Goal: Information Seeking & Learning: Learn about a topic

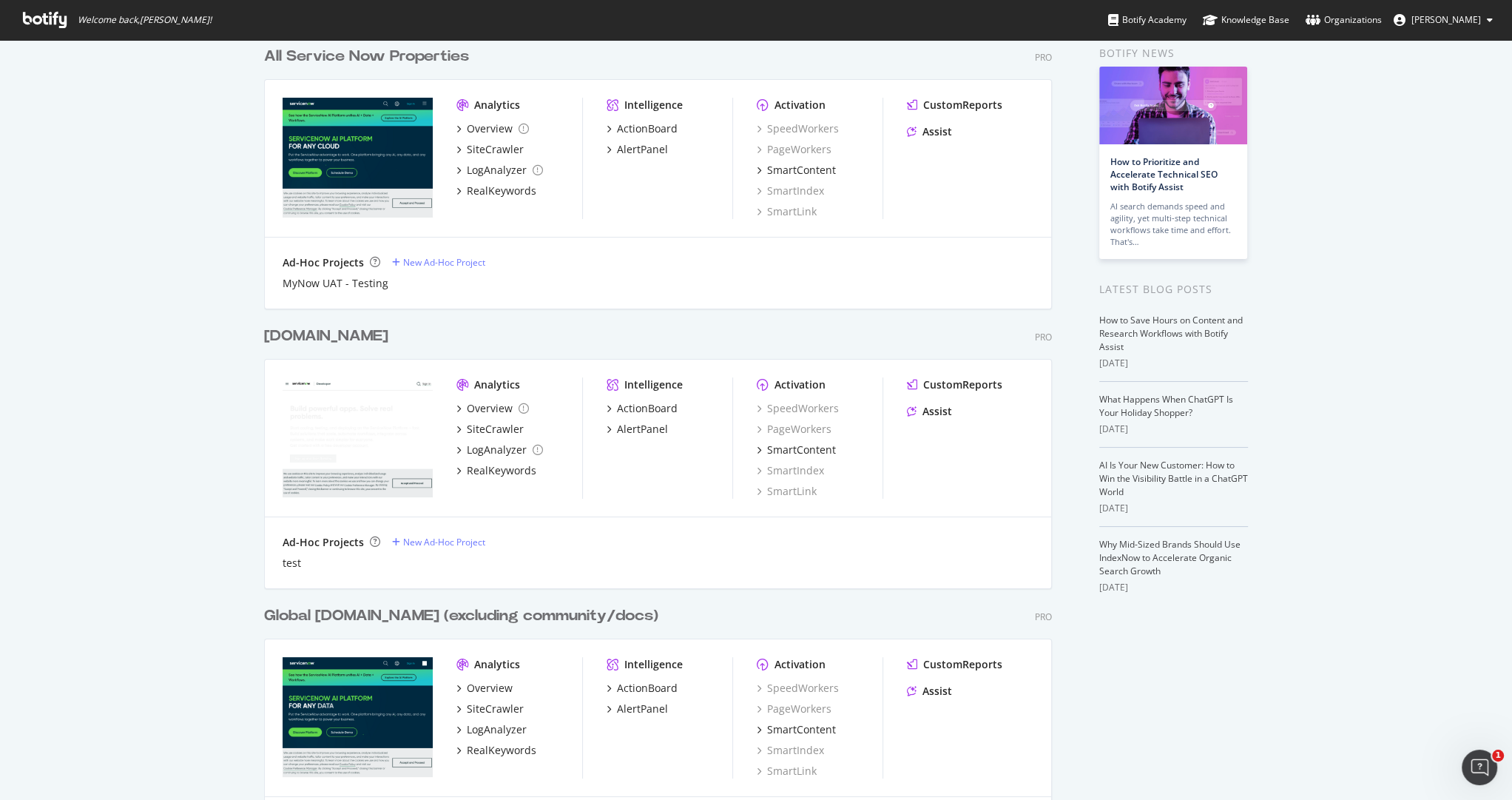
scroll to position [71, 0]
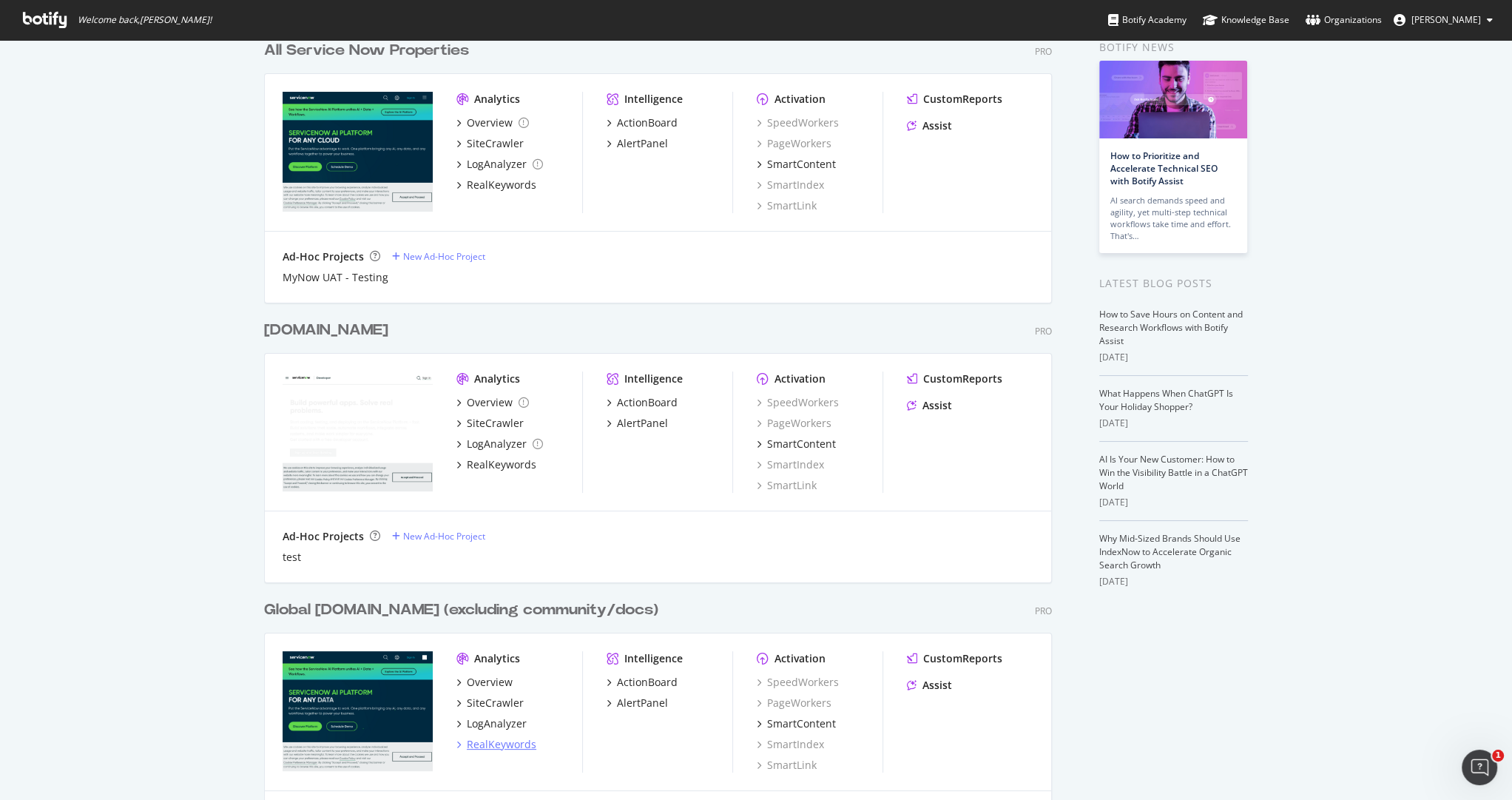
click at [497, 743] on div "RealKeywords" at bounding box center [501, 743] width 69 height 15
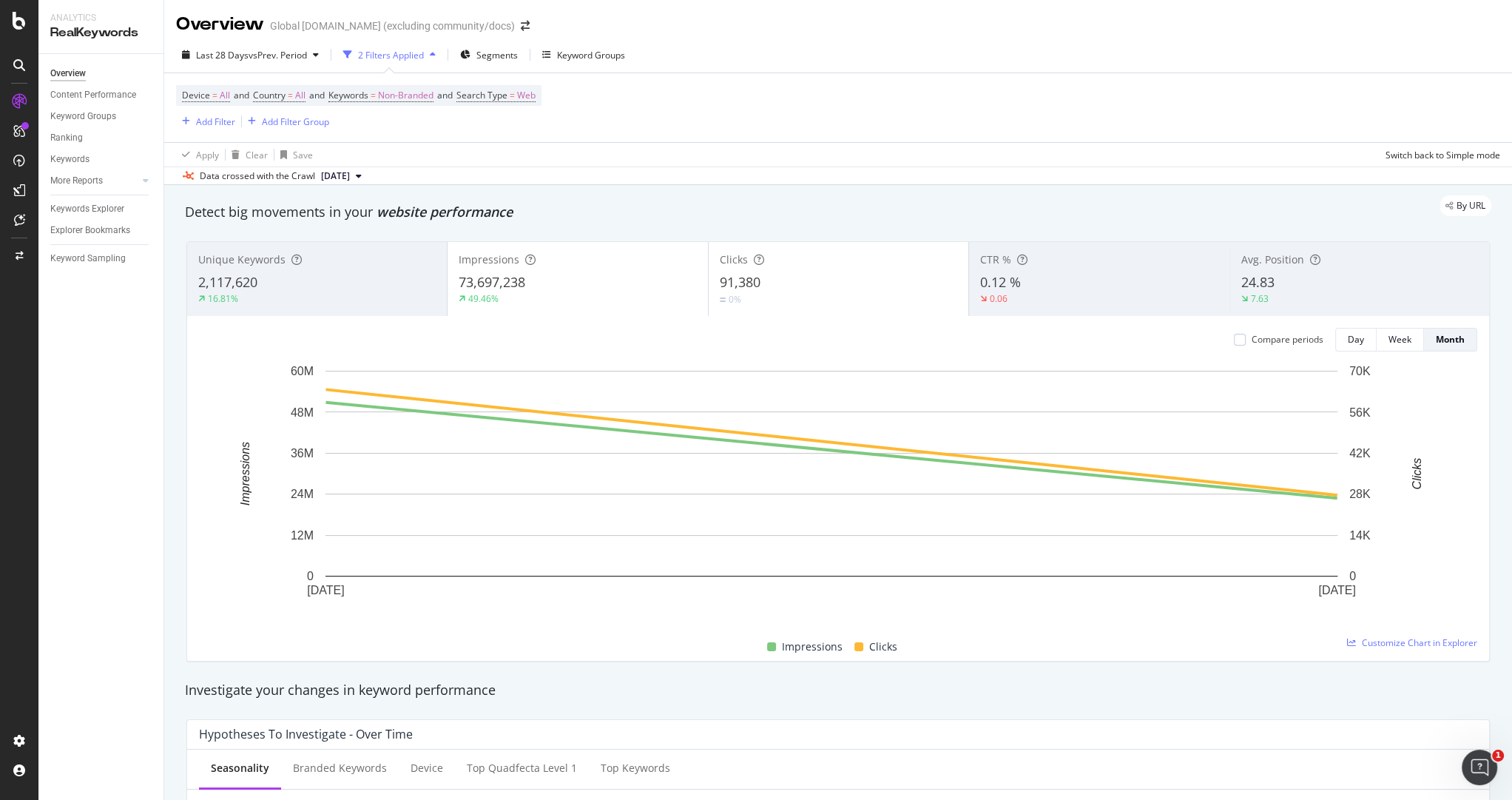
click at [767, 161] on div "Apply Clear Save Switch back to Simple mode" at bounding box center [838, 154] width 1347 height 24
click at [106, 202] on div "Keywords Explorer" at bounding box center [88, 210] width 74 height 16
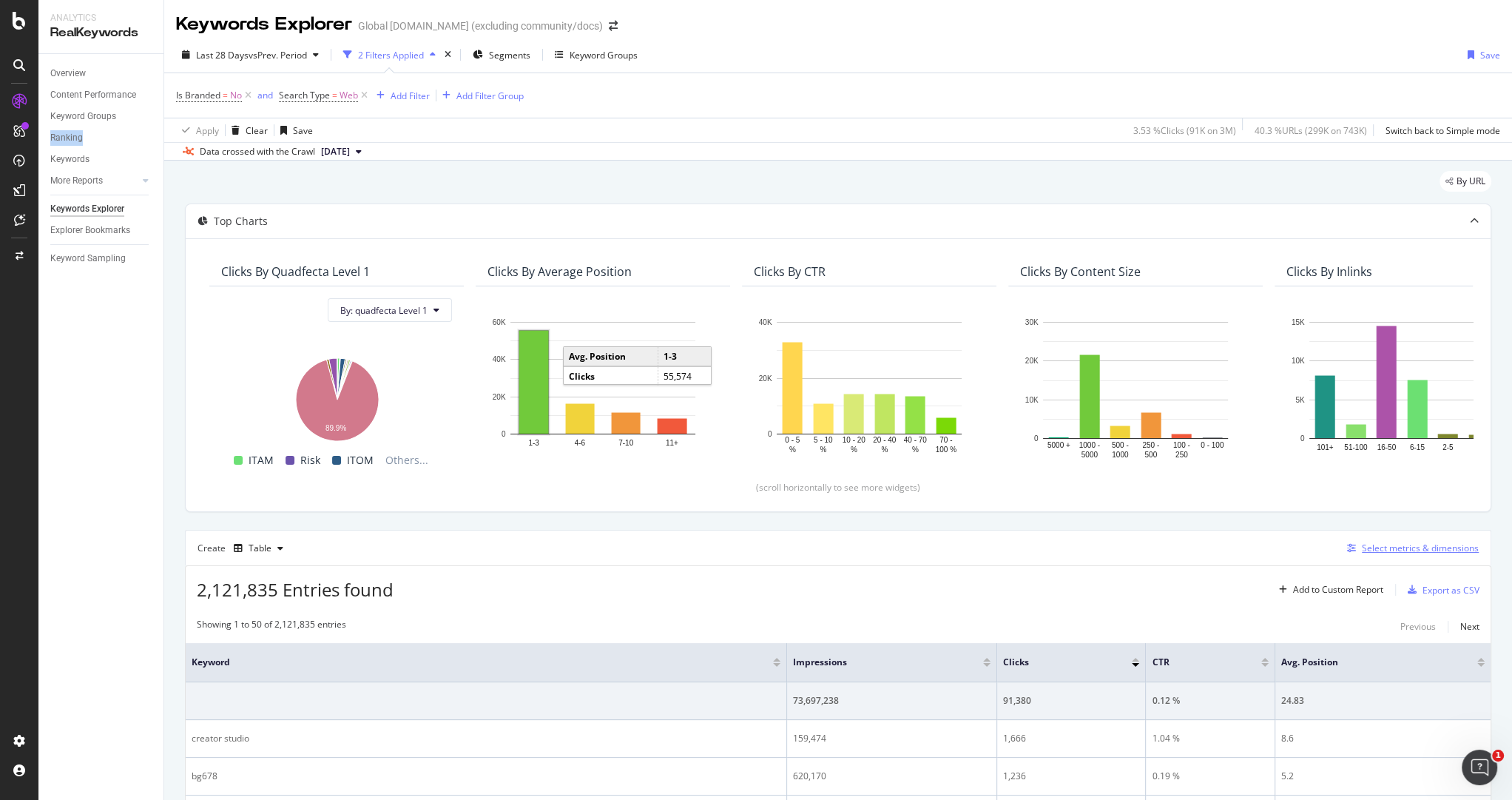
click at [1378, 542] on div "Select metrics & dimensions" at bounding box center [1420, 548] width 117 height 13
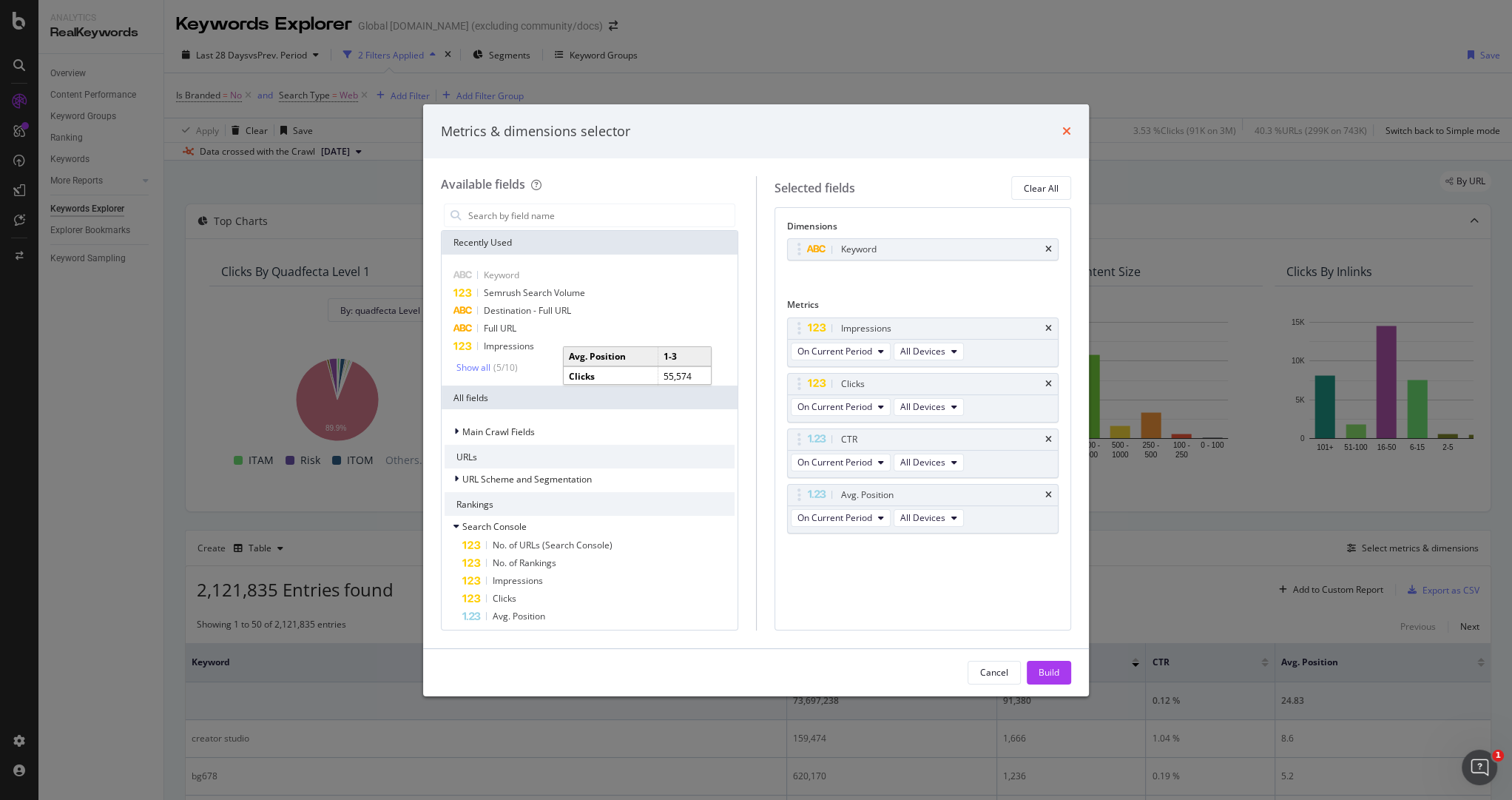
click at [1067, 129] on icon "times" at bounding box center [1066, 131] width 9 height 12
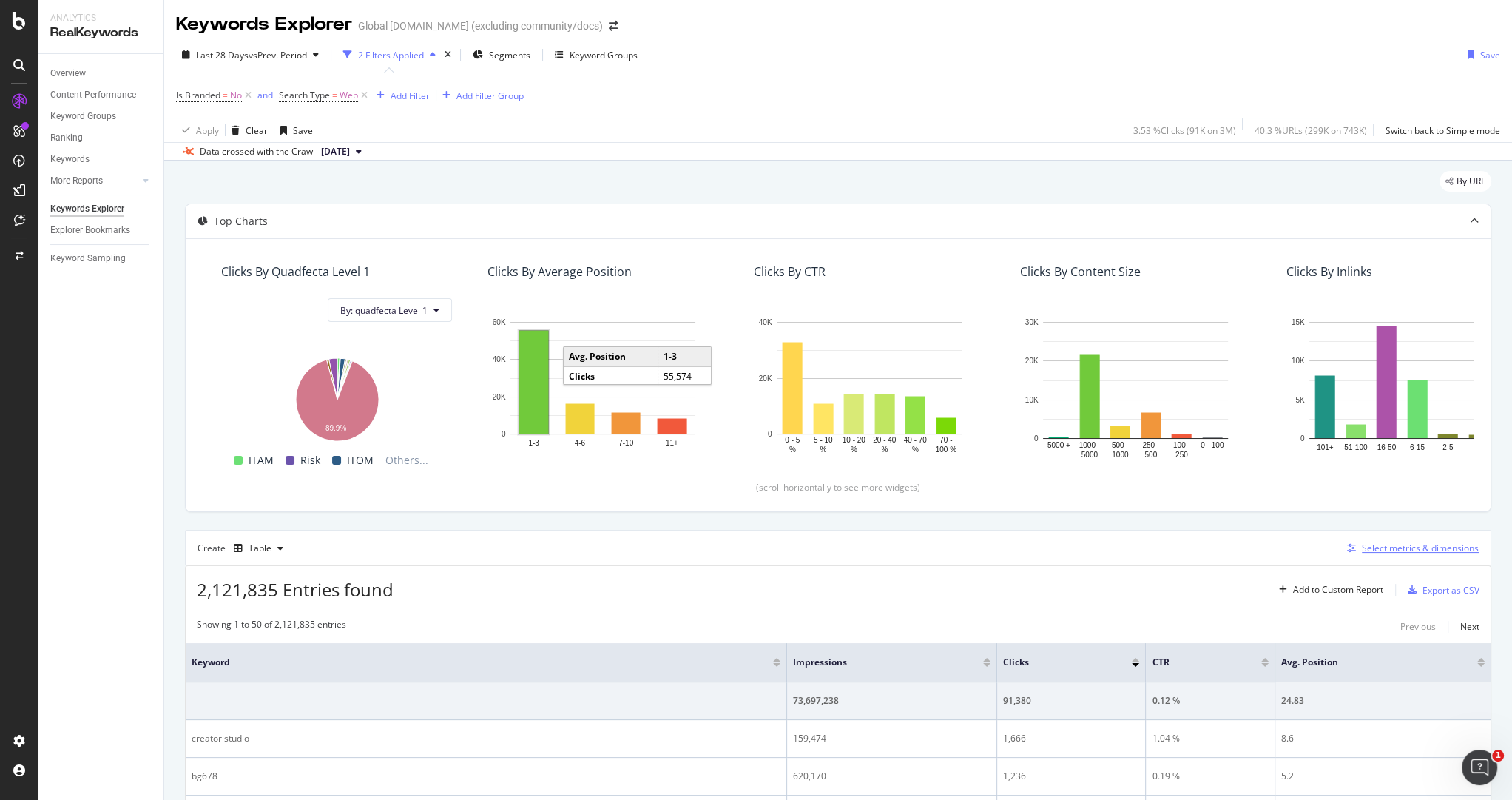
click at [1394, 548] on div "Select metrics & dimensions" at bounding box center [1420, 548] width 117 height 13
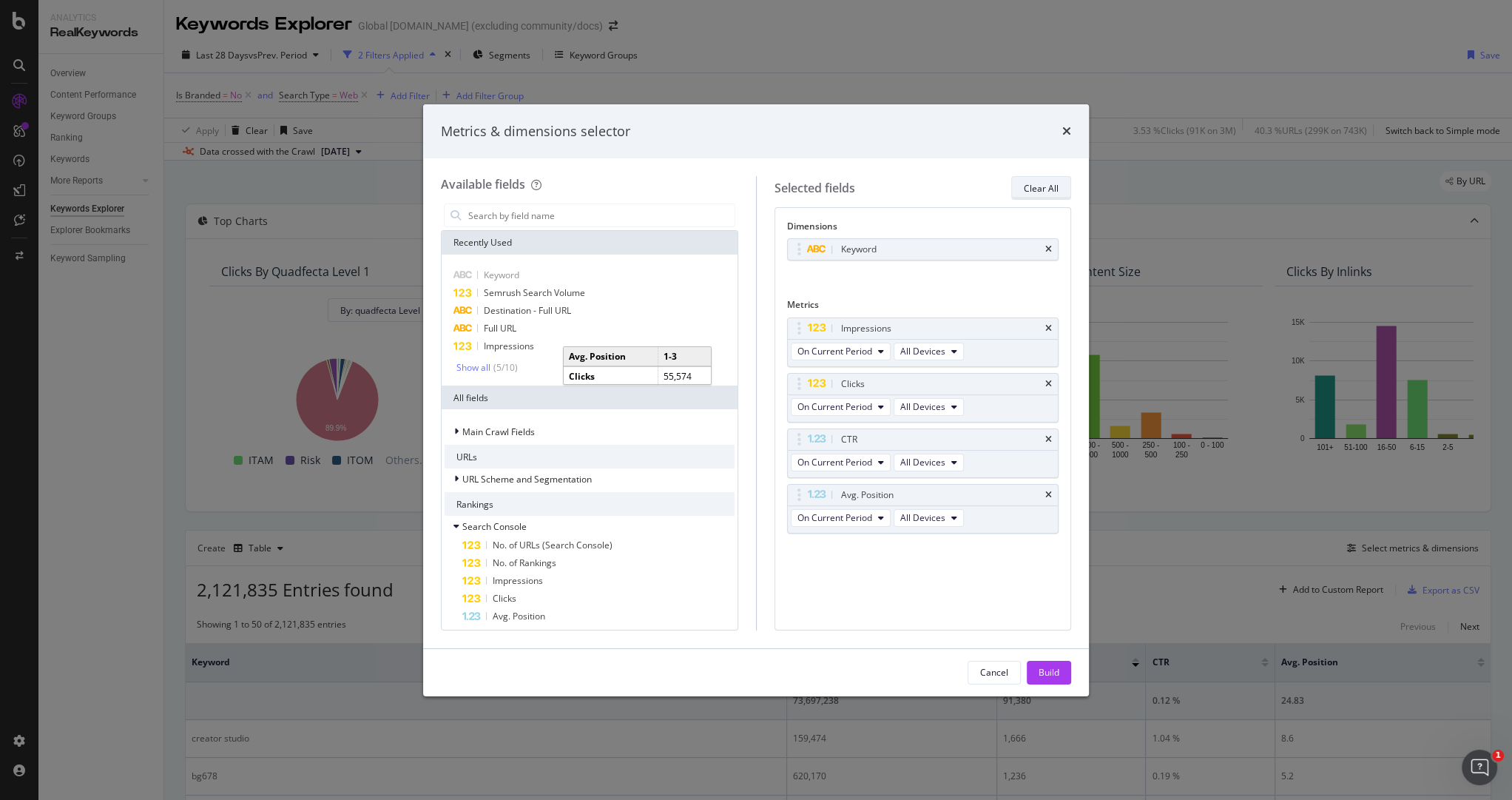
click at [1029, 192] on div "Clear All" at bounding box center [1041, 188] width 35 height 13
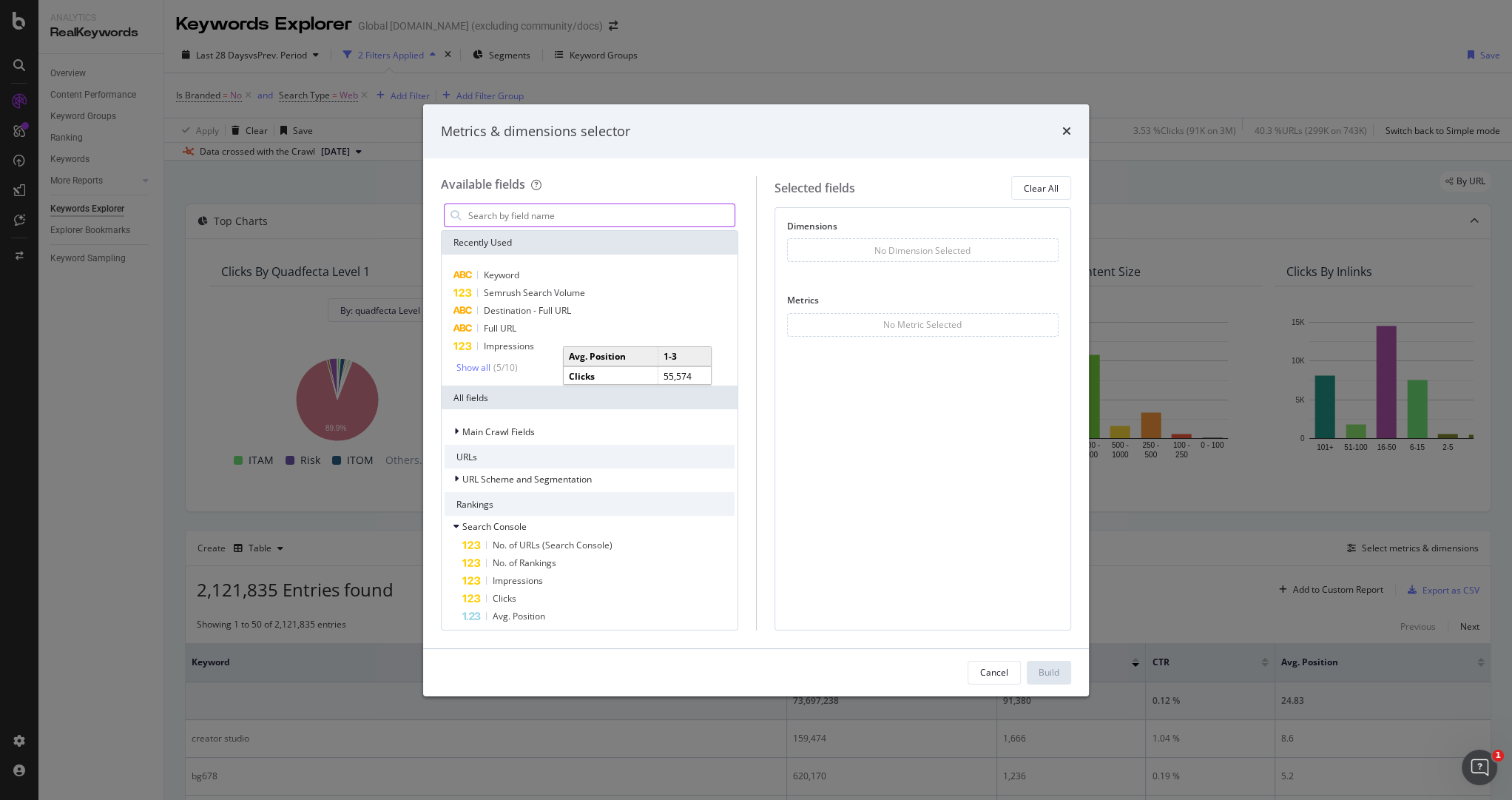
click at [480, 211] on input "modal" at bounding box center [600, 215] width 268 height 22
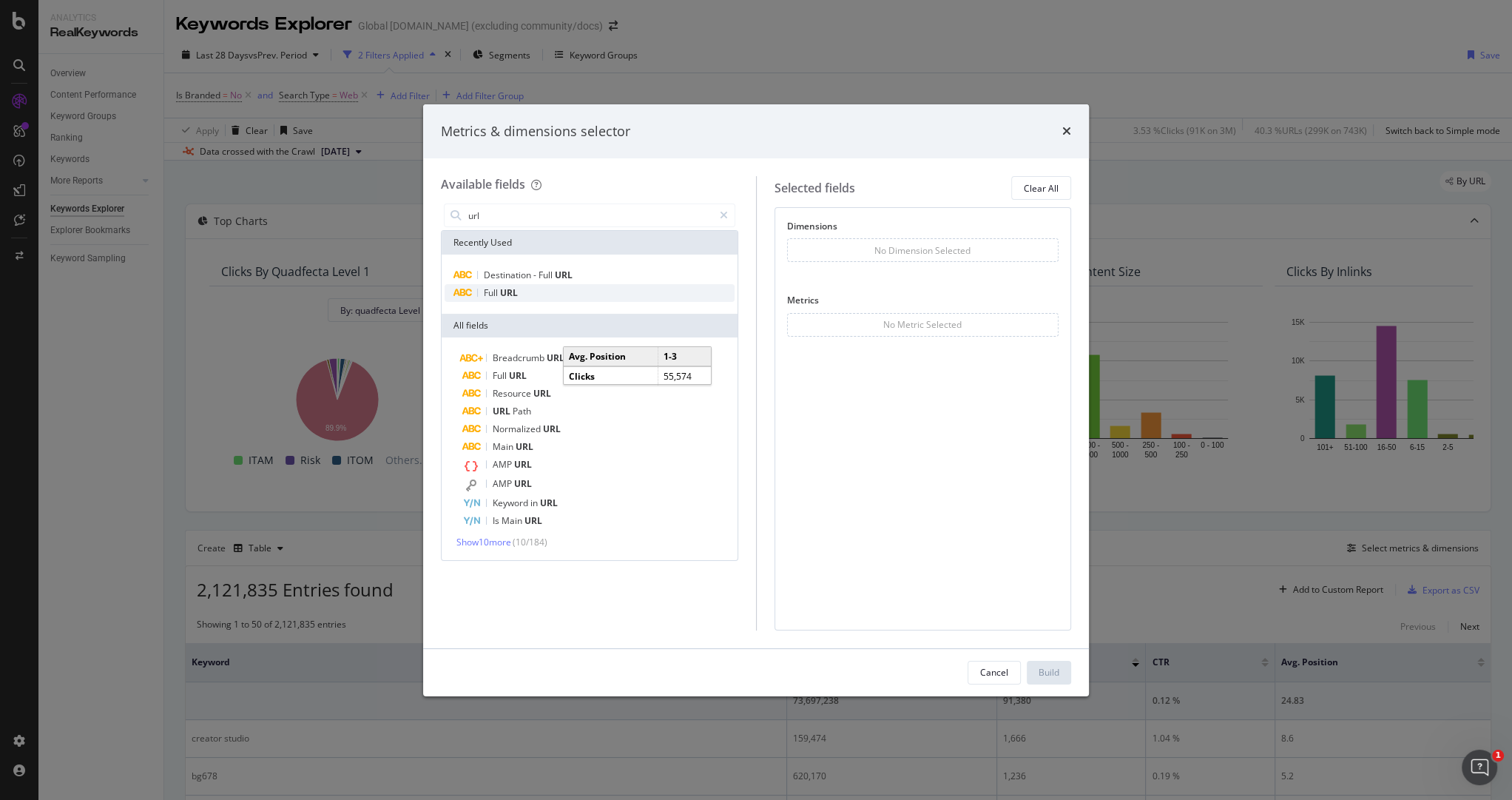
click at [554, 299] on div "Full URL" at bounding box center [589, 293] width 290 height 18
click at [591, 226] on input "url" at bounding box center [589, 215] width 246 height 22
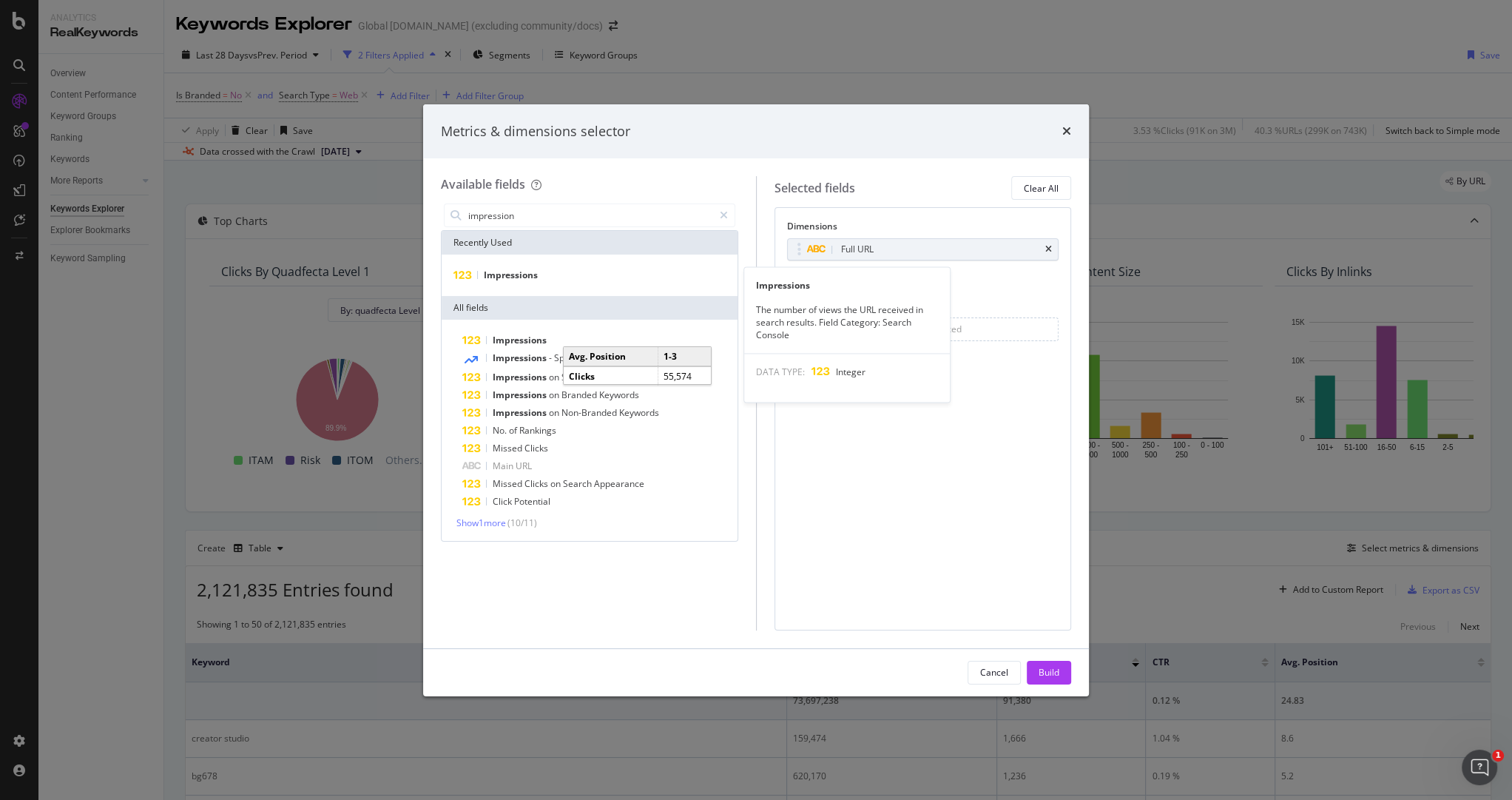
click at [536, 276] on div "Impressions" at bounding box center [589, 275] width 290 height 18
click at [536, 214] on input "impression" at bounding box center [589, 215] width 246 height 22
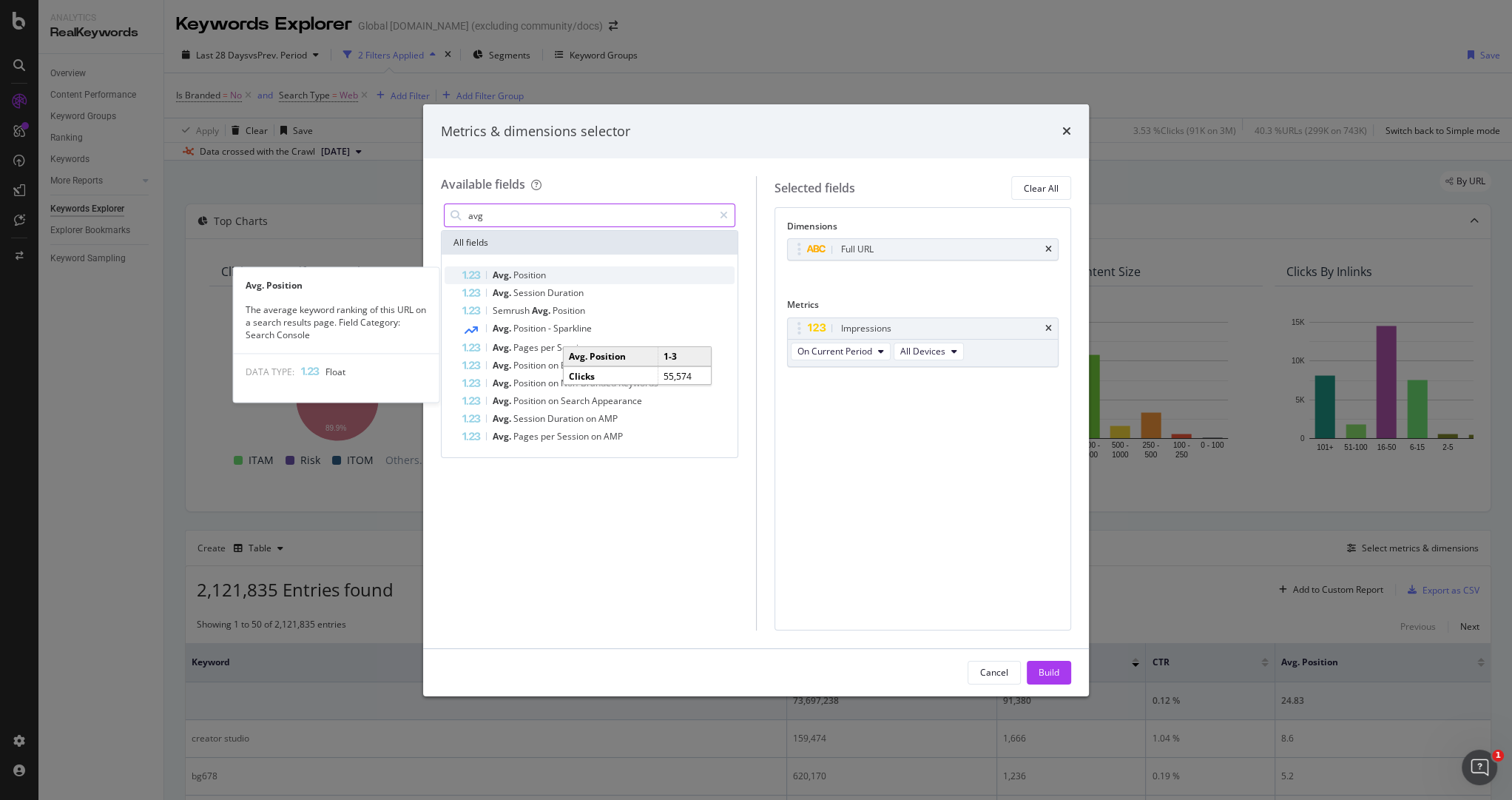
type input "avg"
click at [549, 275] on div "Avg. Position" at bounding box center [597, 275] width 272 height 18
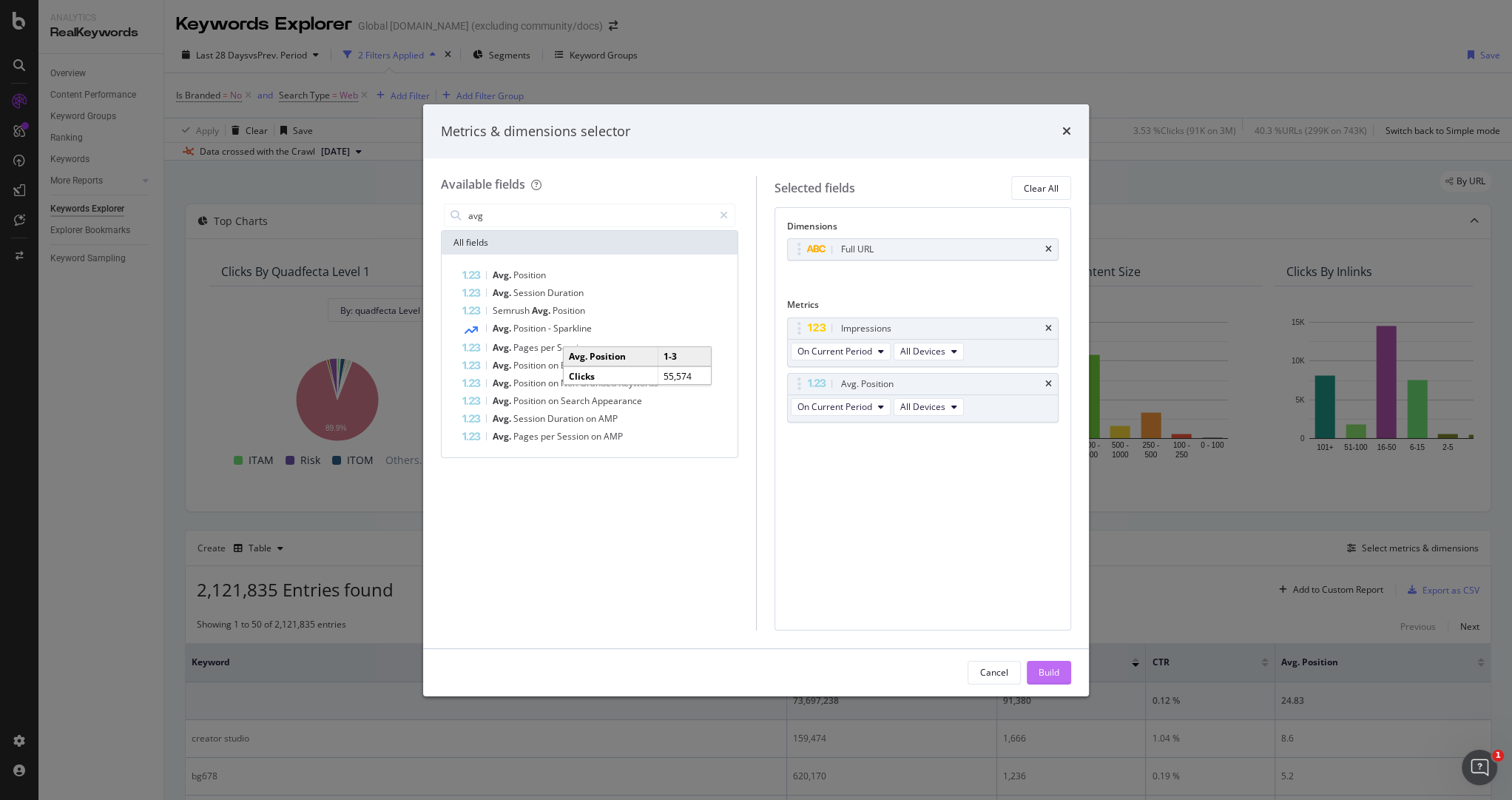
click at [1041, 671] on div "Build" at bounding box center [1048, 671] width 20 height 13
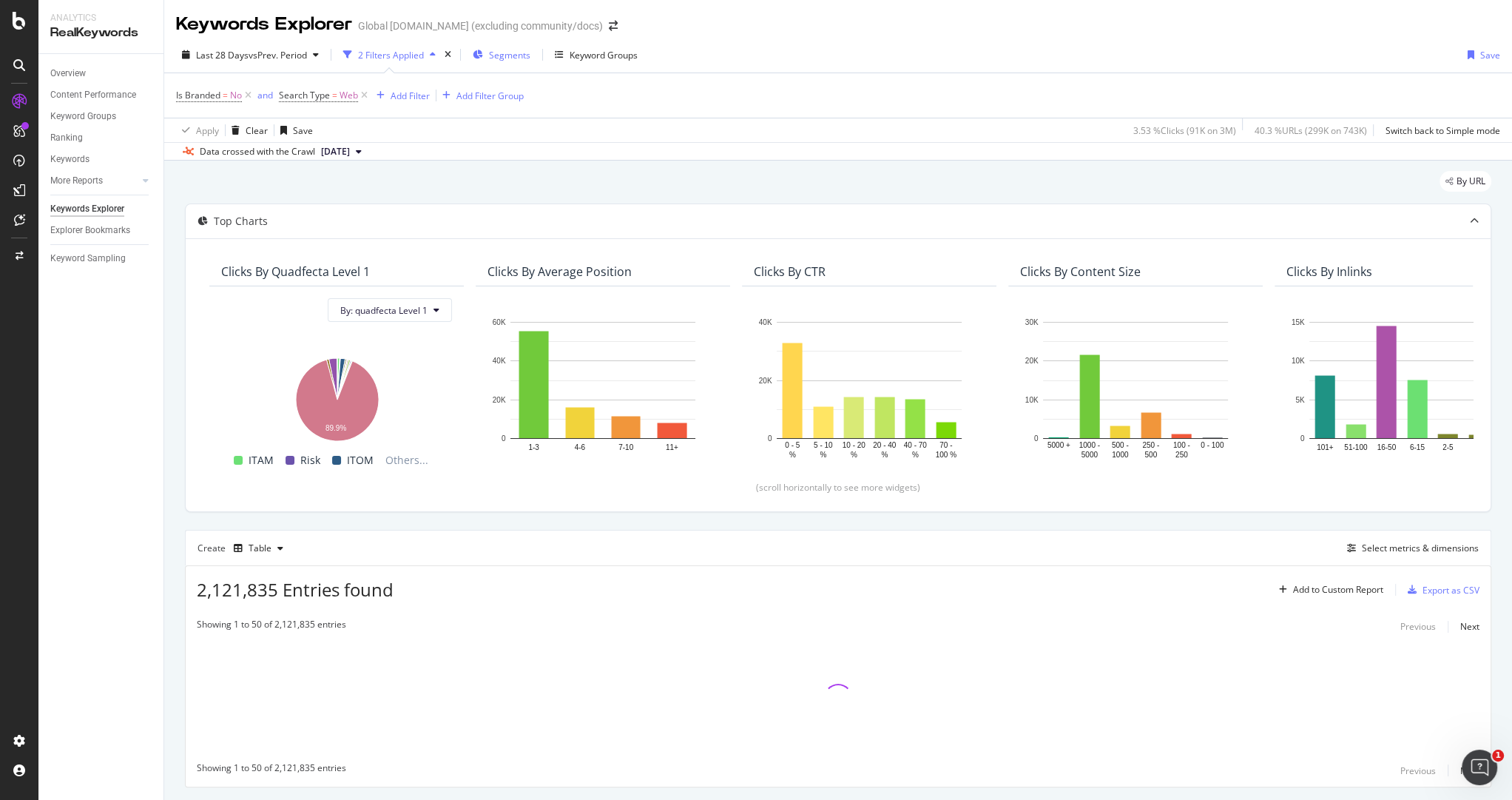
click at [527, 57] on span "Segments" at bounding box center [510, 55] width 42 height 13
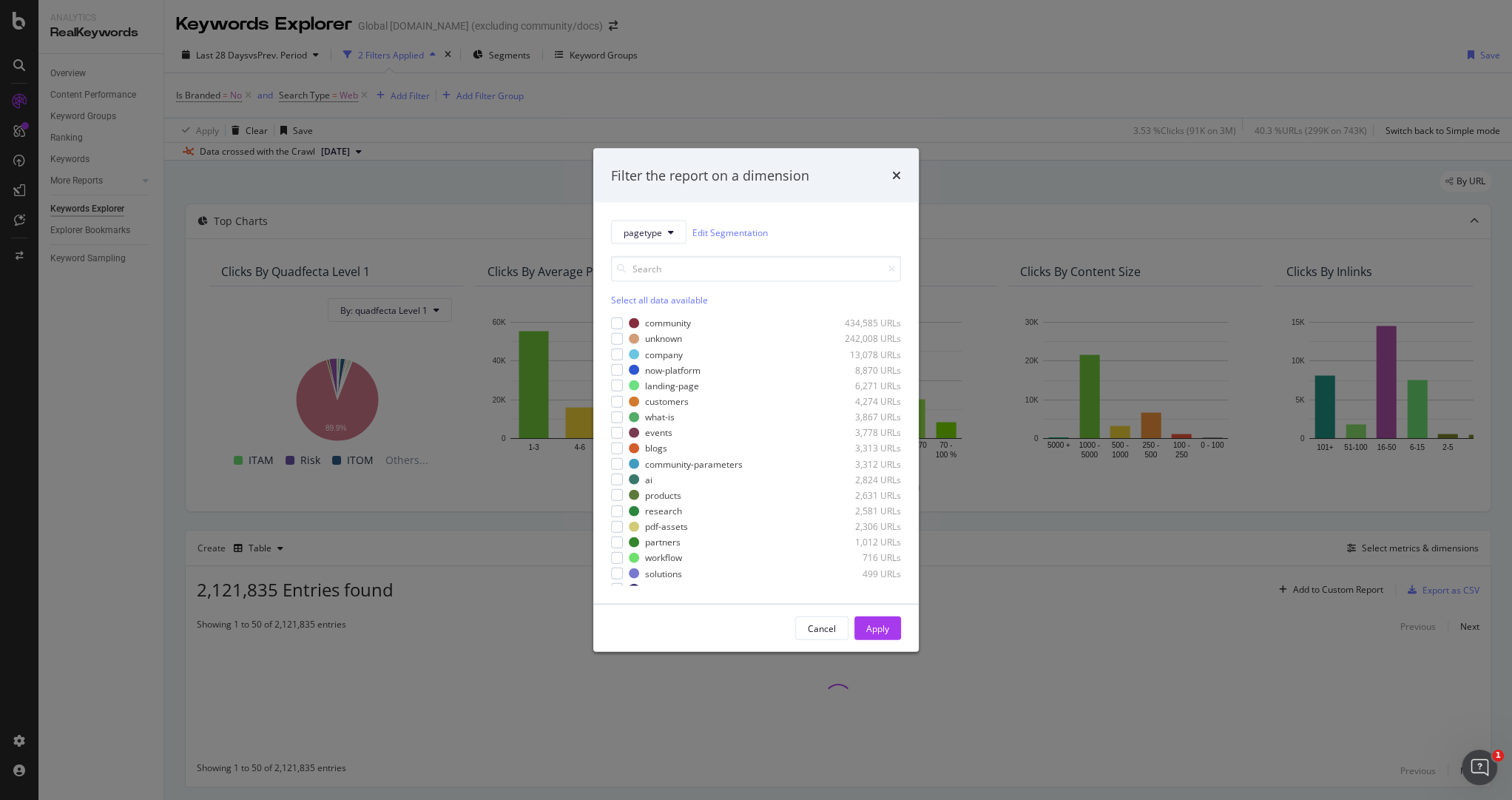
click at [681, 112] on div "Filter the report on a dimension pagetype Edit Segmentation Select all data ava…" at bounding box center [756, 400] width 1512 height 800
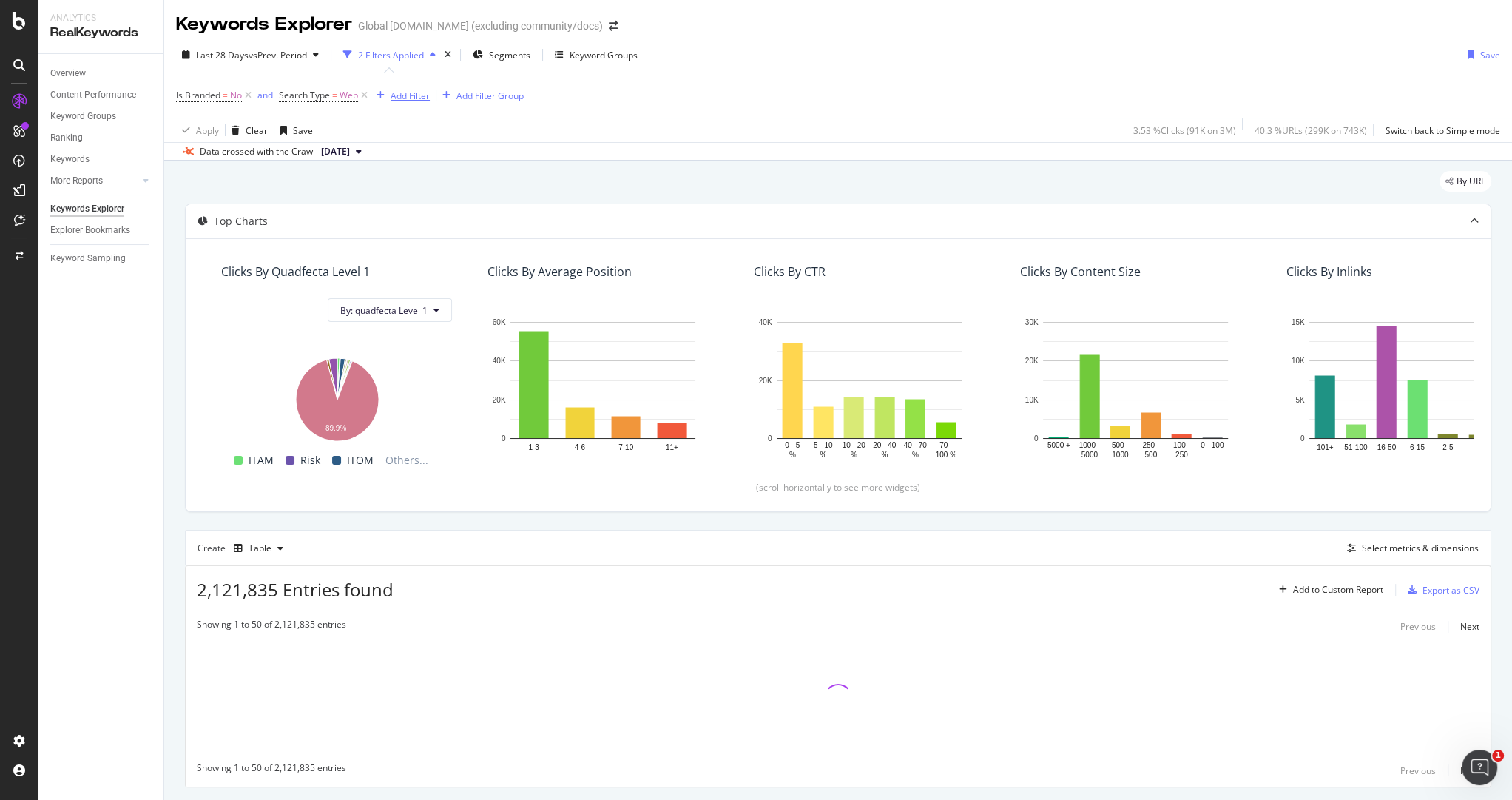
click at [413, 96] on div "Add Filter" at bounding box center [410, 95] width 39 height 13
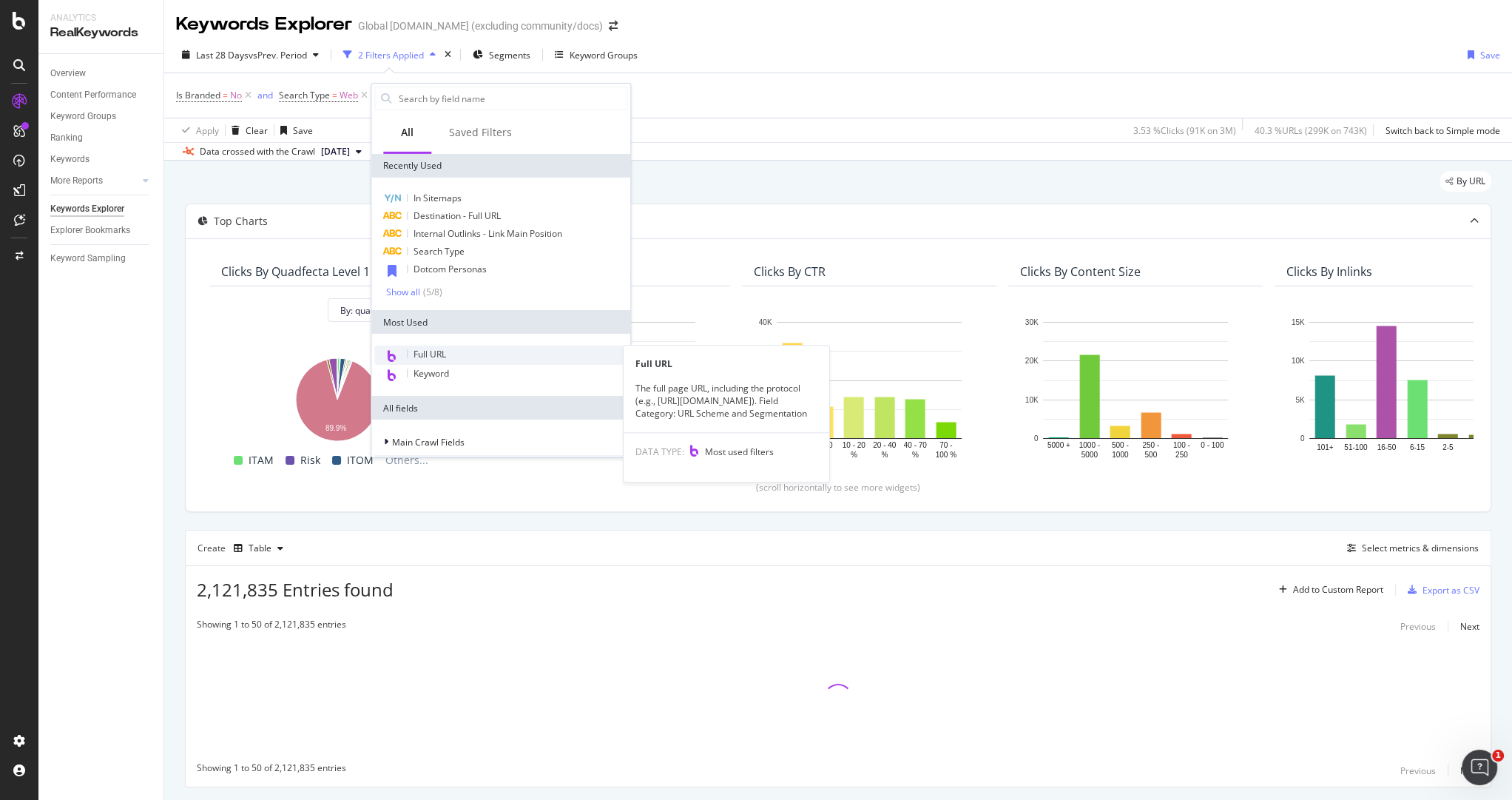
click at [442, 356] on span "Full URL" at bounding box center [429, 354] width 32 height 13
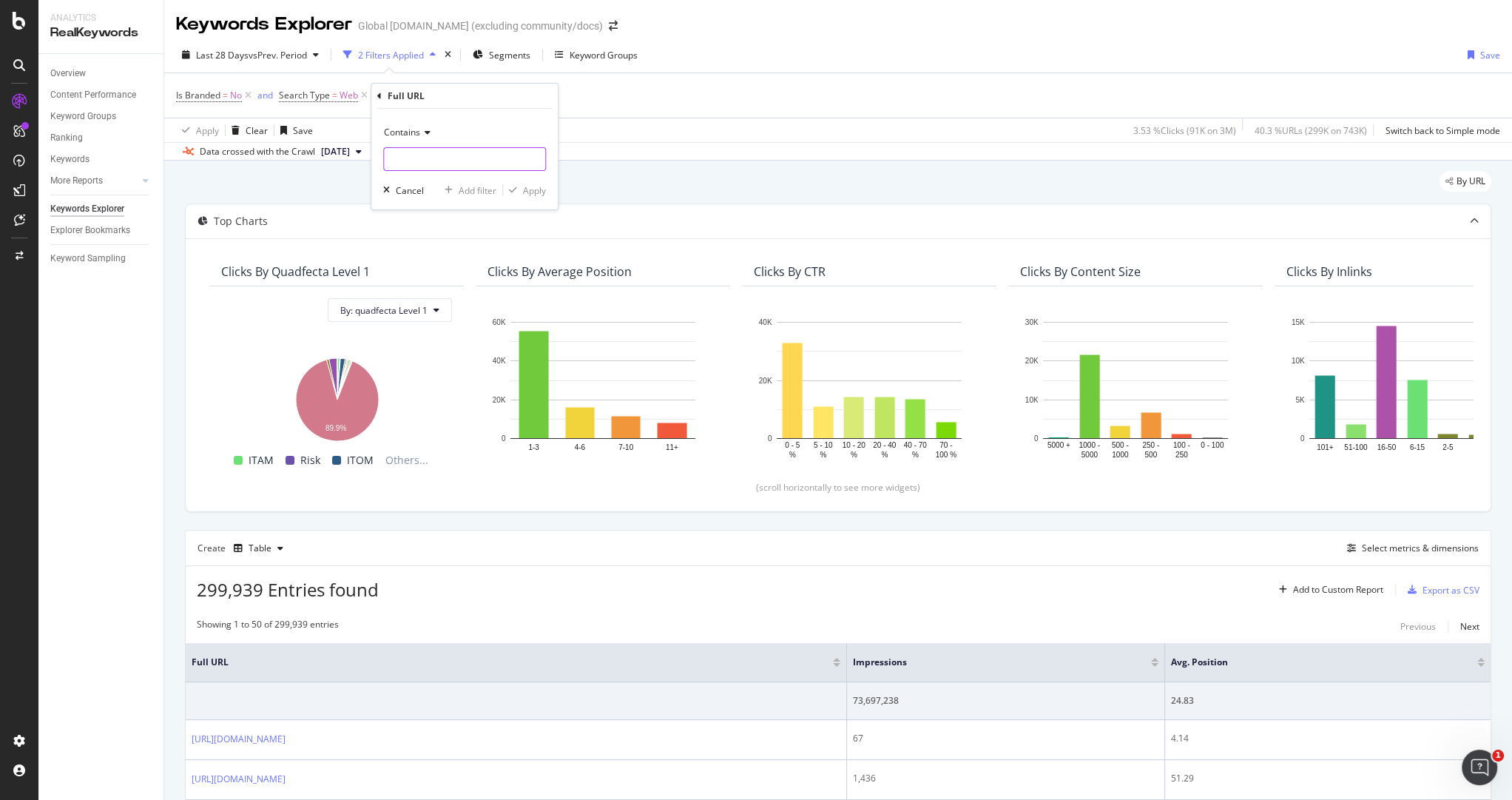
click at [422, 161] on input "text" at bounding box center [465, 159] width 162 height 23
type input "/what"
click at [466, 189] on div "Add filter" at bounding box center [477, 189] width 38 height 13
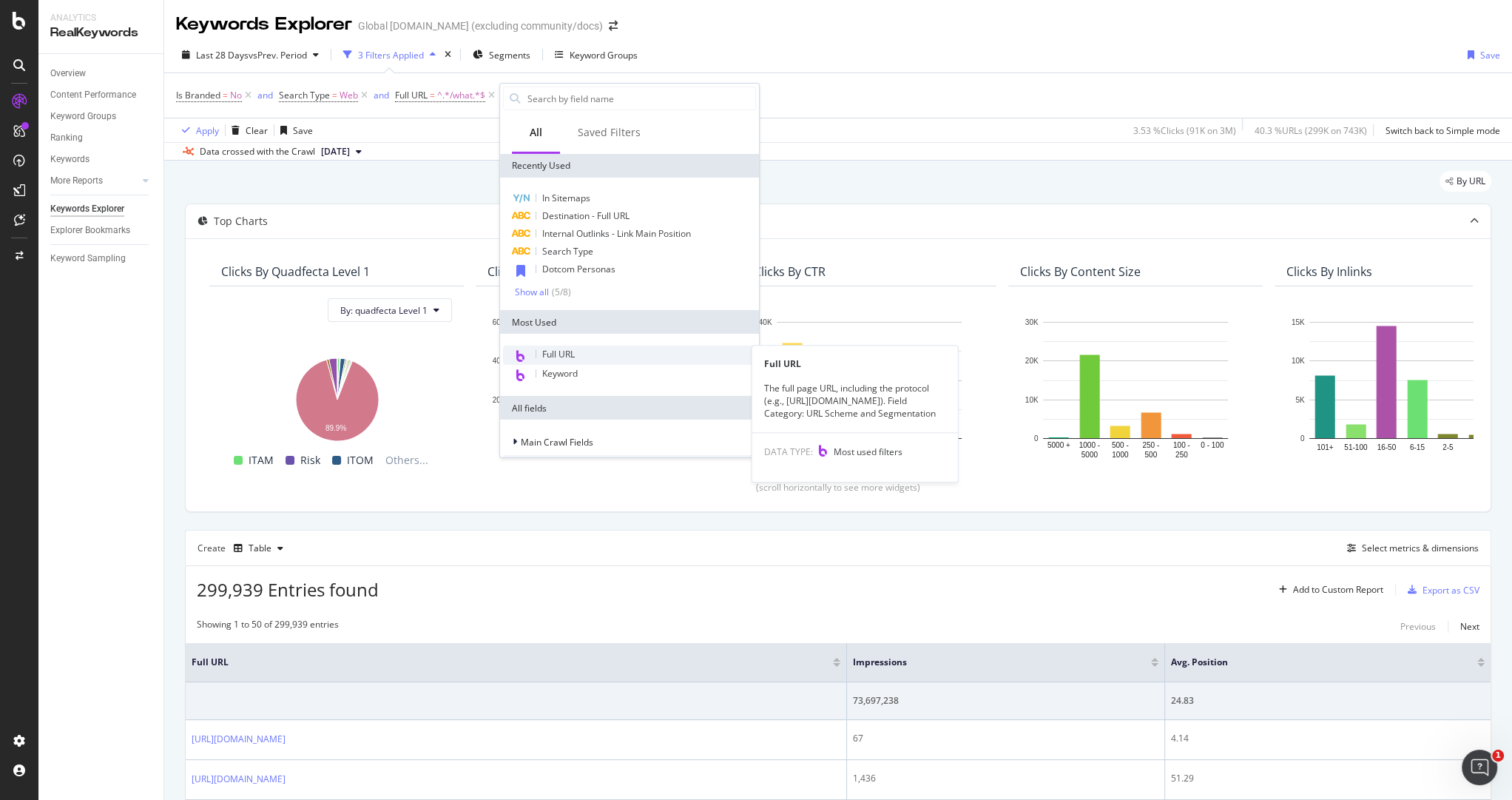
click at [570, 352] on span "Full URL" at bounding box center [557, 354] width 32 height 13
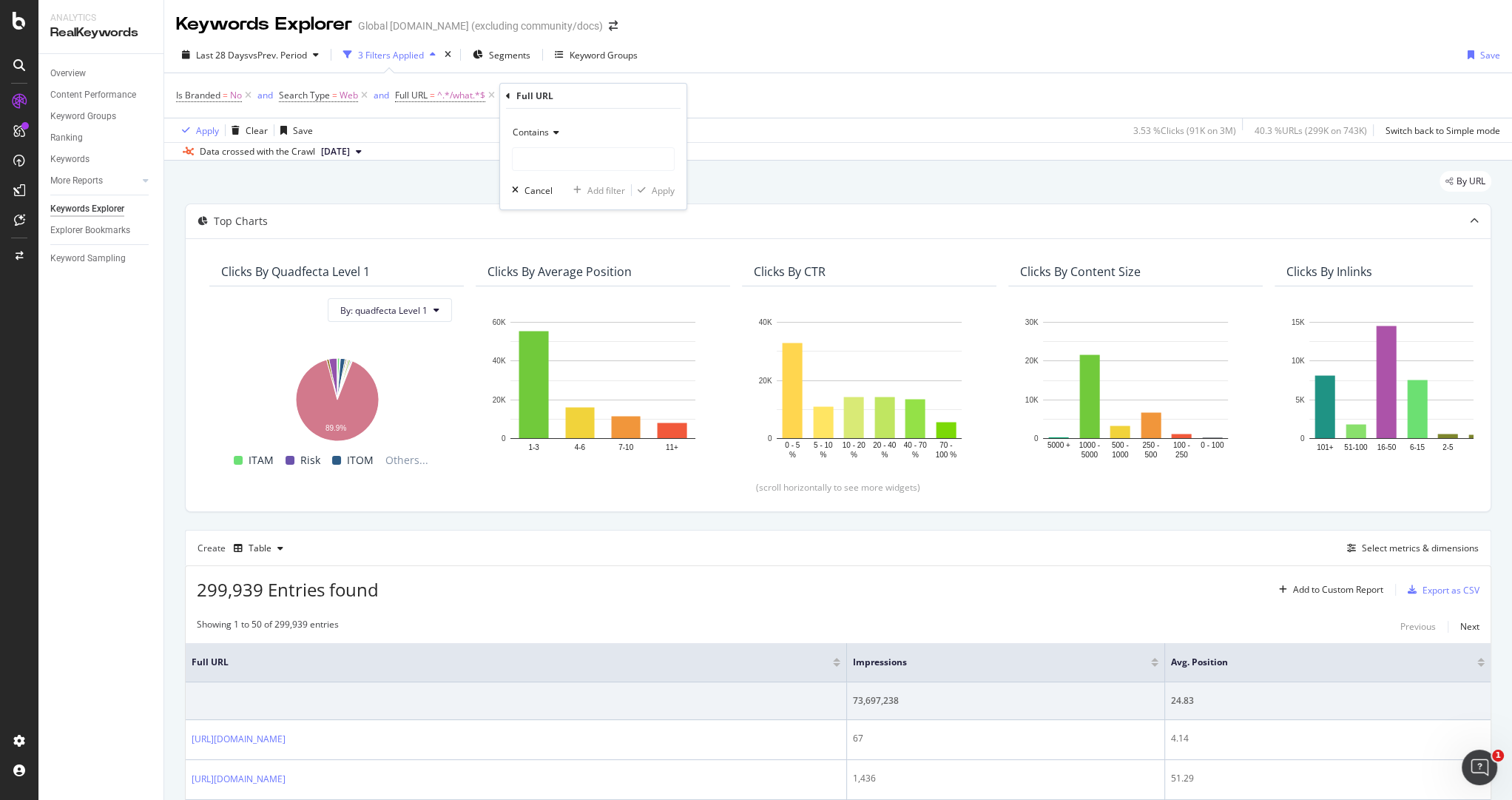
click at [542, 133] on span "Contains" at bounding box center [530, 132] width 36 height 13
click at [558, 296] on span "Doesn't contain" at bounding box center [551, 296] width 64 height 13
click at [564, 157] on input "text" at bounding box center [593, 159] width 162 height 23
type input "."
type input "/docs"
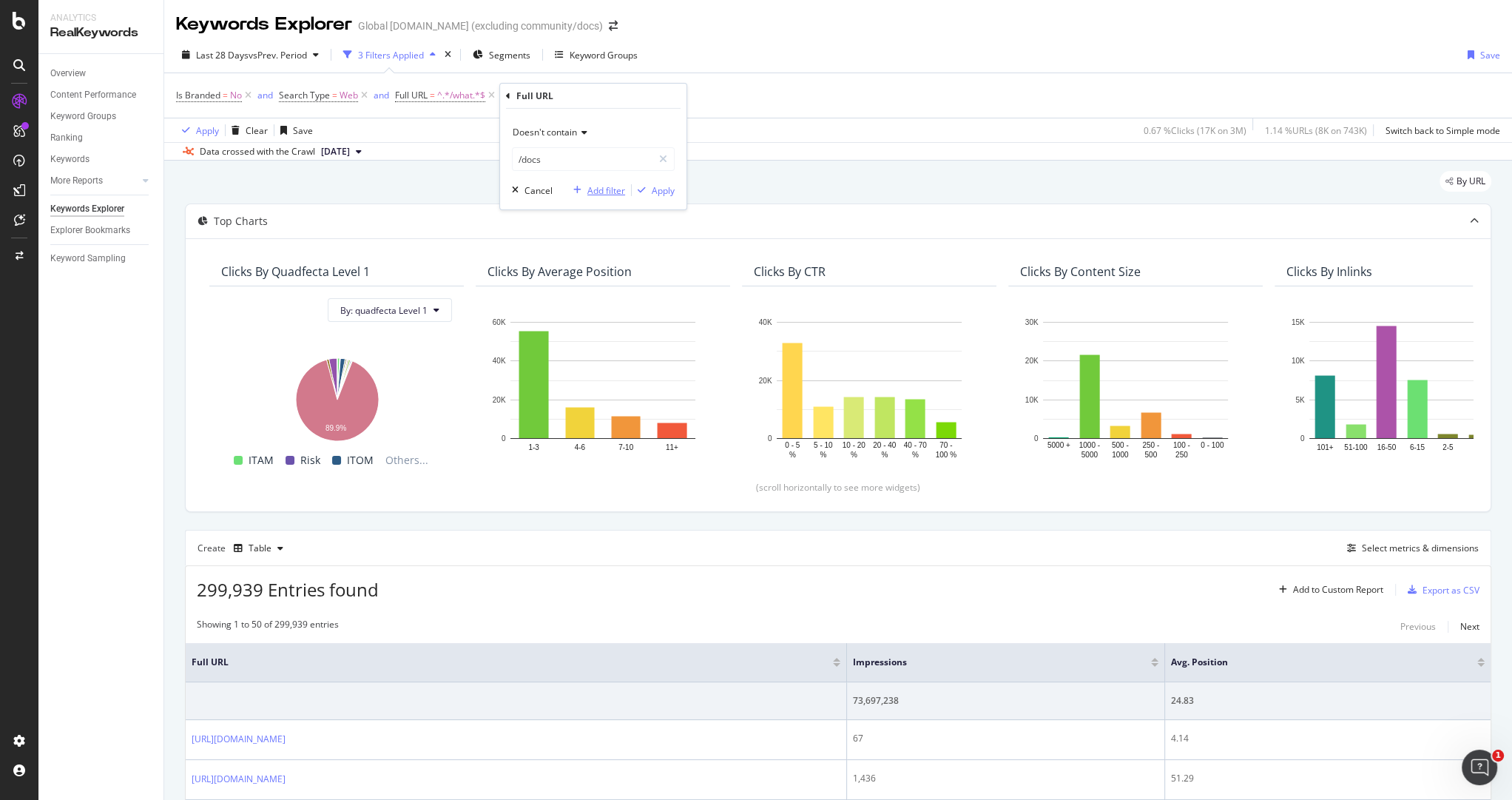
click at [589, 182] on div "Doesn't contain /docs Cancel Add filter Apply" at bounding box center [592, 159] width 186 height 100
click at [592, 186] on div "Add filter" at bounding box center [606, 189] width 38 height 13
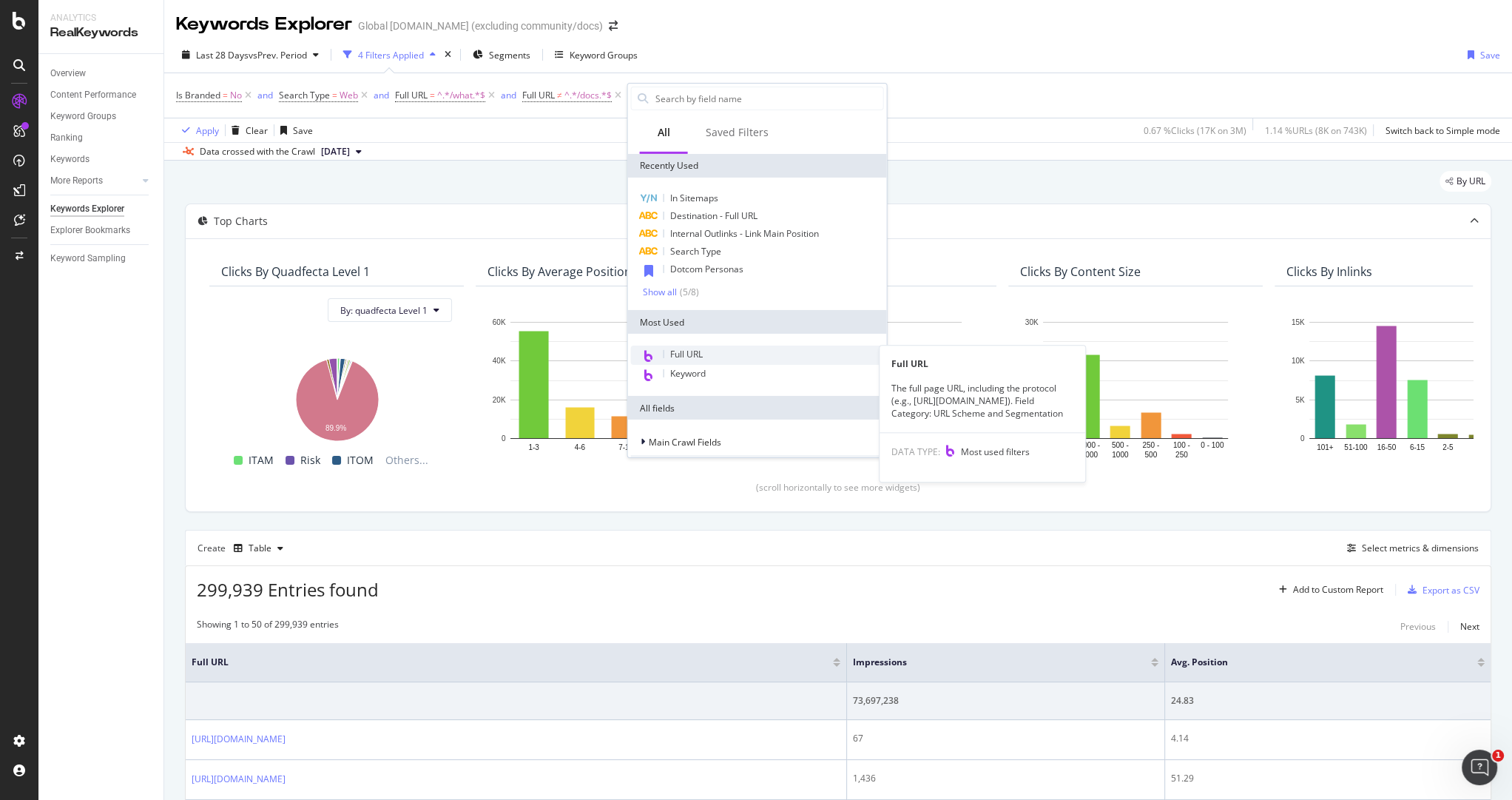
click at [696, 348] on span "Full URL" at bounding box center [686, 354] width 32 height 13
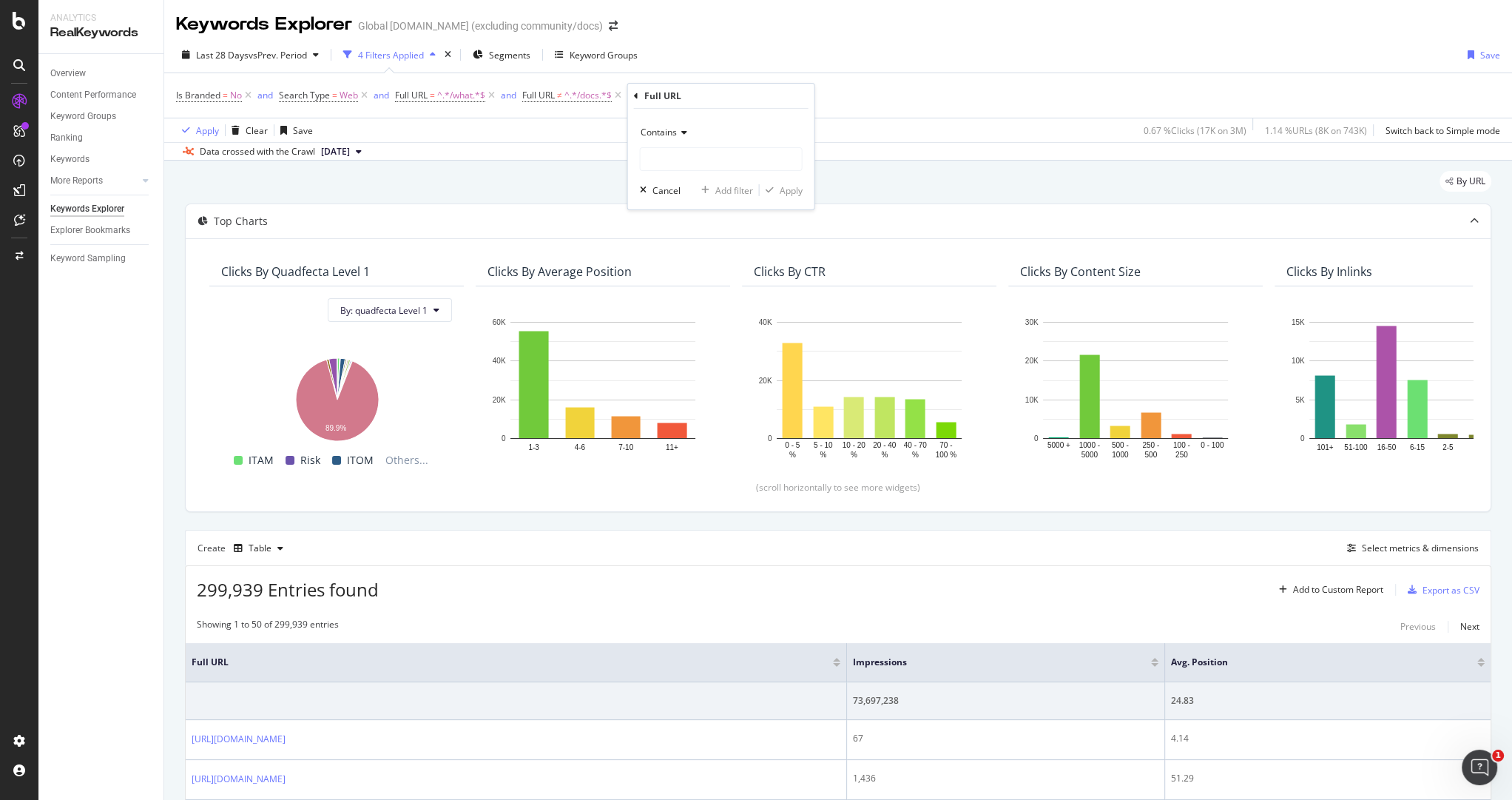
click at [667, 126] on span "Contains" at bounding box center [658, 132] width 36 height 13
click at [710, 296] on span "Doesn't contain" at bounding box center [679, 296] width 64 height 13
click at [669, 166] on input "text" at bounding box center [721, 159] width 162 height 23
type input "/community"
click at [799, 192] on div "Apply" at bounding box center [791, 189] width 23 height 13
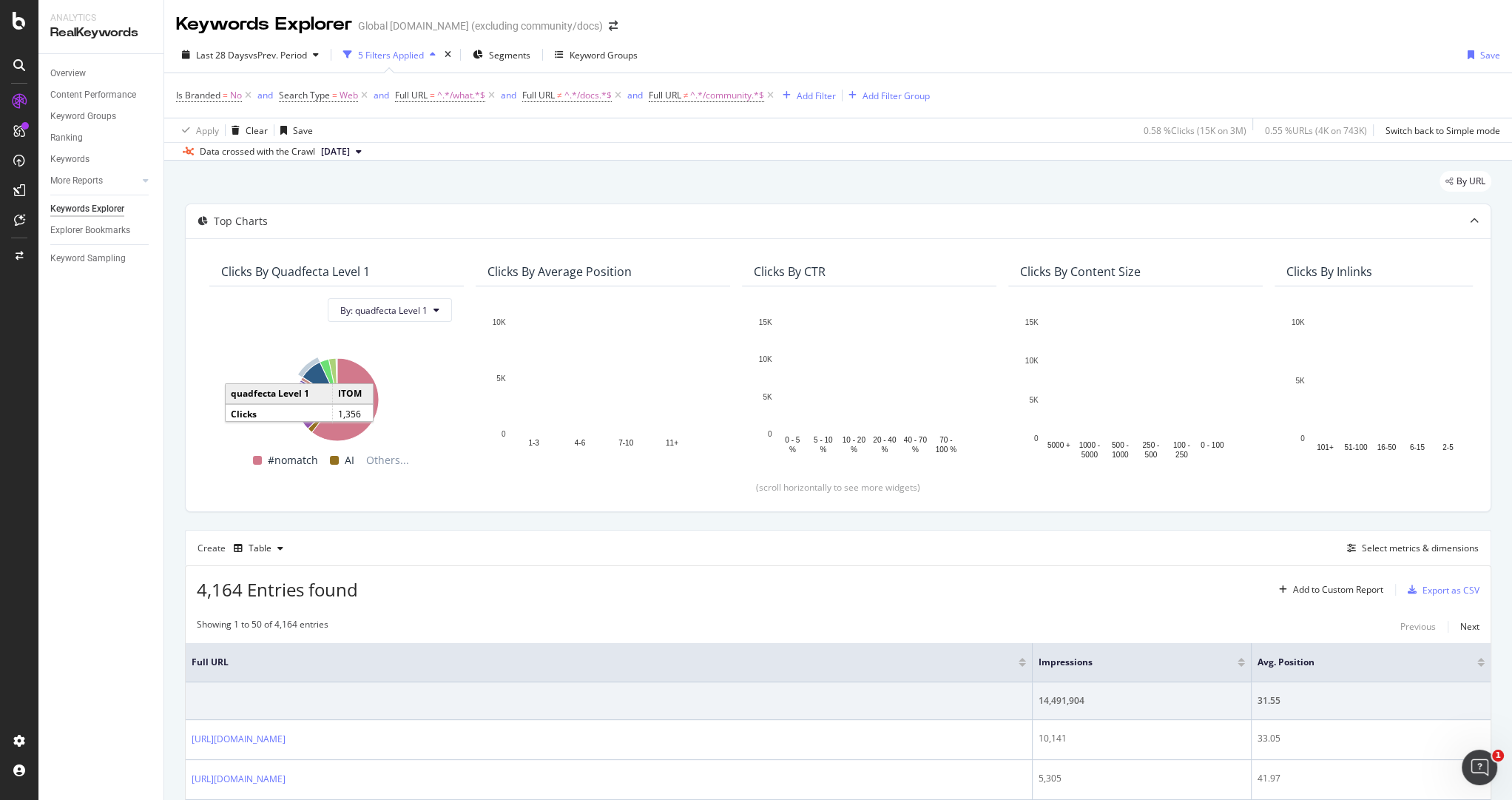
scroll to position [357, 0]
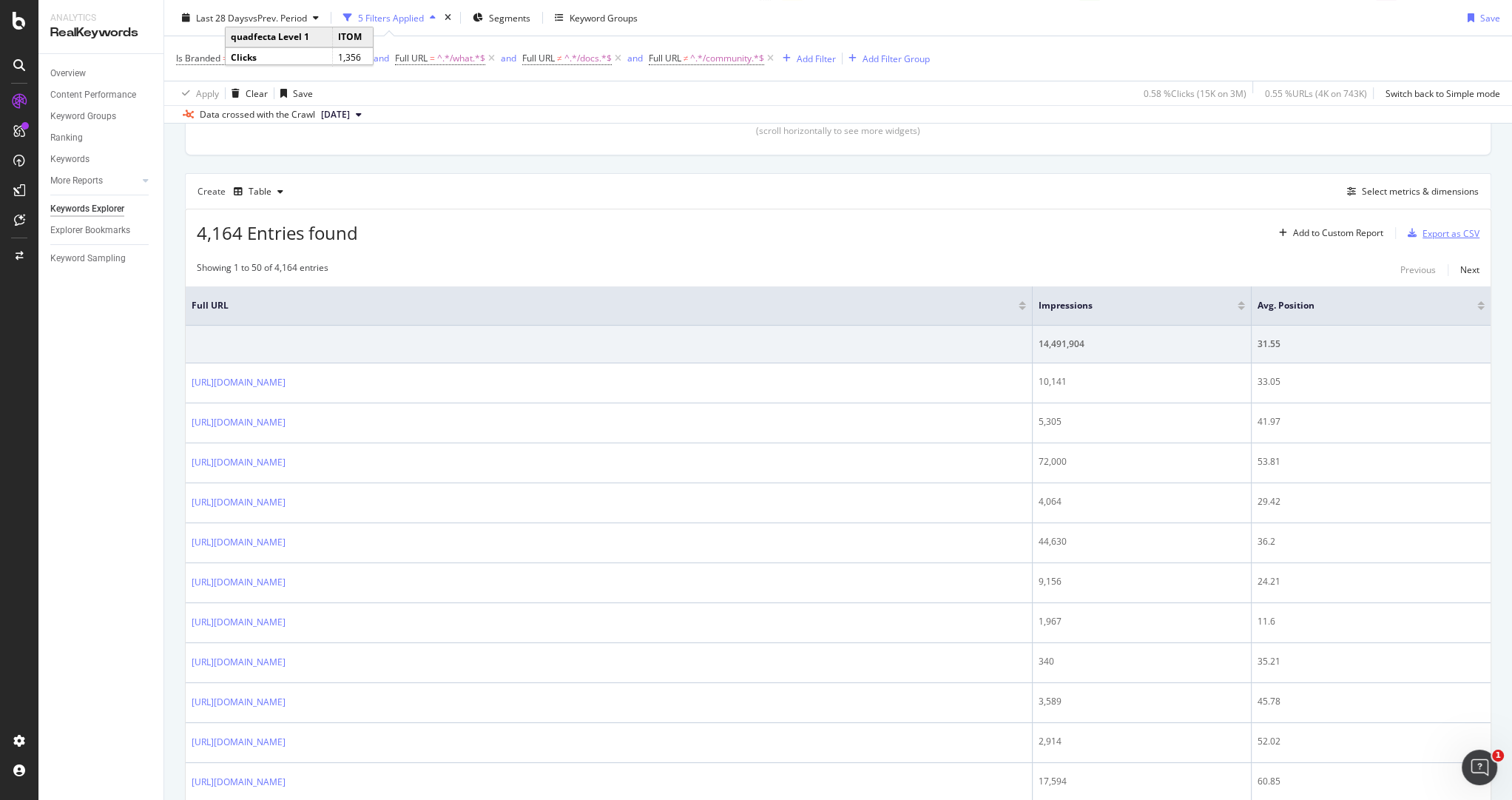
click at [1430, 235] on div "Export as CSV" at bounding box center [1451, 233] width 57 height 13
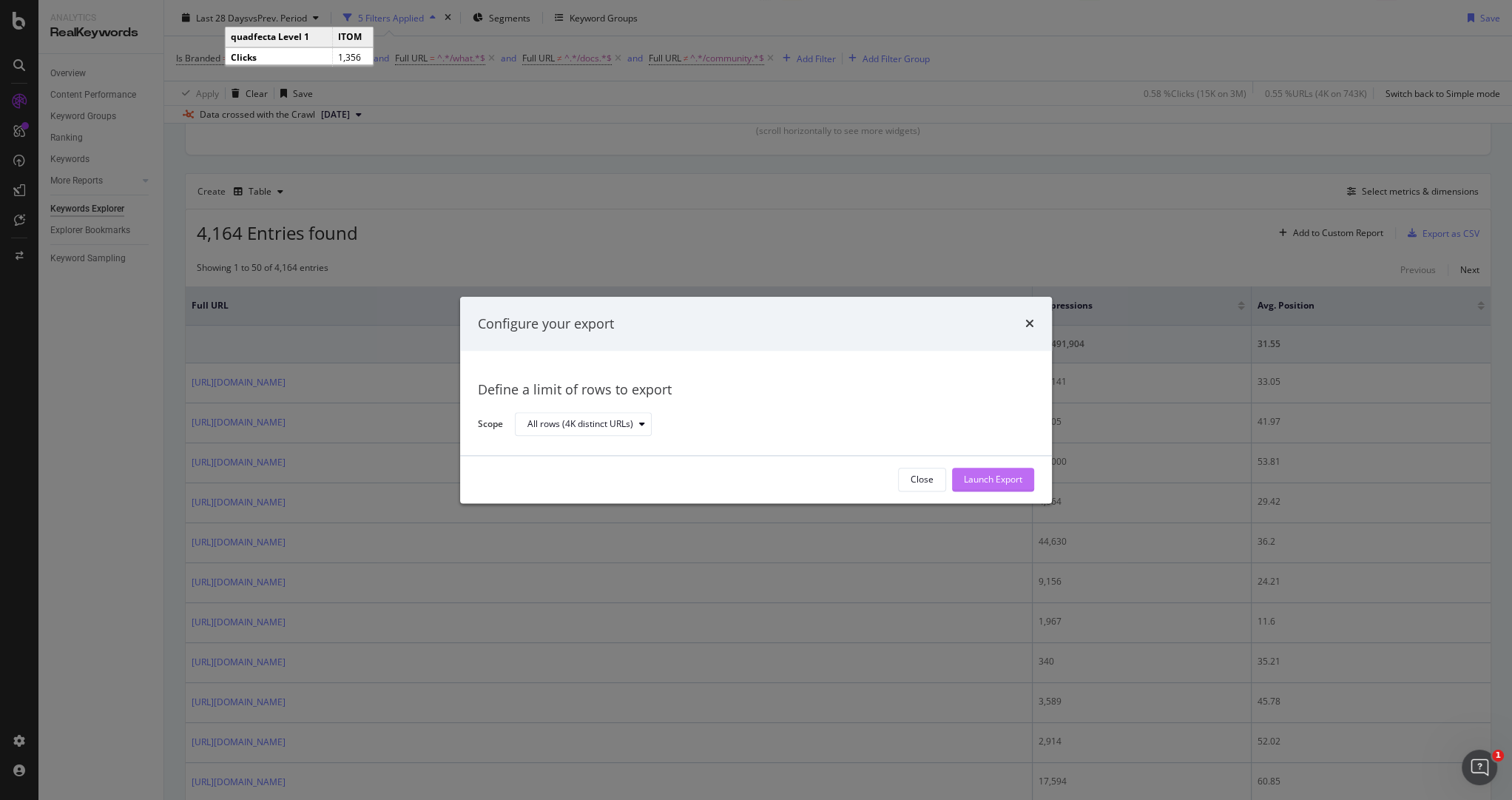
click at [1002, 480] on div "Launch Export" at bounding box center [993, 479] width 58 height 13
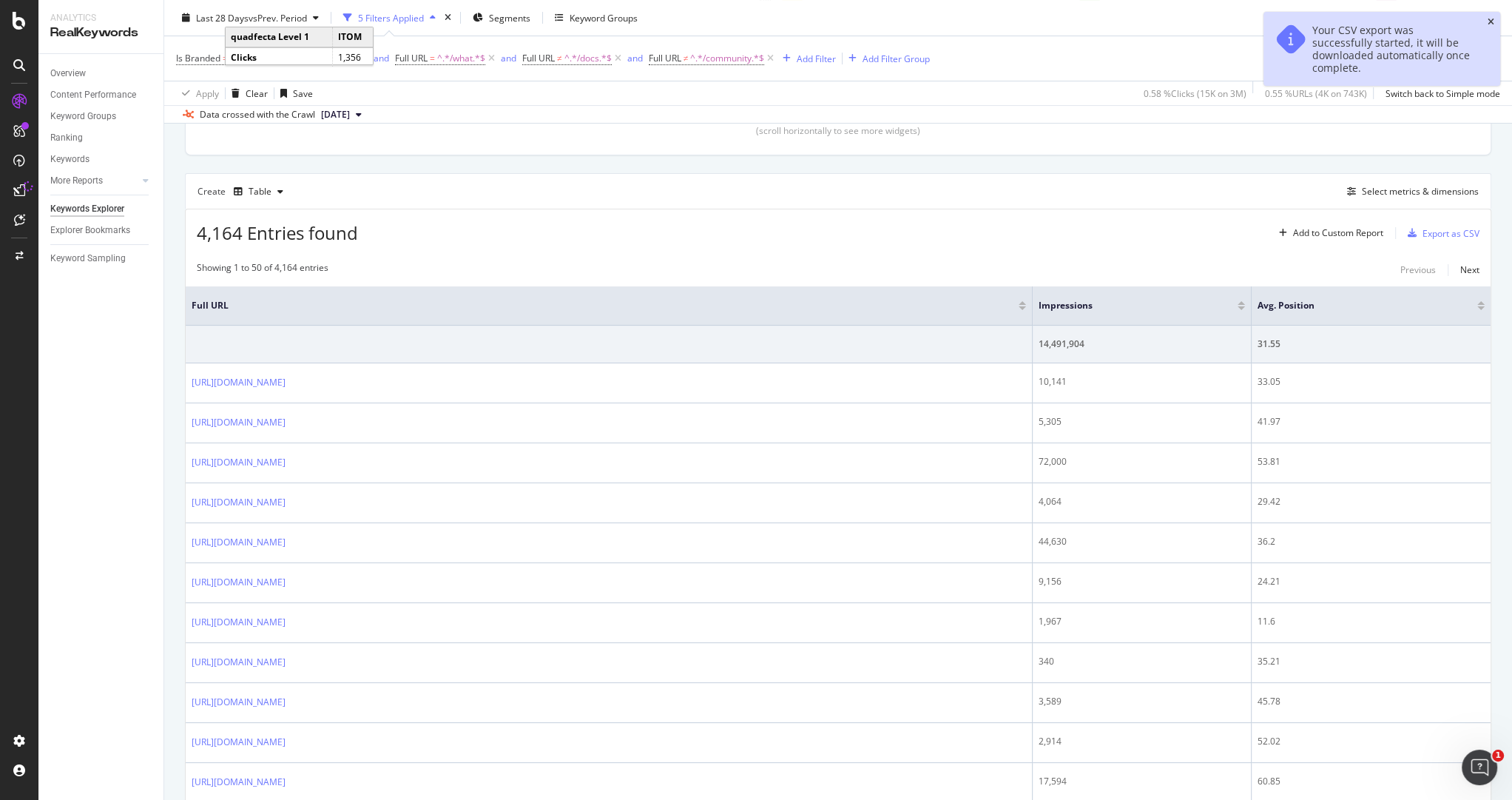
click at [1493, 23] on icon "close toast" at bounding box center [1491, 21] width 7 height 9
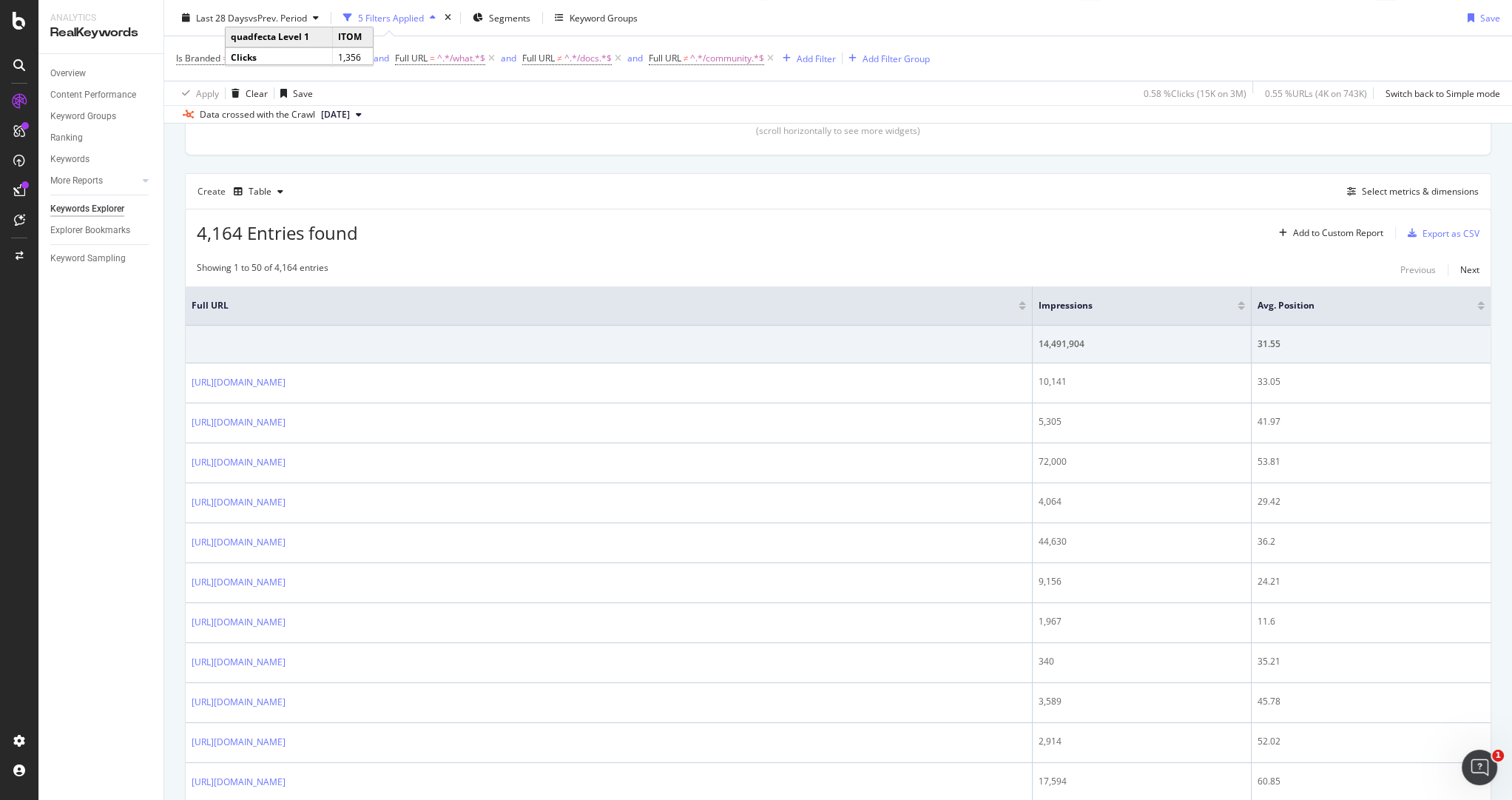
click at [23, 191] on icon at bounding box center [19, 190] width 12 height 12
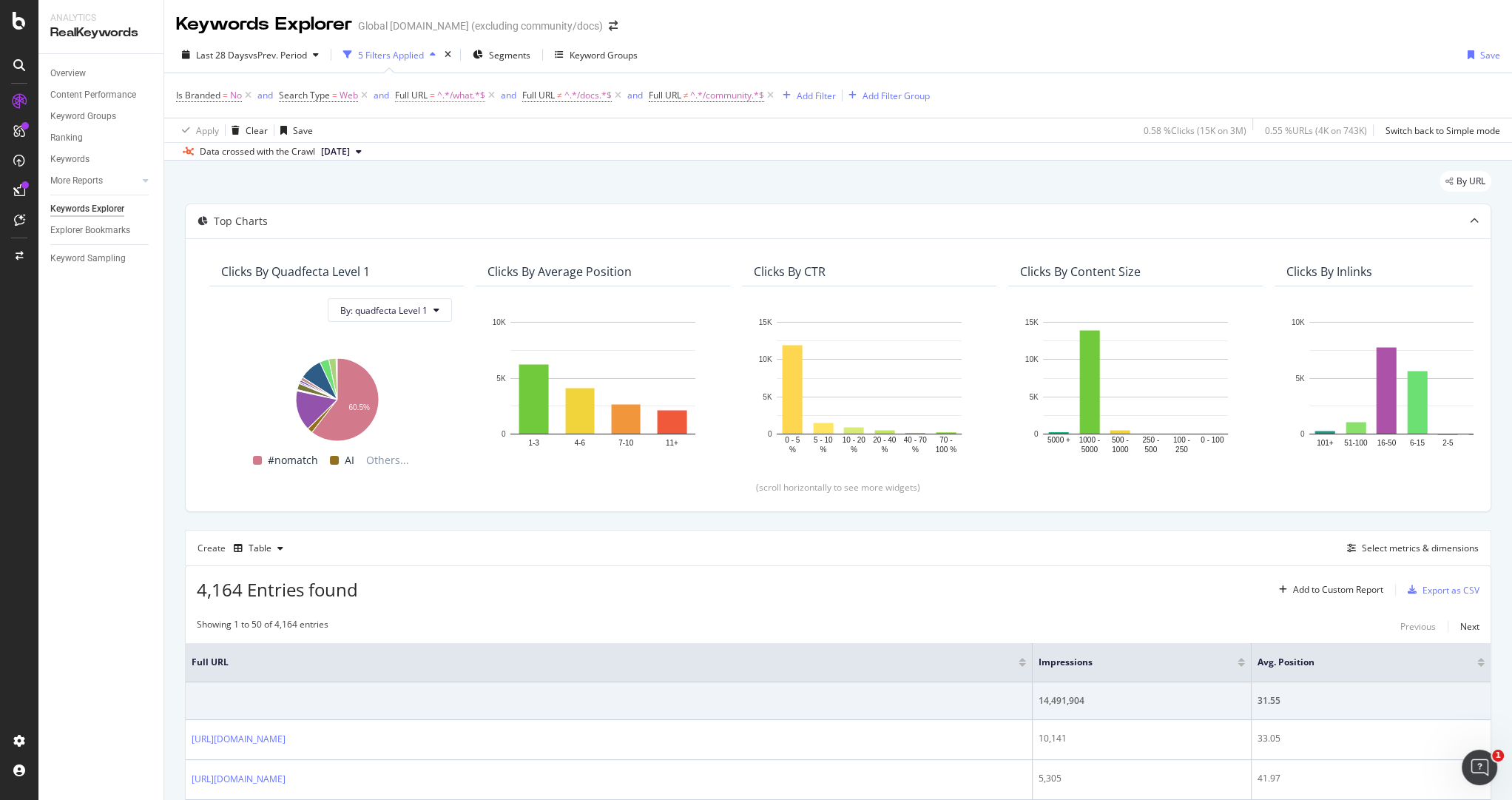
click at [435, 96] on span "Full URL = ^.*/what.*$" at bounding box center [439, 95] width 91 height 14
click at [437, 135] on div "Contains" at bounding box center [488, 130] width 163 height 23
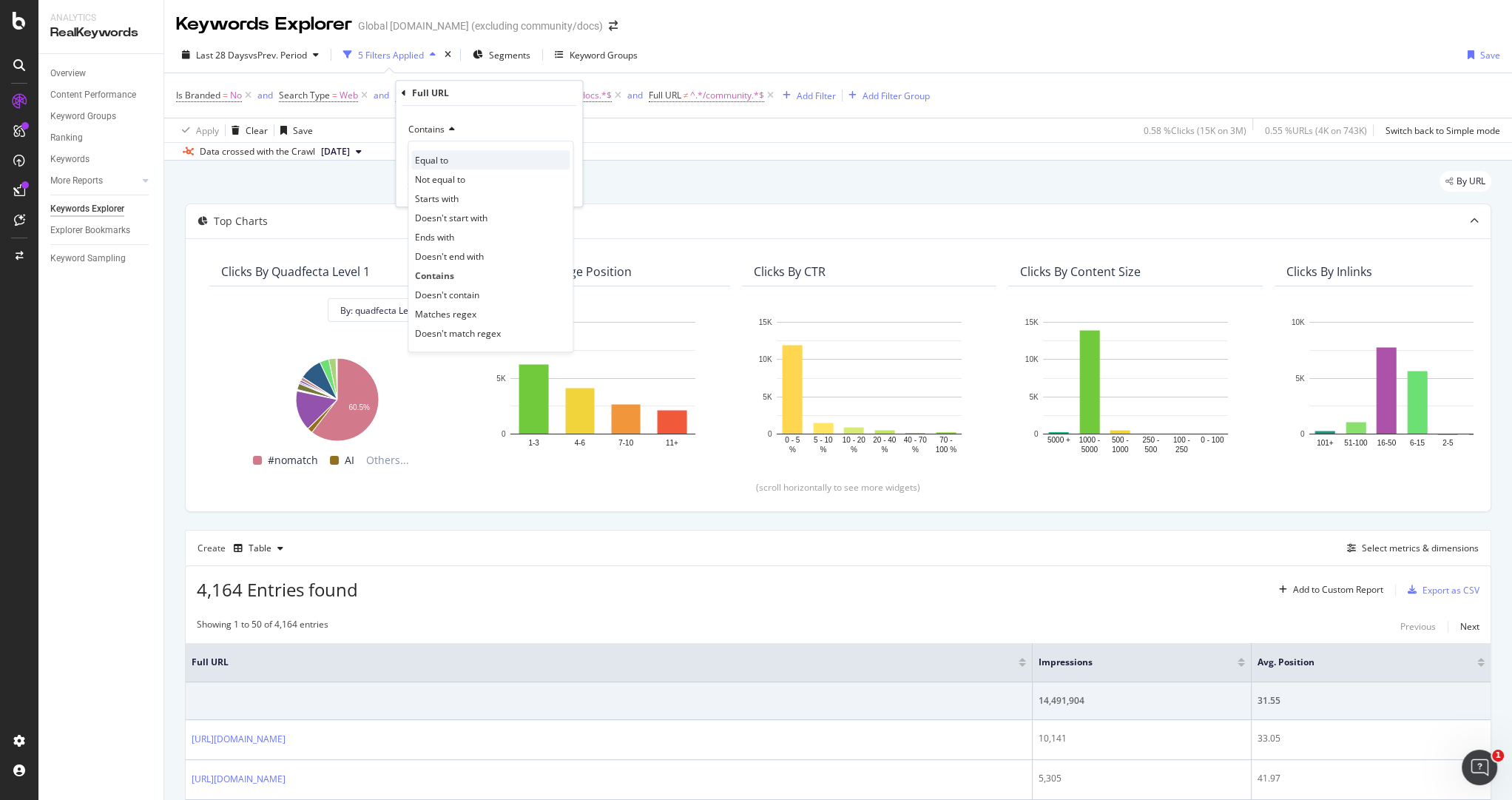
click at [437, 154] on span "Equal to" at bounding box center [432, 160] width 33 height 13
click at [446, 158] on input "/what" at bounding box center [477, 156] width 139 height 23
paste input "https://www.servicenow.com/servicenow-vs-jira.html"
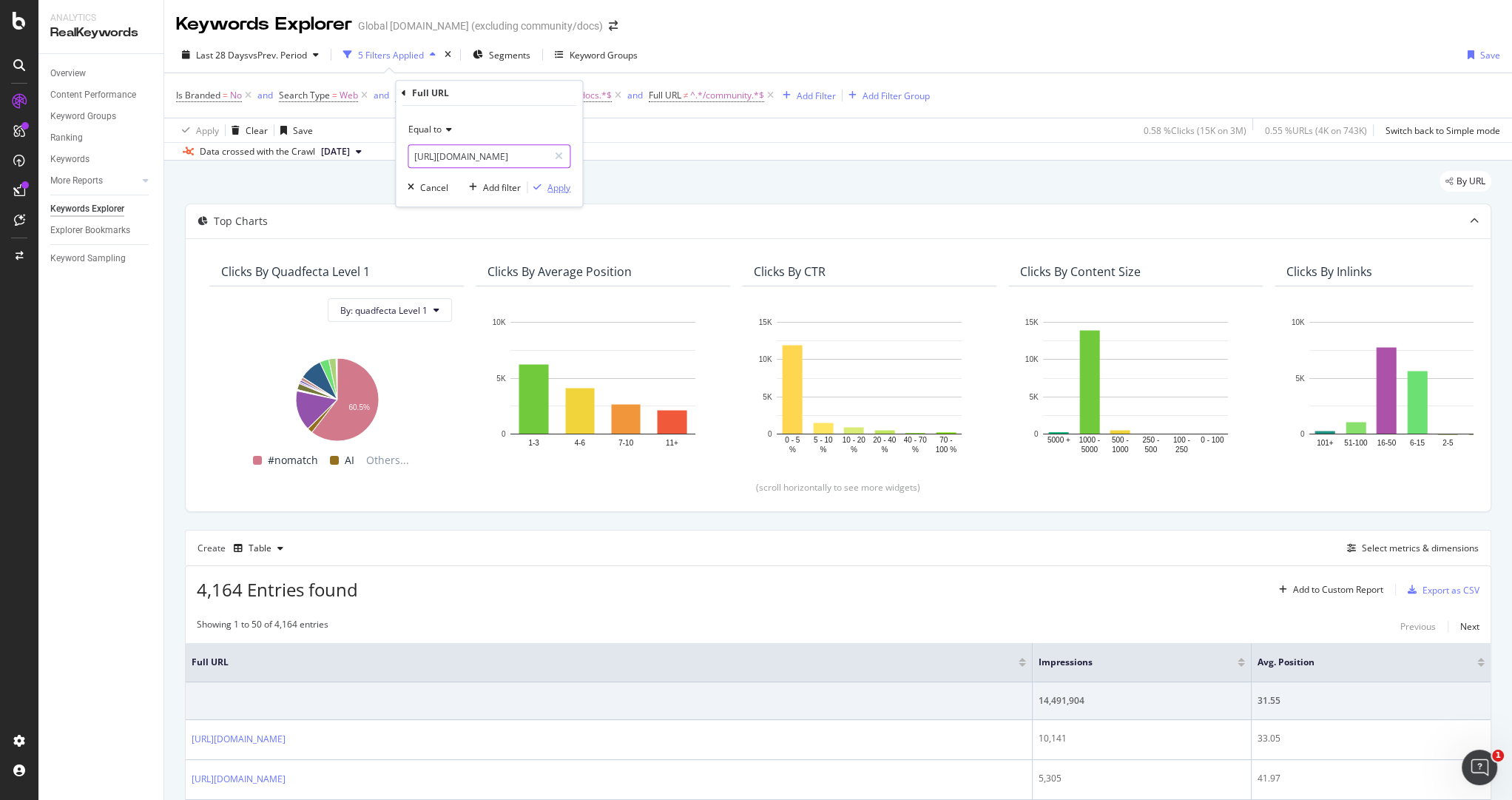
type input "https://www.servicenow.com/servicenow-vs-jira.html"
click at [557, 185] on div "Apply" at bounding box center [559, 187] width 23 height 13
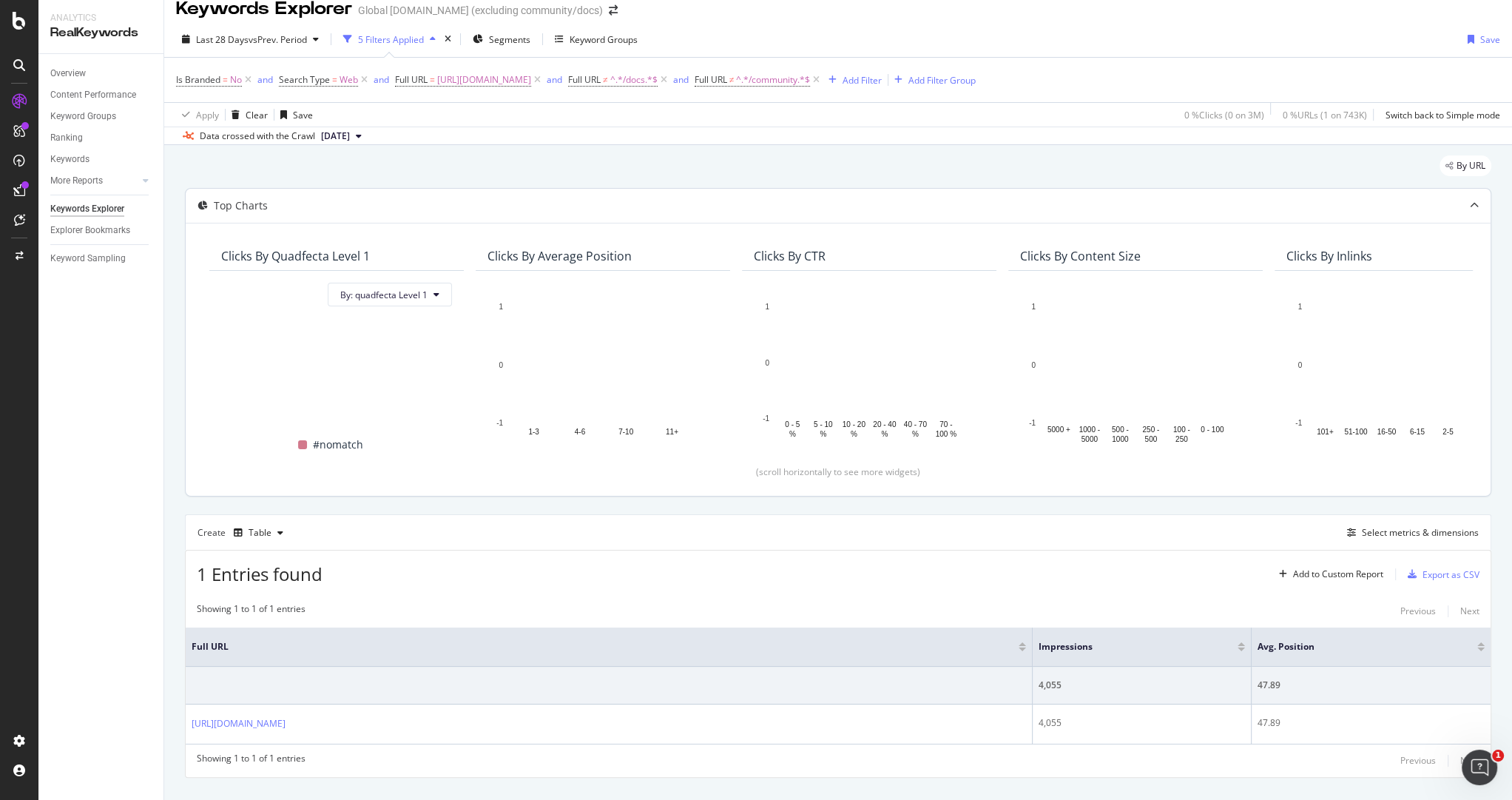
scroll to position [42, 0]
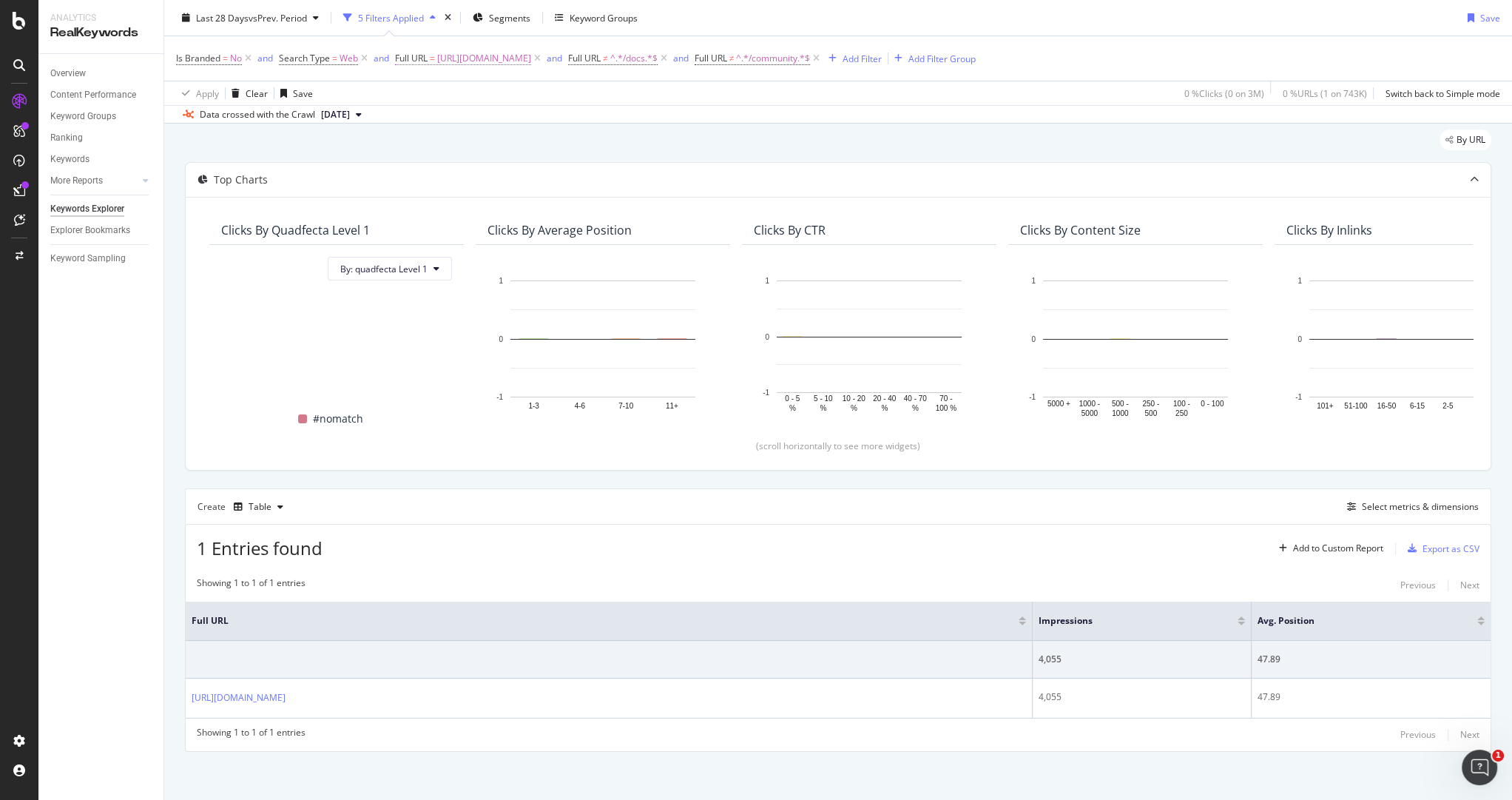
click at [531, 57] on span "https://www.servicenow.com/servicenow-vs-jira.html" at bounding box center [484, 57] width 94 height 20
click at [432, 94] on span "Equal to" at bounding box center [425, 92] width 33 height 13
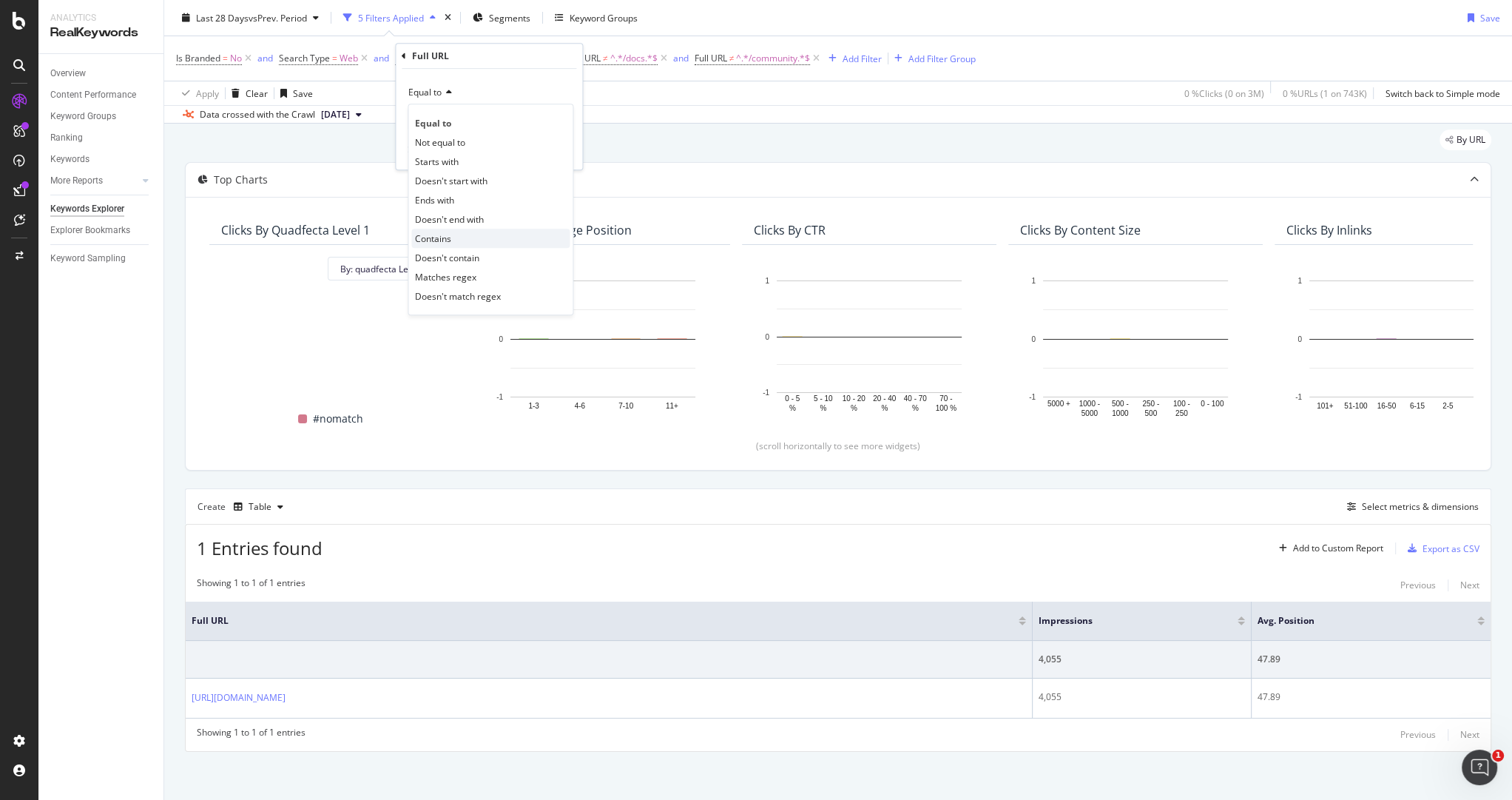
click at [456, 230] on div "Contains" at bounding box center [490, 239] width 158 height 19
drag, startPoint x: 413, startPoint y: 118, endPoint x: 445, endPoint y: 123, distance: 32.4
click at [445, 123] on input "https://www.servicenow.com/servicenow-vs-jira.html" at bounding box center [477, 119] width 139 height 23
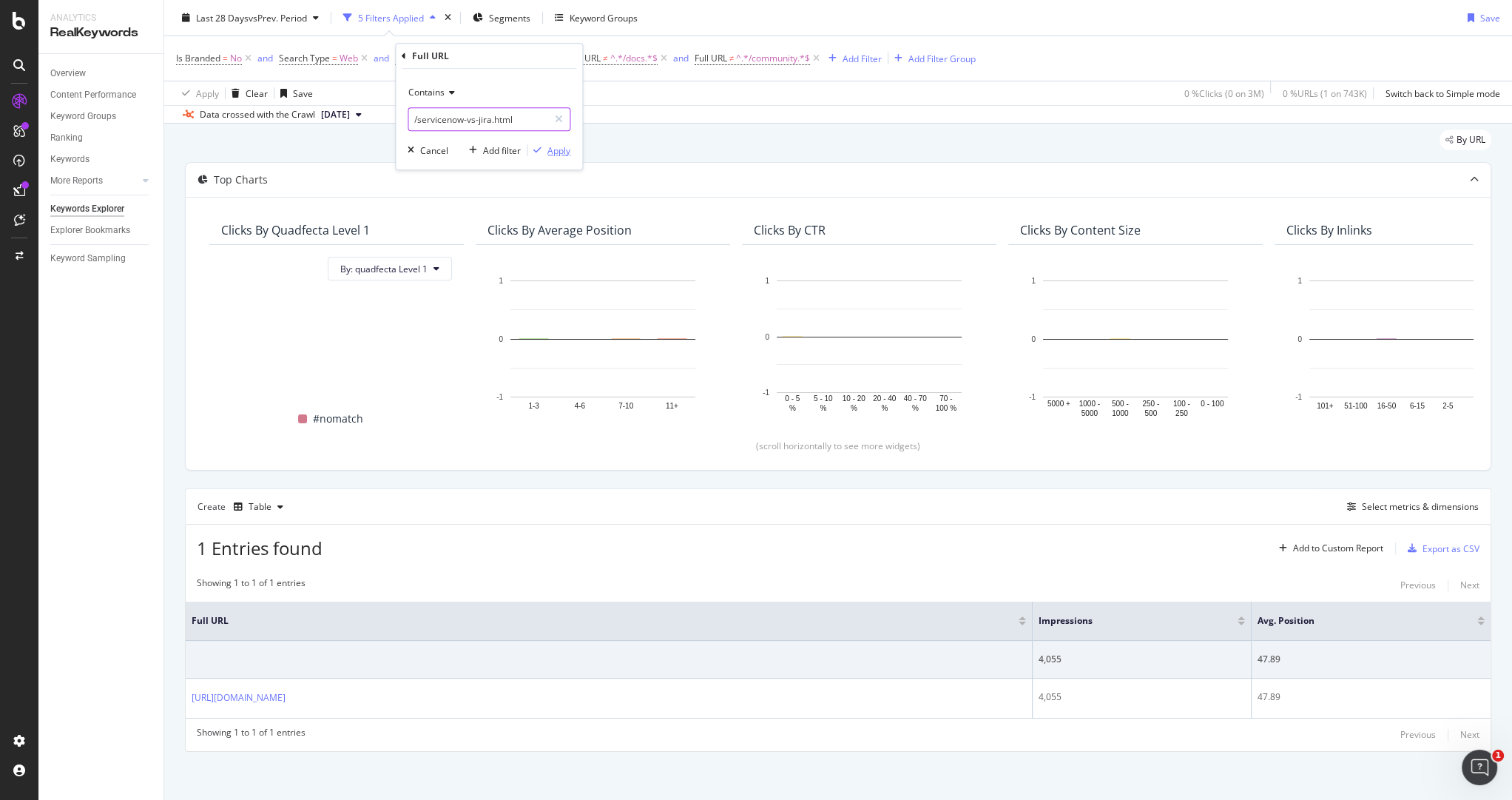
type input "/servicenow-vs-jira.html"
click at [566, 149] on div "Apply" at bounding box center [559, 150] width 23 height 13
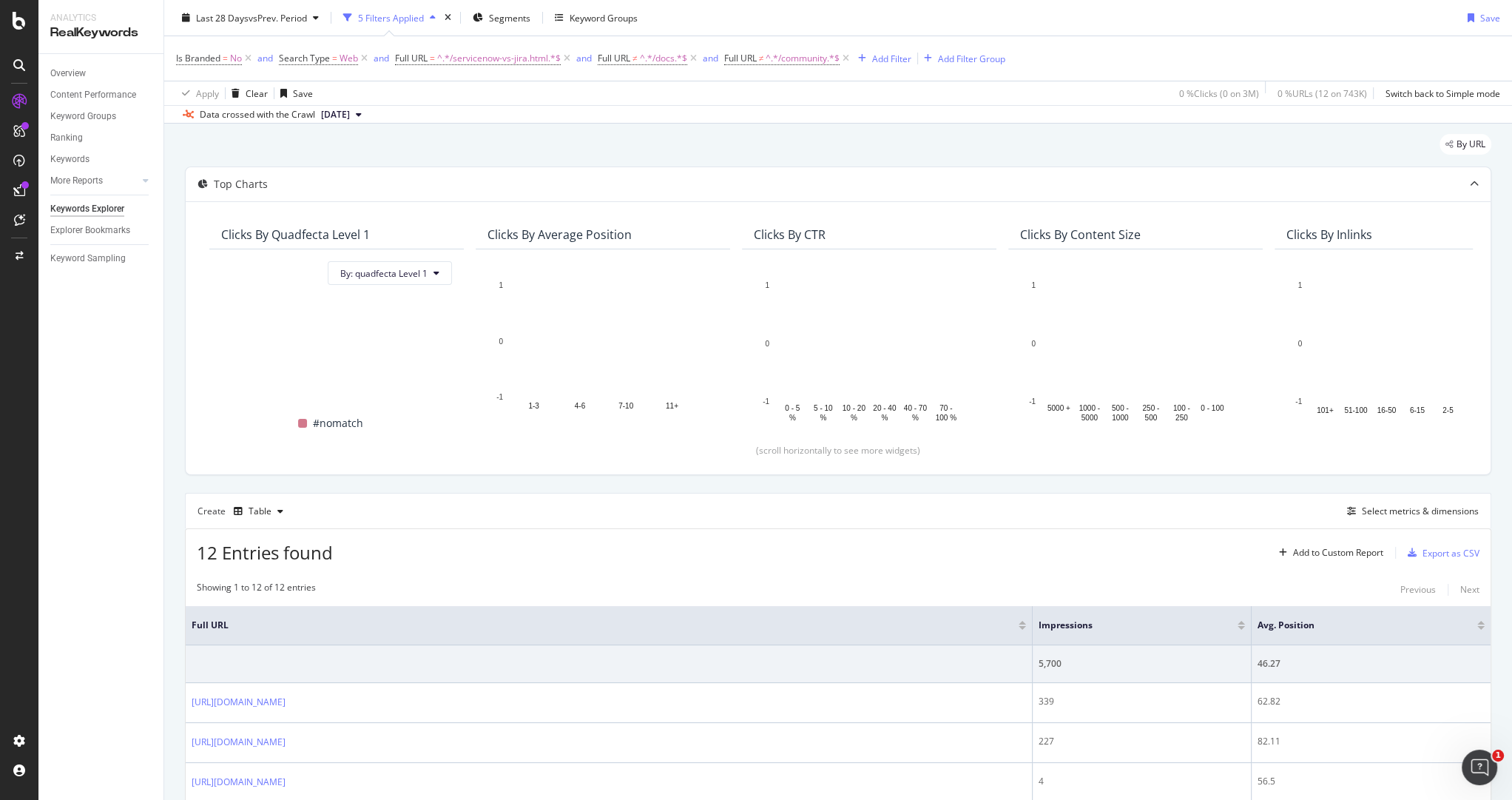
scroll to position [42, 0]
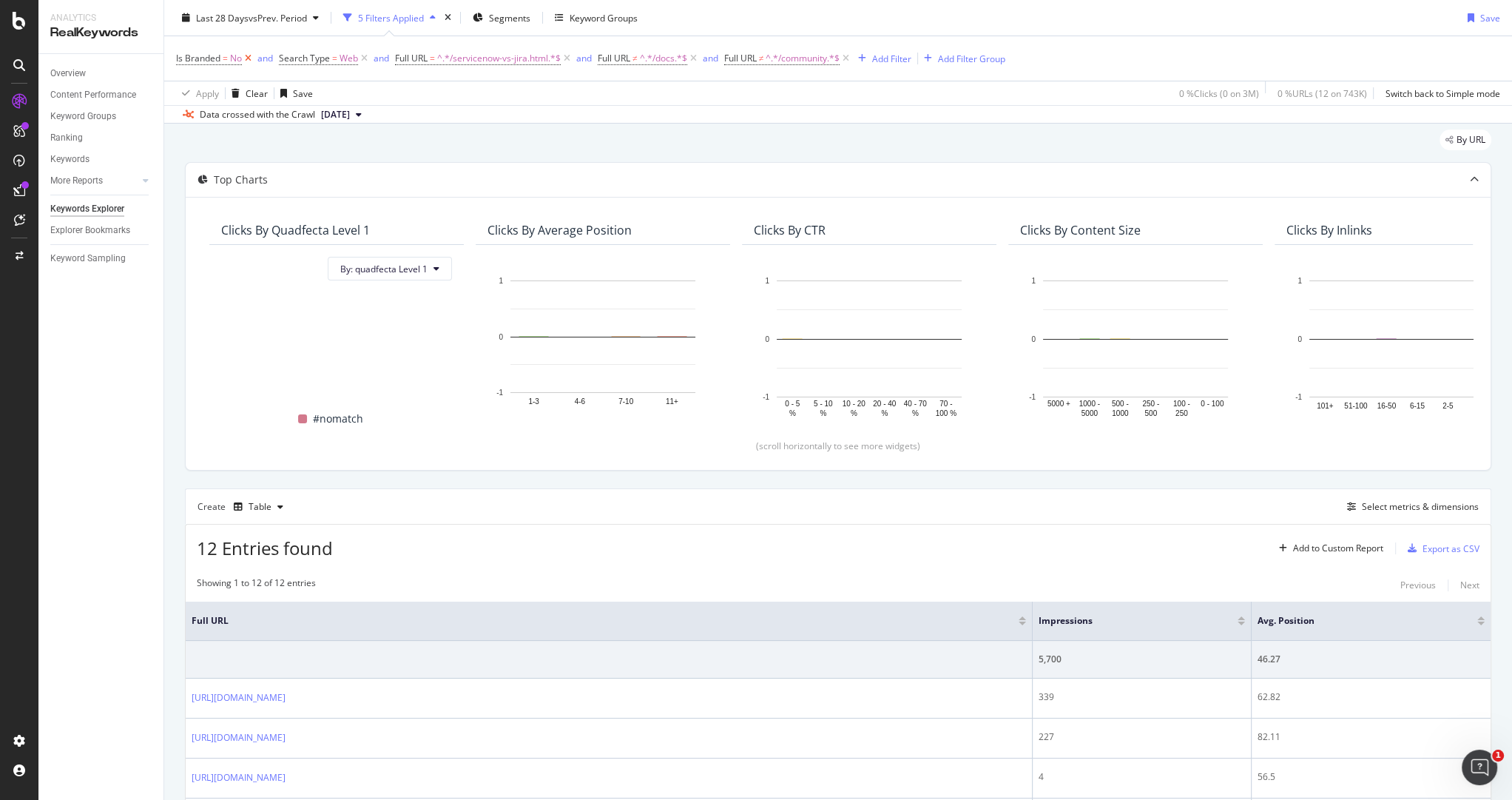
click at [250, 58] on icon at bounding box center [247, 57] width 13 height 15
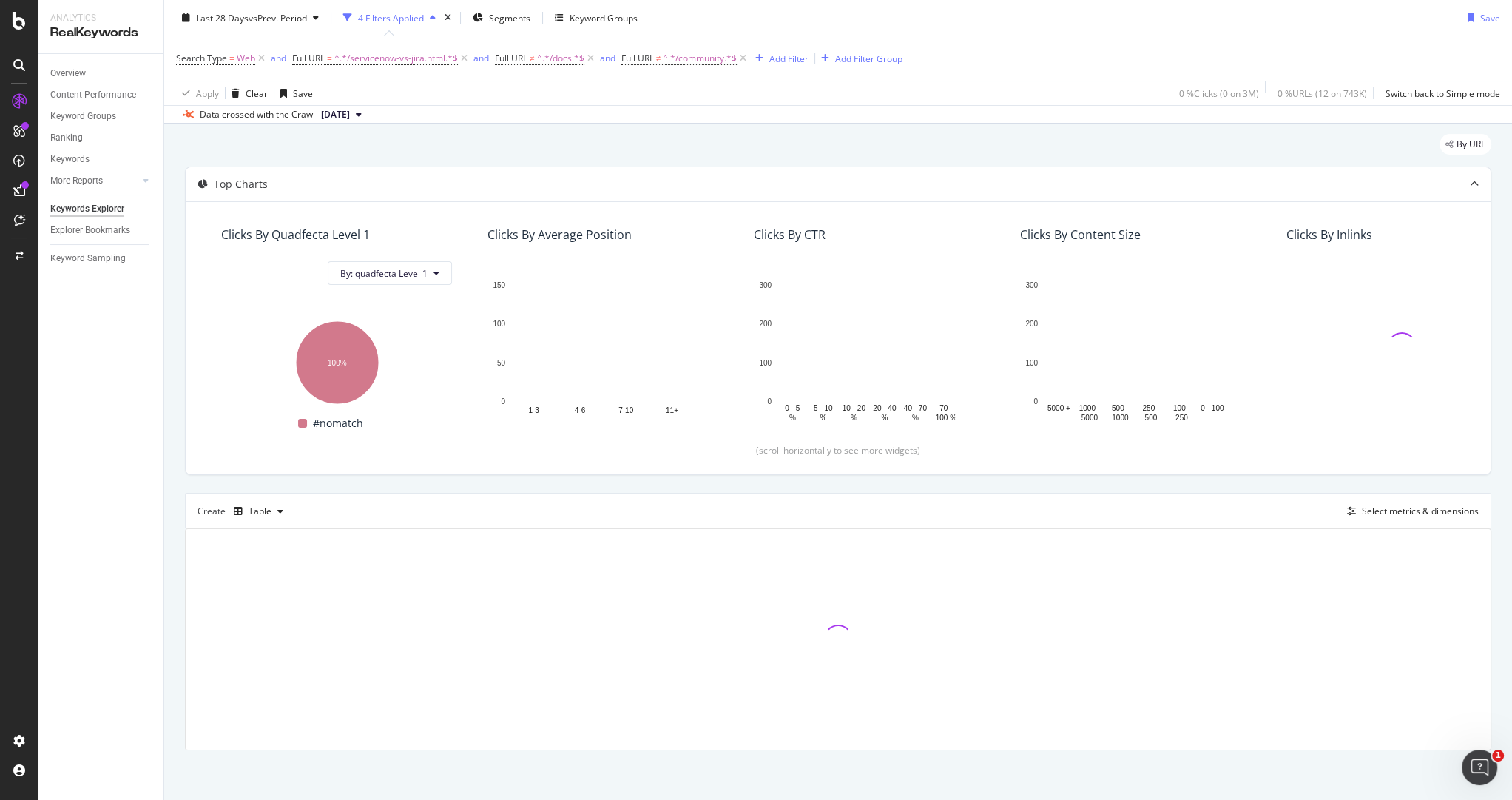
scroll to position [42, 0]
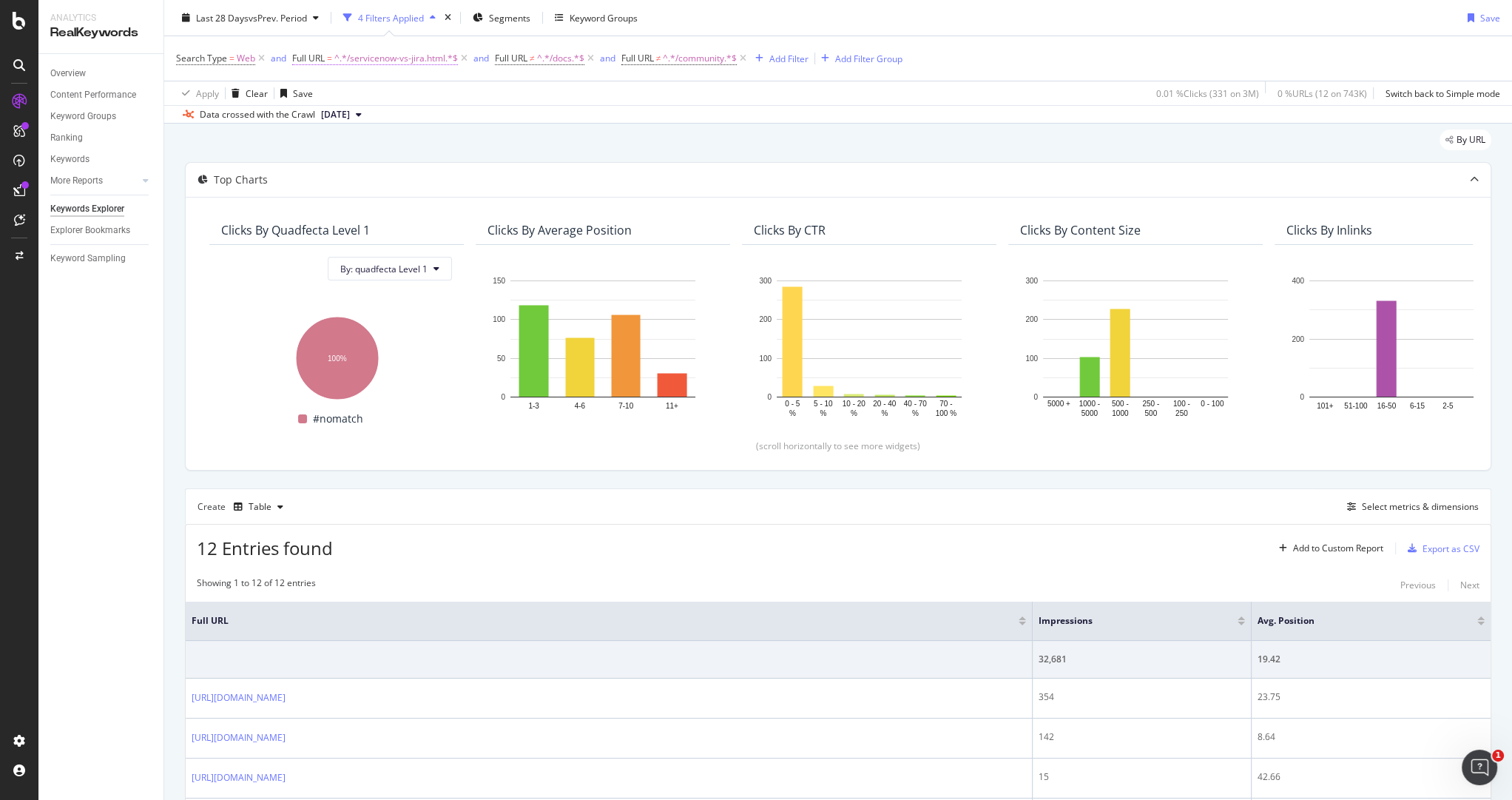
click at [396, 59] on span "^.*/servicenow-vs-jira.html.*$" at bounding box center [396, 57] width 124 height 20
drag, startPoint x: 373, startPoint y: 119, endPoint x: 389, endPoint y: 122, distance: 16.3
click at [389, 122] on input "/servicenow-vs-jira.html" at bounding box center [374, 119] width 139 height 23
type input "/servicenow-vs-salesforce.html"
click at [456, 151] on div "Apply" at bounding box center [456, 150] width 23 height 13
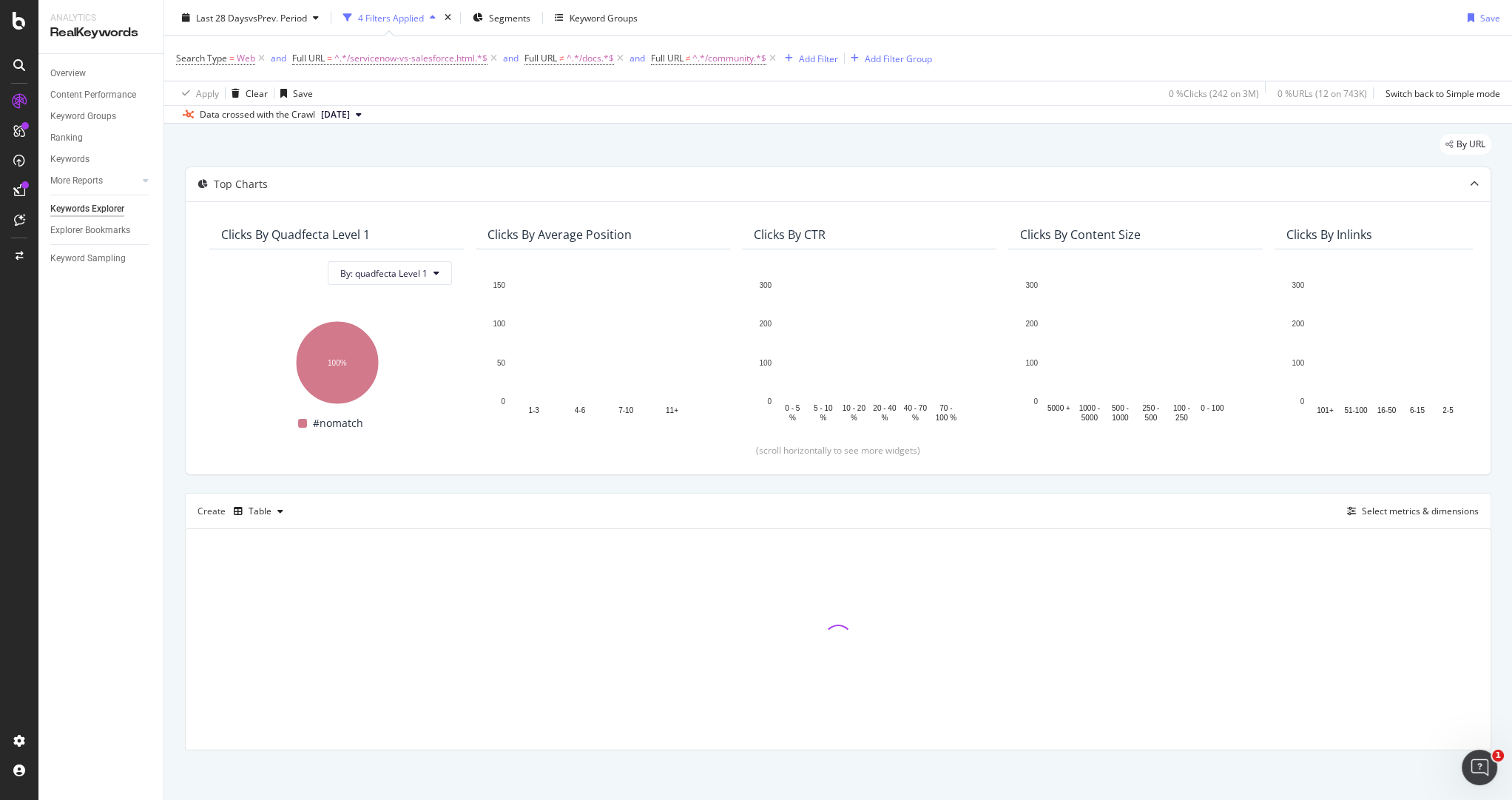
scroll to position [42, 0]
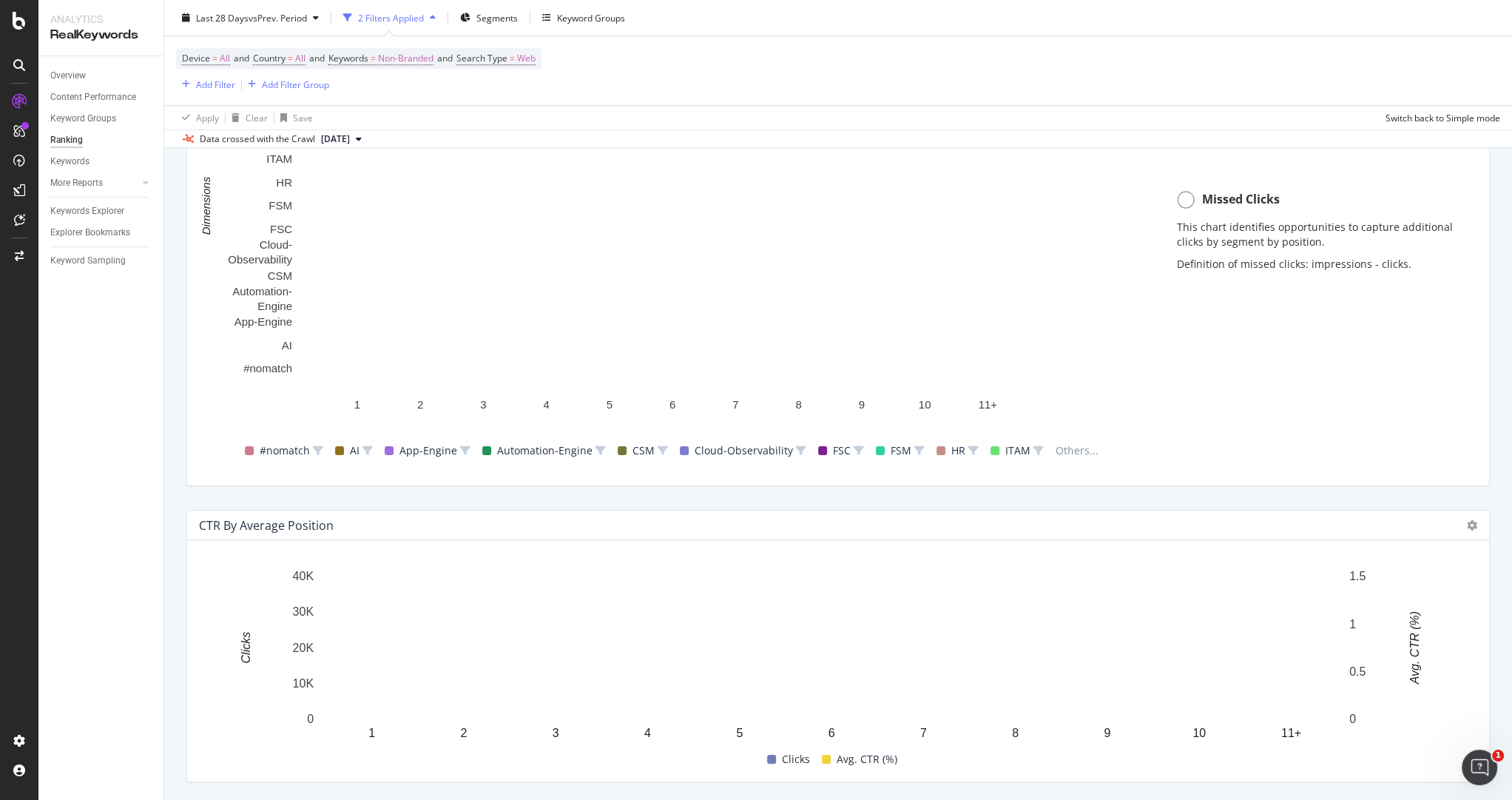
scroll to position [1269, 0]
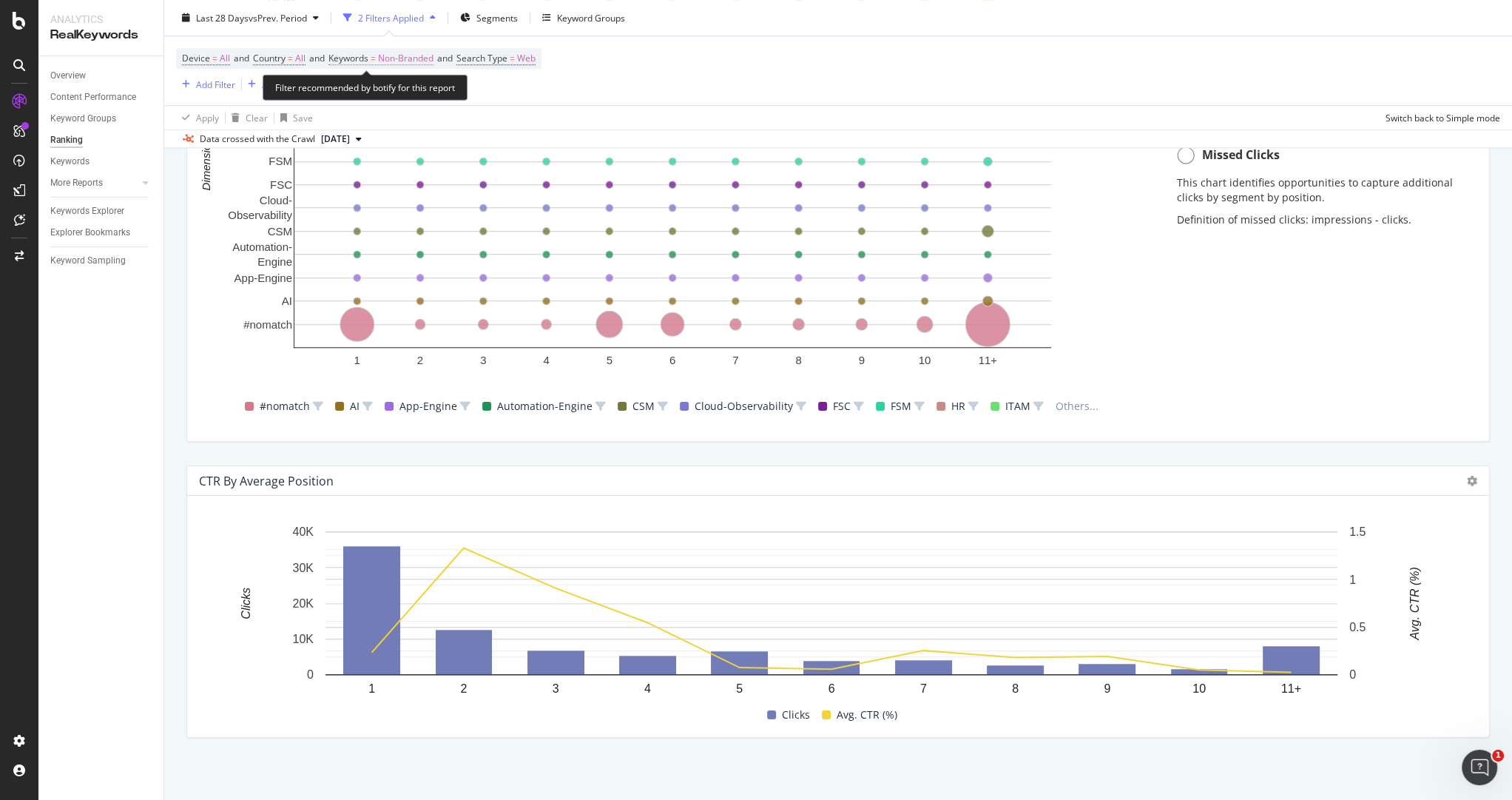
click at [427, 59] on span "Non-Branded" at bounding box center [405, 57] width 56 height 20
click at [708, 103] on div "Device = All and Country = All and Keywords = Non-Branded and Search Type = Web…" at bounding box center [838, 70] width 1324 height 69
click at [487, 20] on span "Segments" at bounding box center [497, 17] width 42 height 13
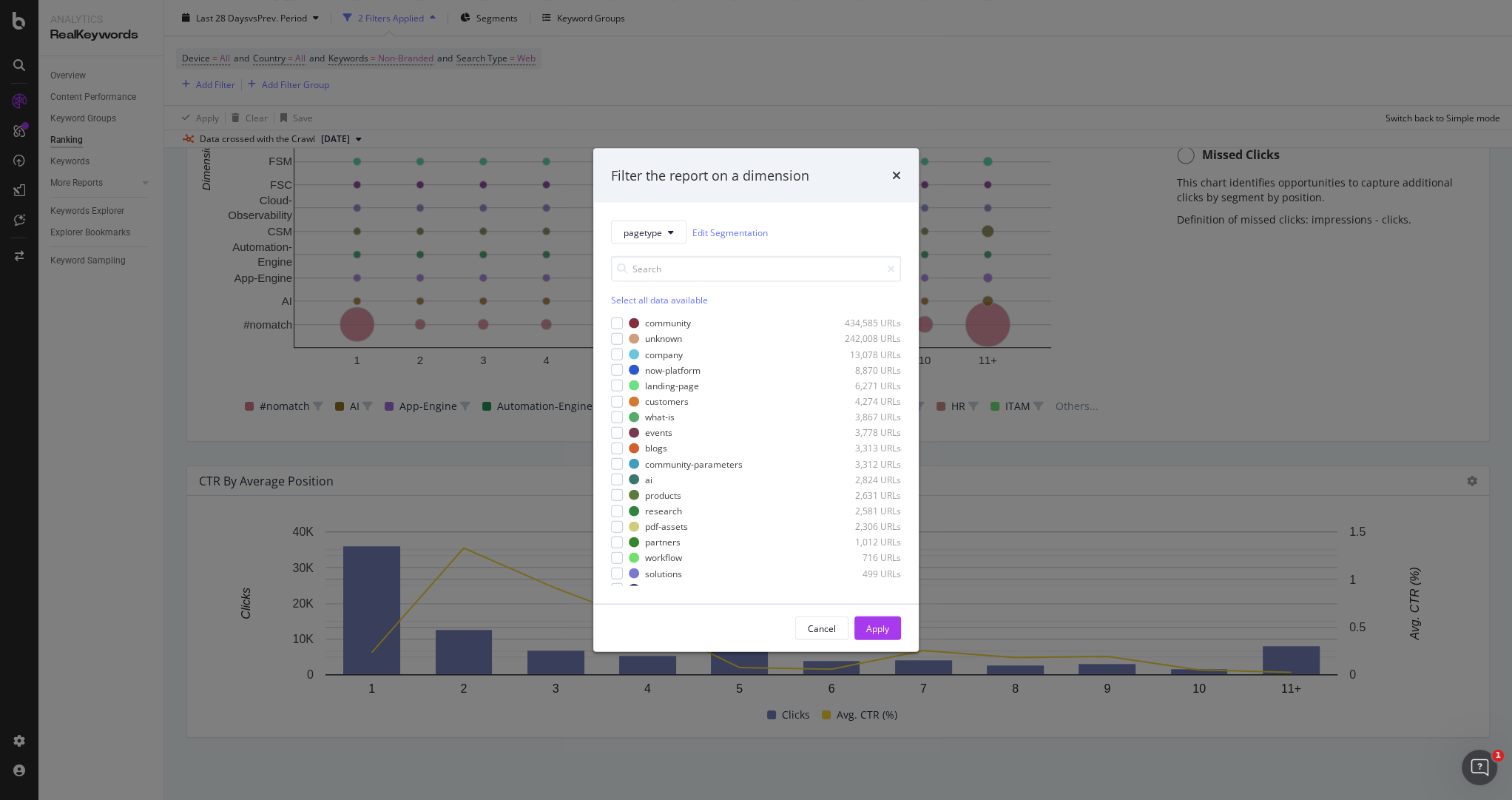
click at [450, 81] on div "Filter the report on a dimension pagetype Edit Segmentation Select all data ava…" at bounding box center [756, 400] width 1512 height 800
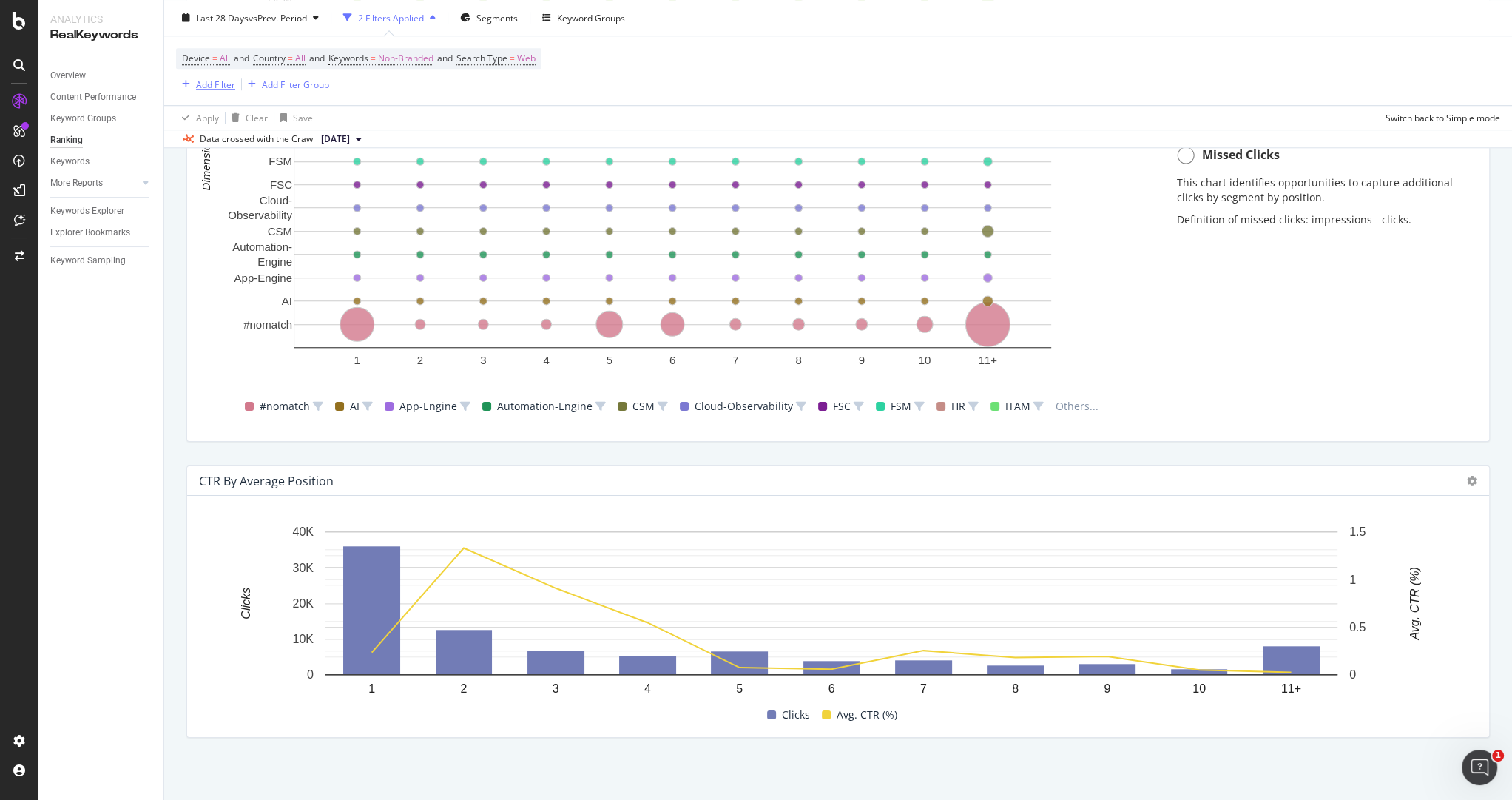
click at [187, 82] on icon "button" at bounding box center [186, 84] width 8 height 9
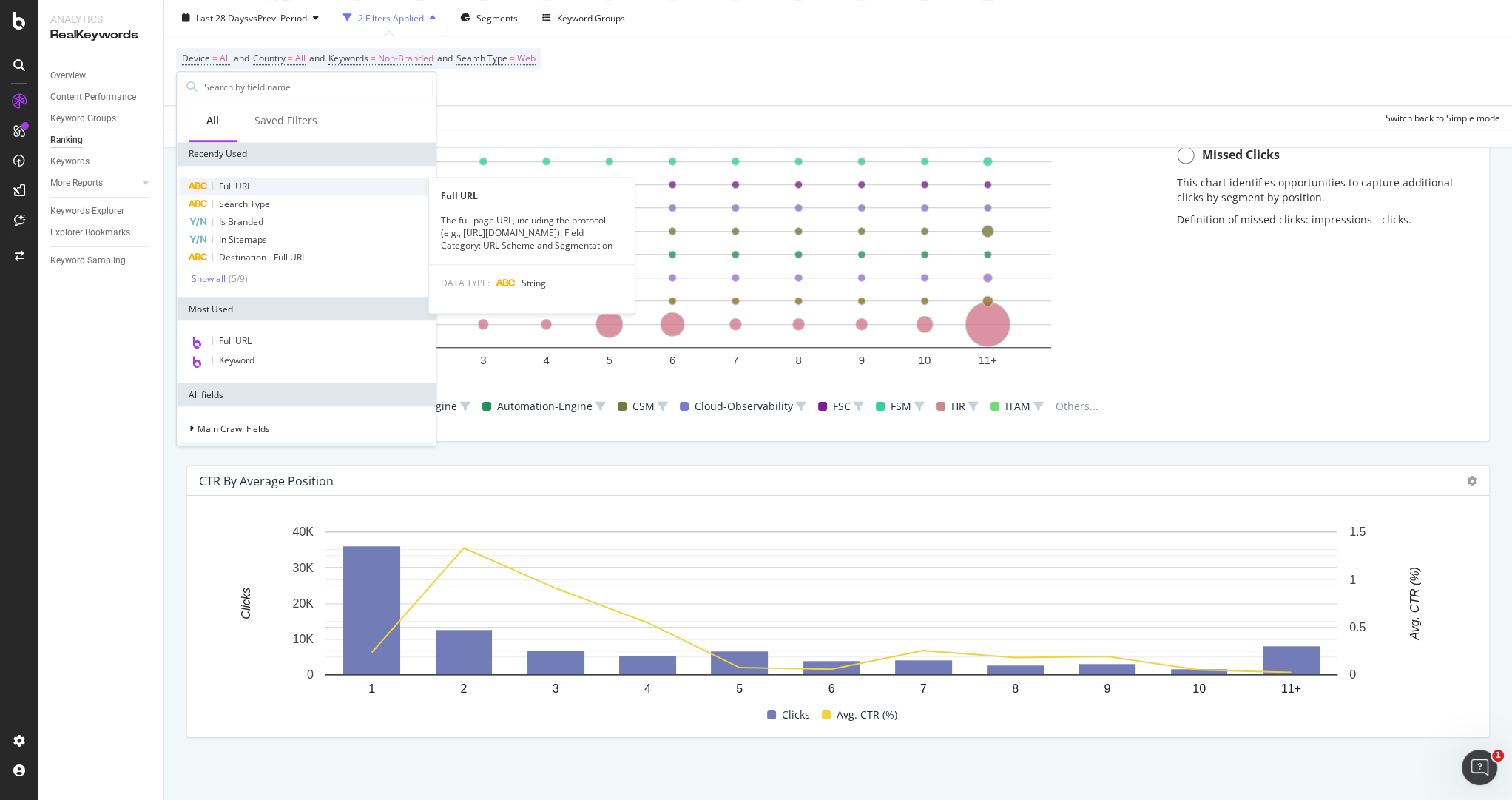
click at [235, 177] on div "Full URL" at bounding box center [306, 186] width 253 height 18
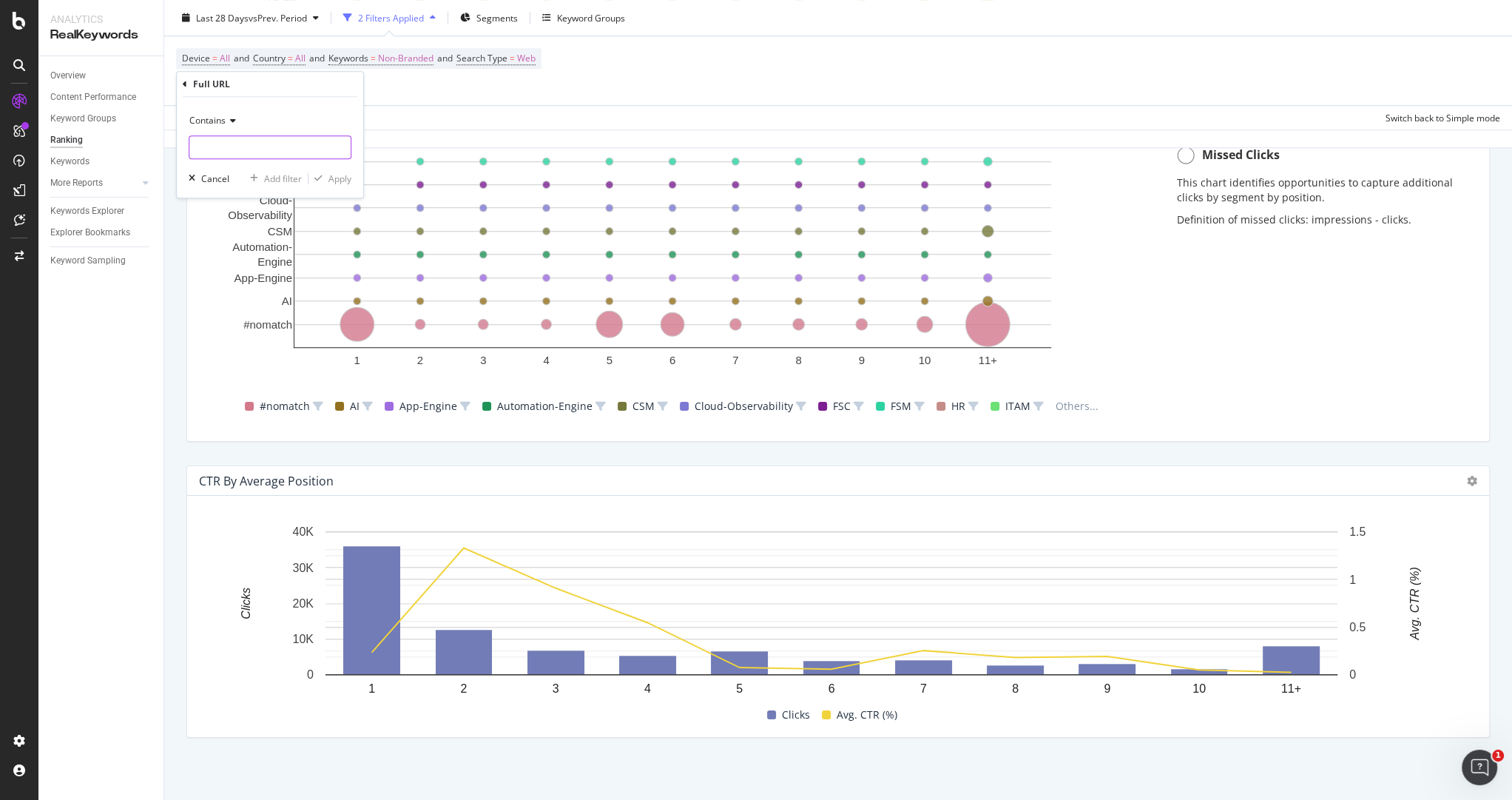
click at [258, 144] on input "text" at bounding box center [270, 147] width 162 height 23
type input "/what"
click at [253, 182] on div "Add filter" at bounding box center [273, 178] width 57 height 14
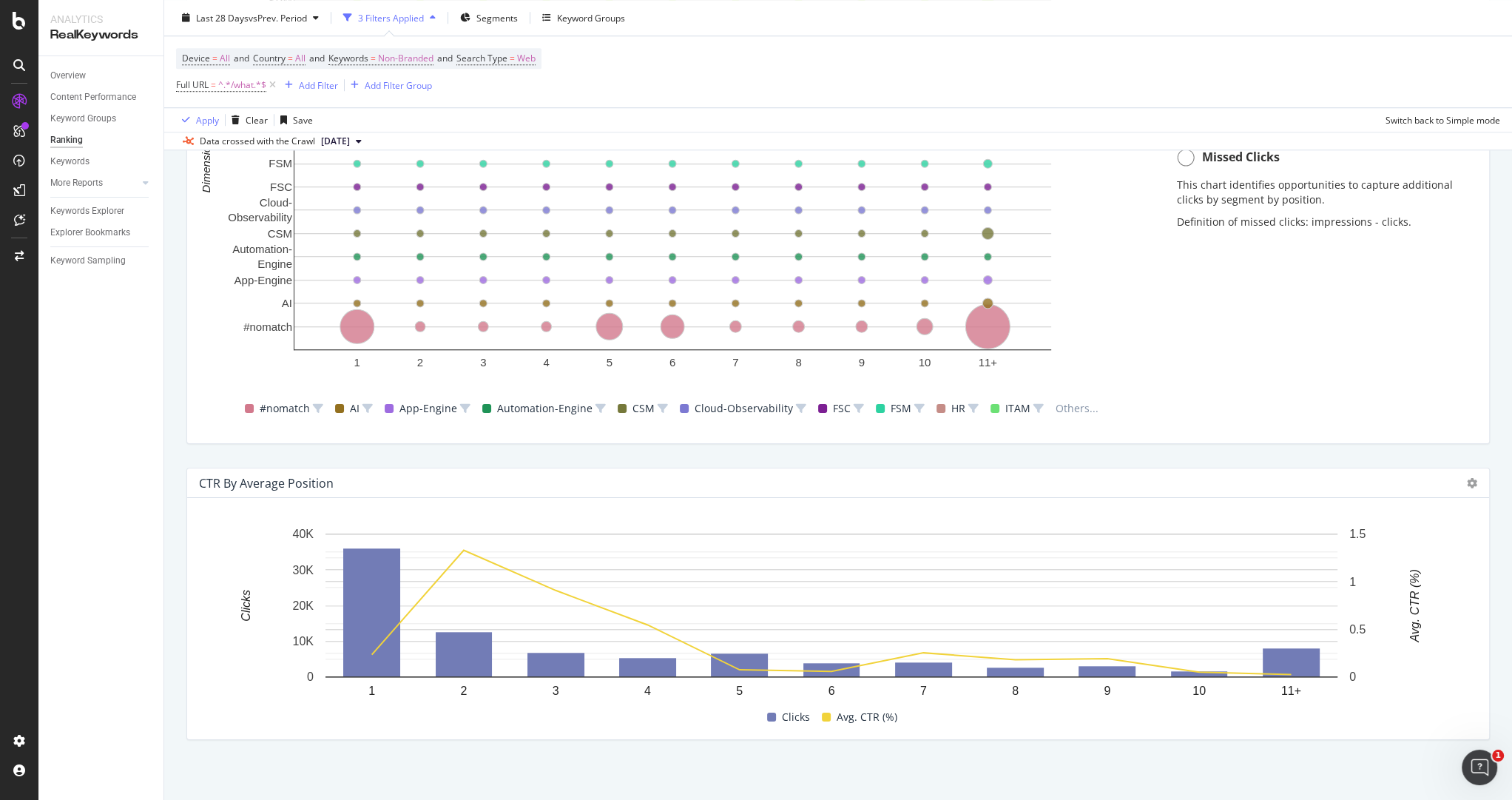
scroll to position [1271, 0]
click at [318, 85] on div "Add Filter" at bounding box center [319, 84] width 39 height 13
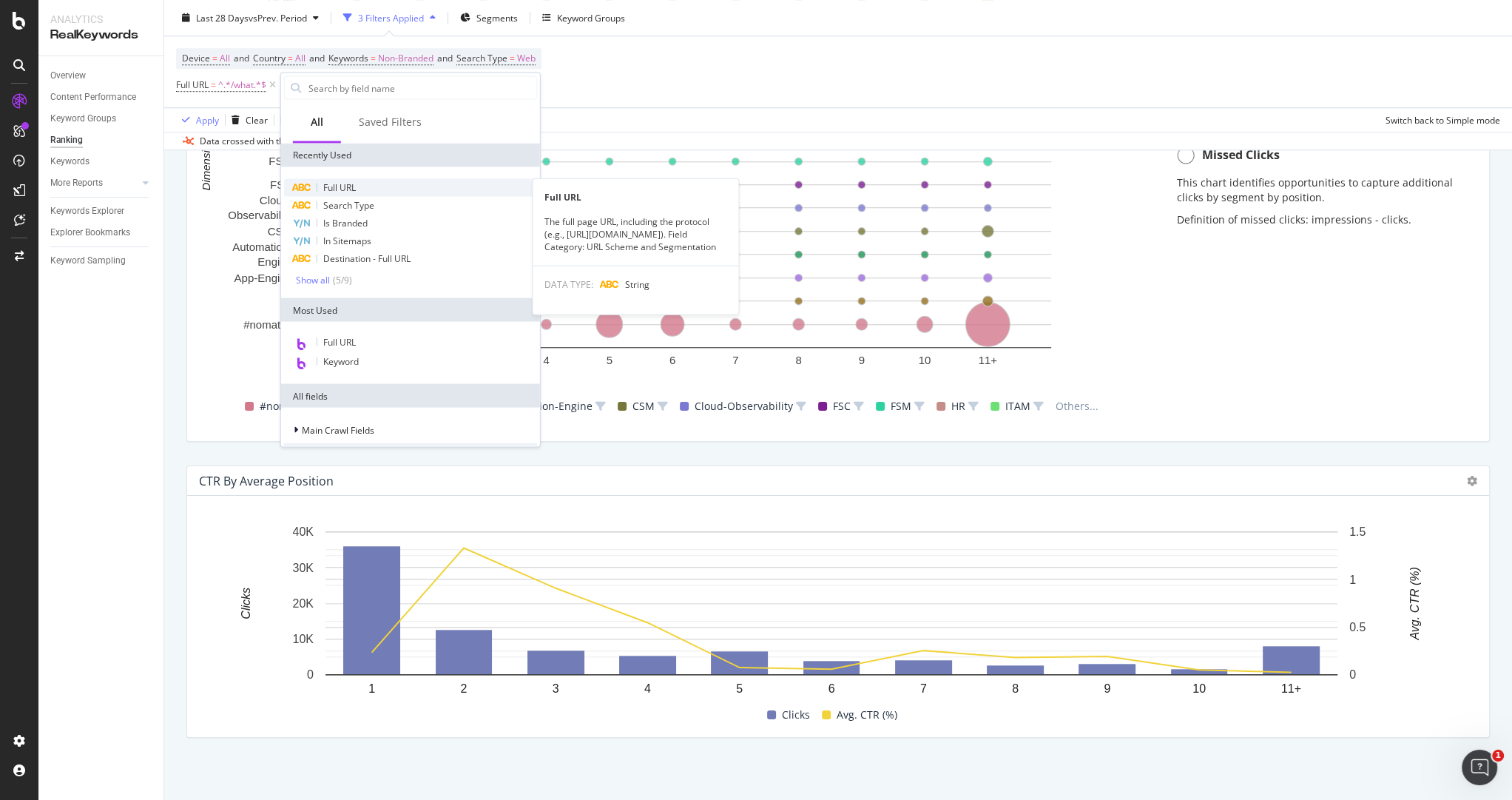
click at [361, 185] on div "Full URL" at bounding box center [411, 188] width 253 height 18
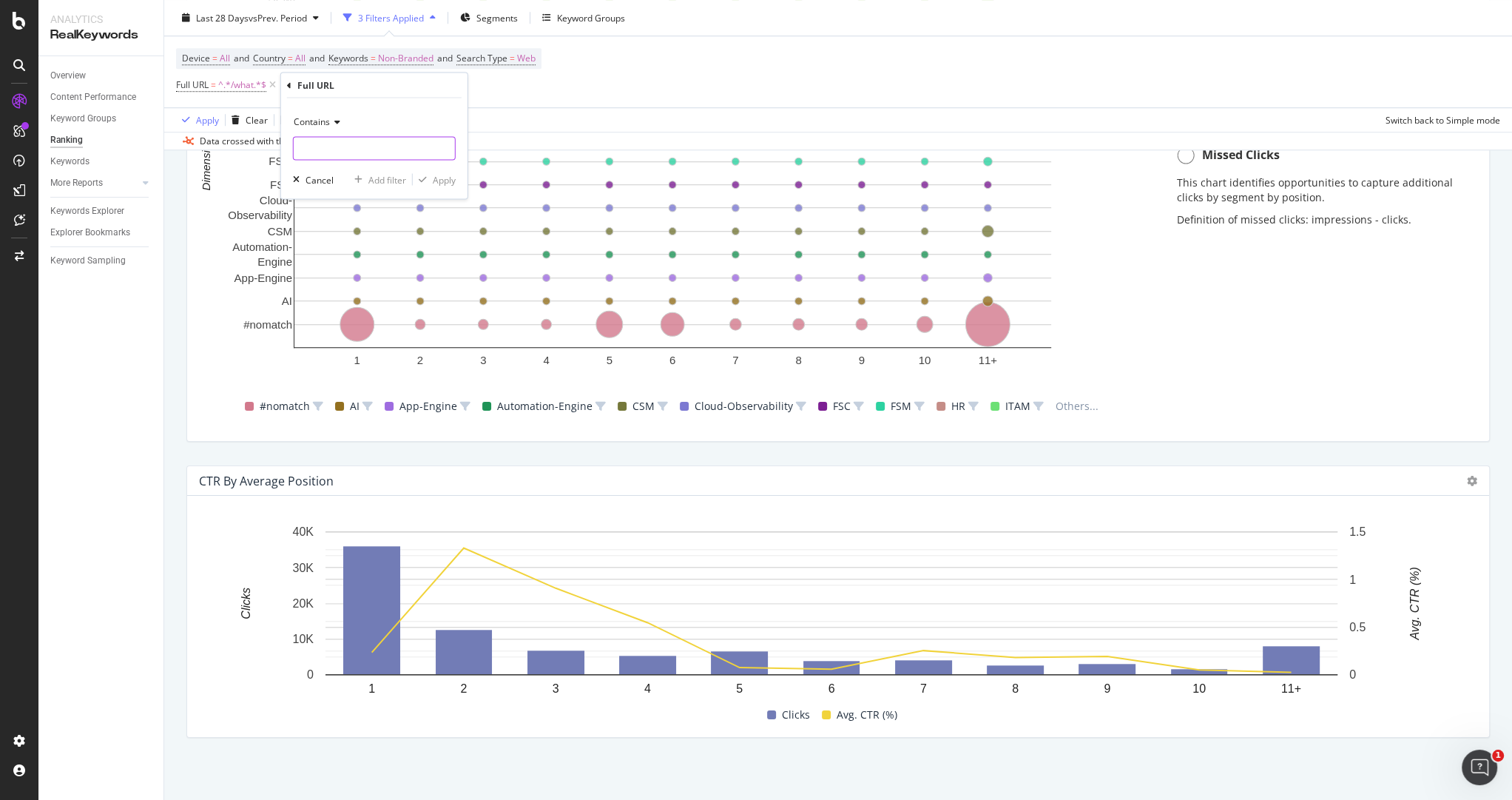
click at [345, 149] on input "text" at bounding box center [374, 148] width 162 height 23
click at [323, 104] on div "Contains Cancel Add filter Apply" at bounding box center [373, 148] width 186 height 100
click at [323, 117] on span "Contains" at bounding box center [311, 121] width 36 height 13
click at [337, 281] on span "Doesn't contain" at bounding box center [332, 286] width 64 height 13
click at [320, 142] on input "text" at bounding box center [374, 148] width 162 height 23
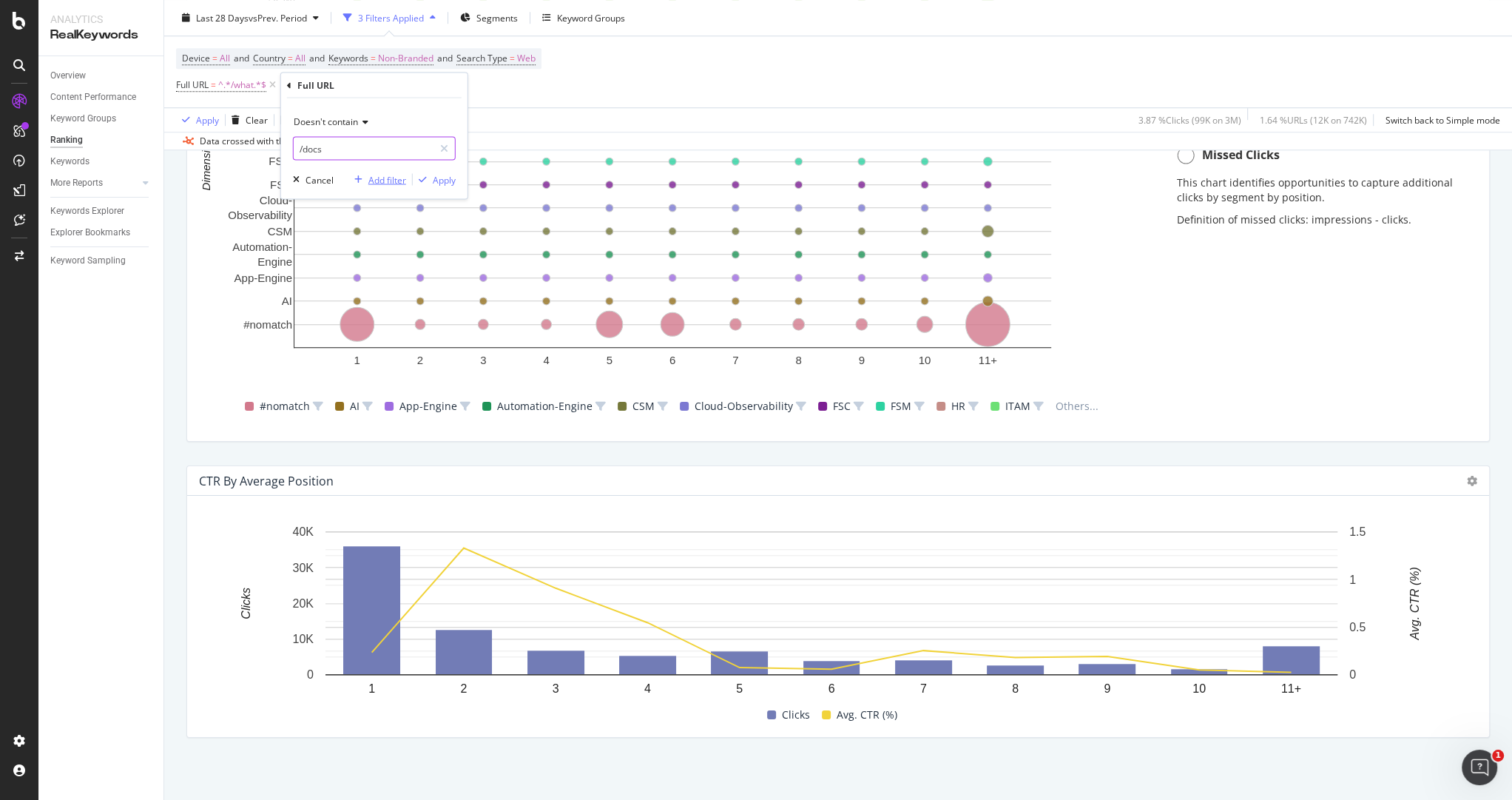
type input "/docs"
click at [389, 175] on div "Add filter" at bounding box center [387, 179] width 38 height 13
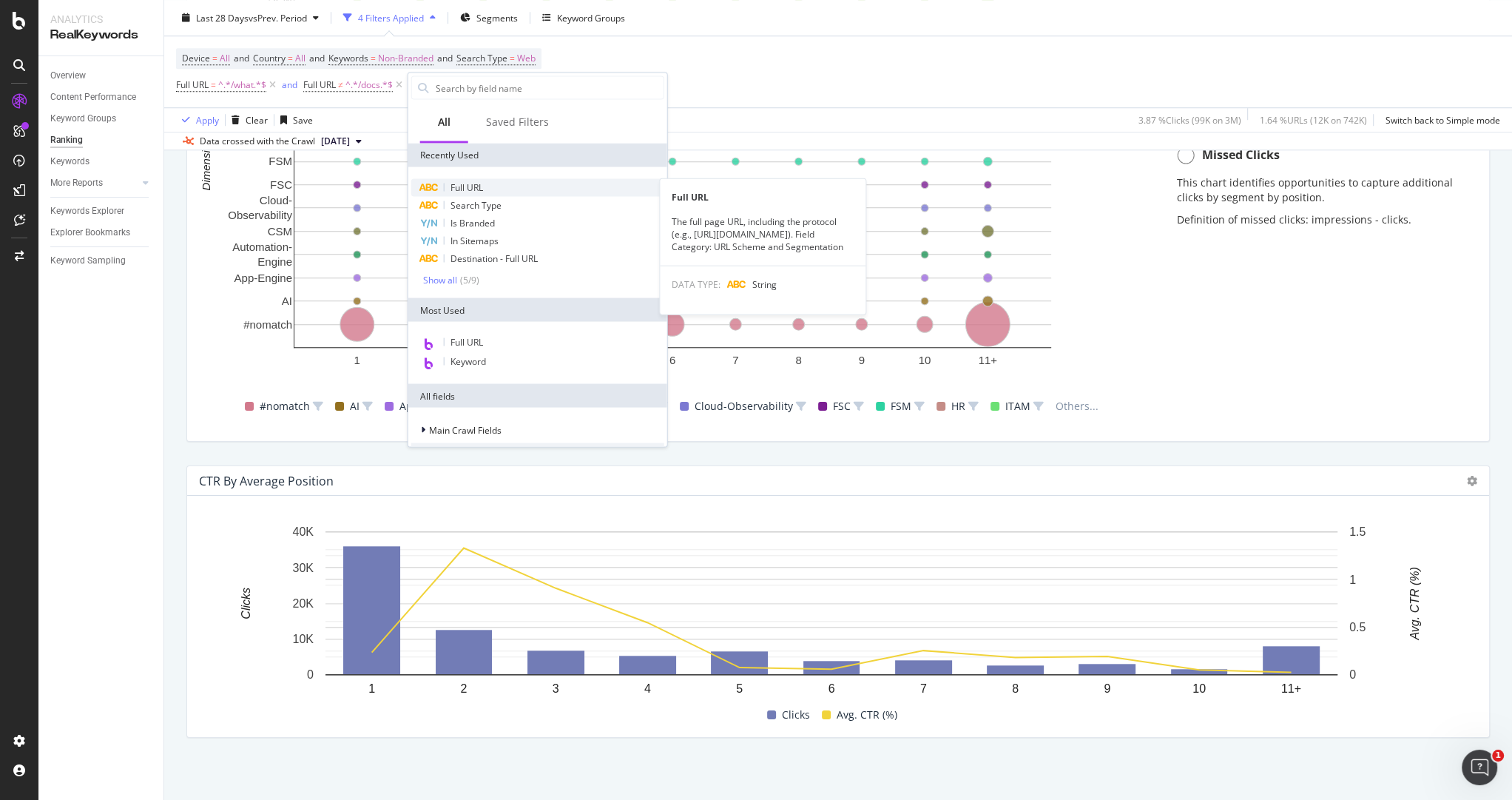
click at [485, 183] on div "Full URL" at bounding box center [538, 188] width 253 height 18
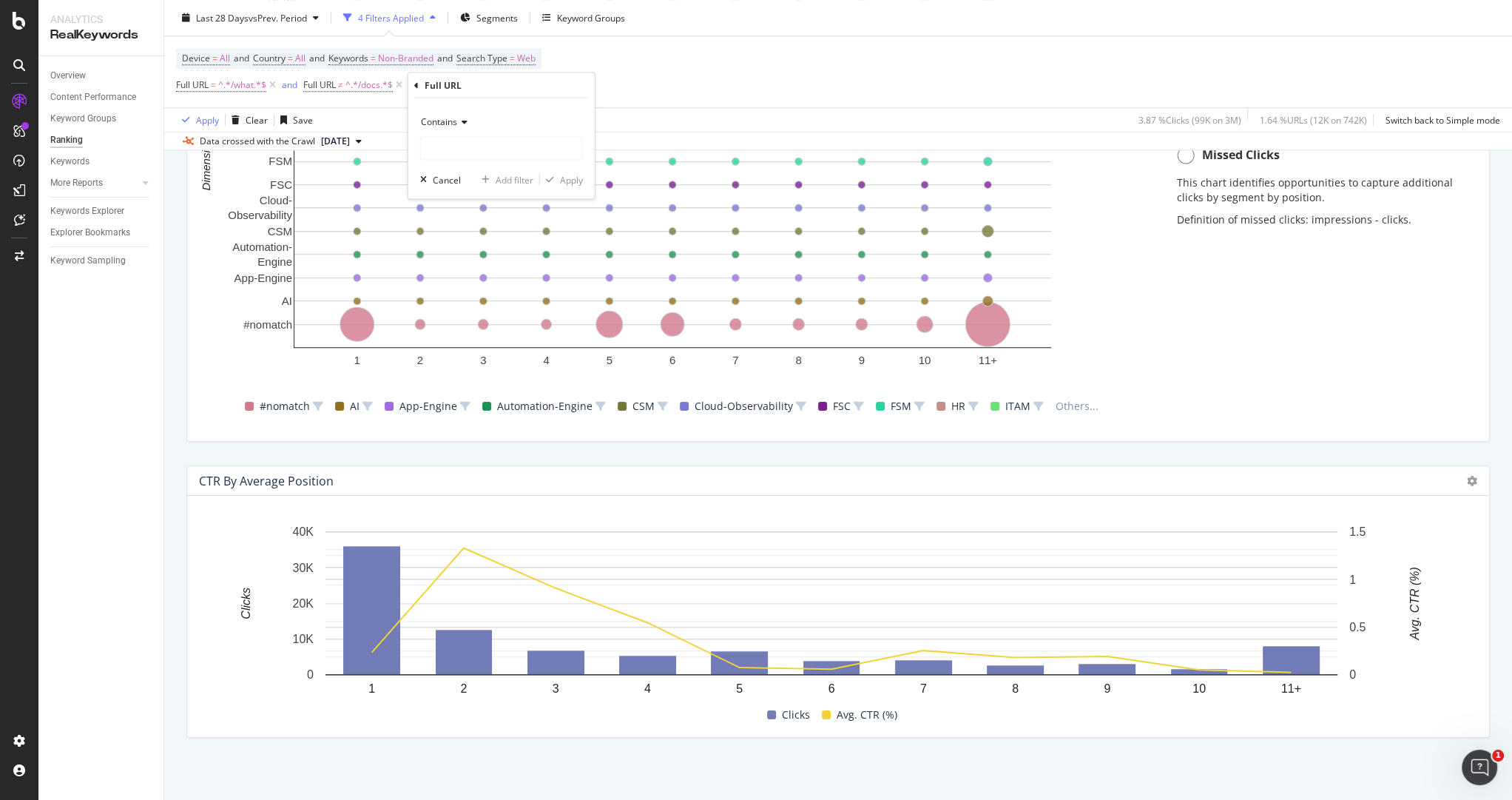
click at [462, 125] on icon at bounding box center [462, 122] width 11 height 9
click at [480, 287] on span "Doesn't contain" at bounding box center [460, 286] width 64 height 13
click at [452, 145] on input "text" at bounding box center [502, 148] width 162 height 23
type input "/community"
click at [555, 173] on div "Apply" at bounding box center [561, 180] width 43 height 14
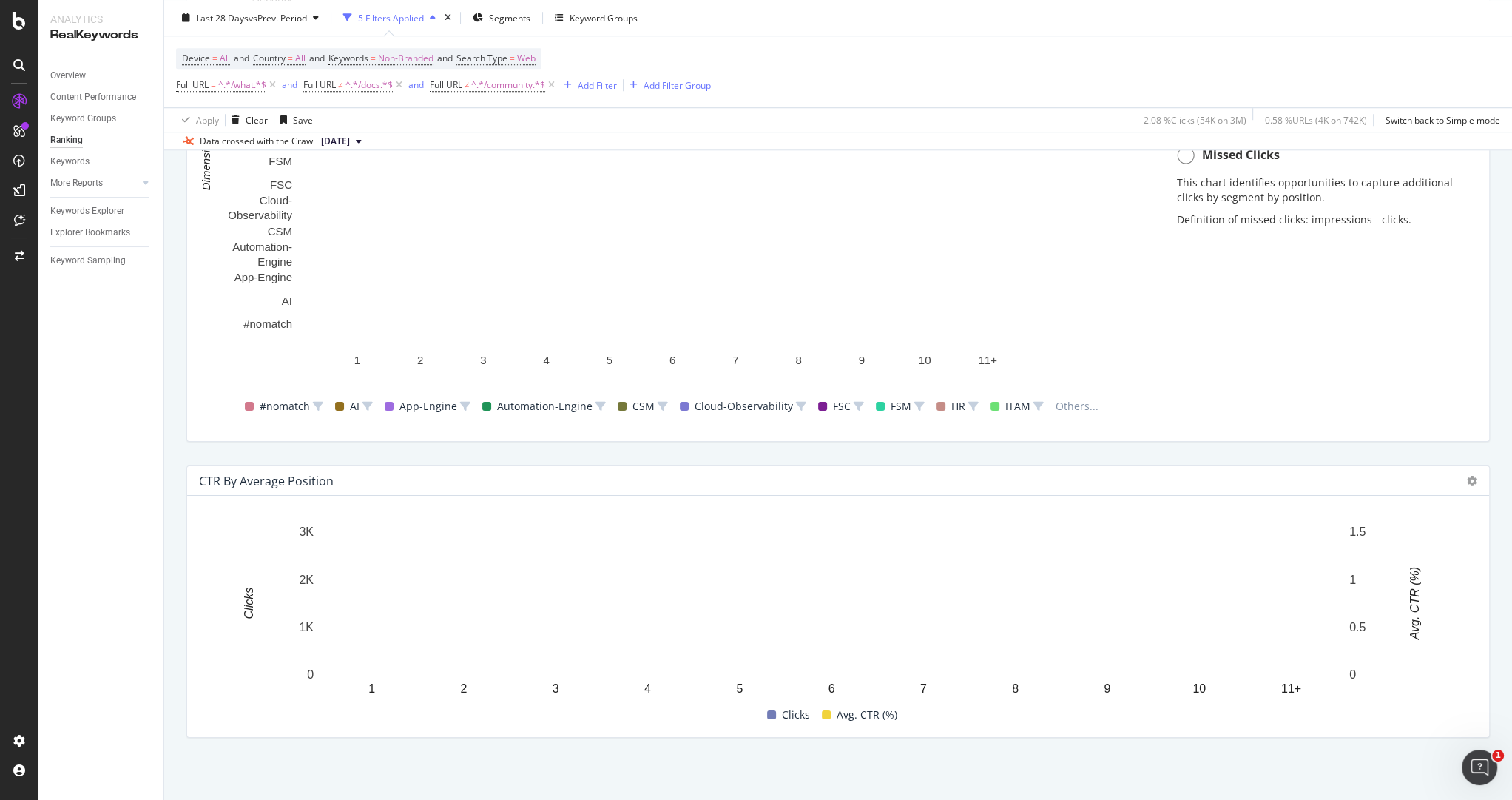
click at [1098, 474] on div at bounding box center [1471, 480] width 11 height 15
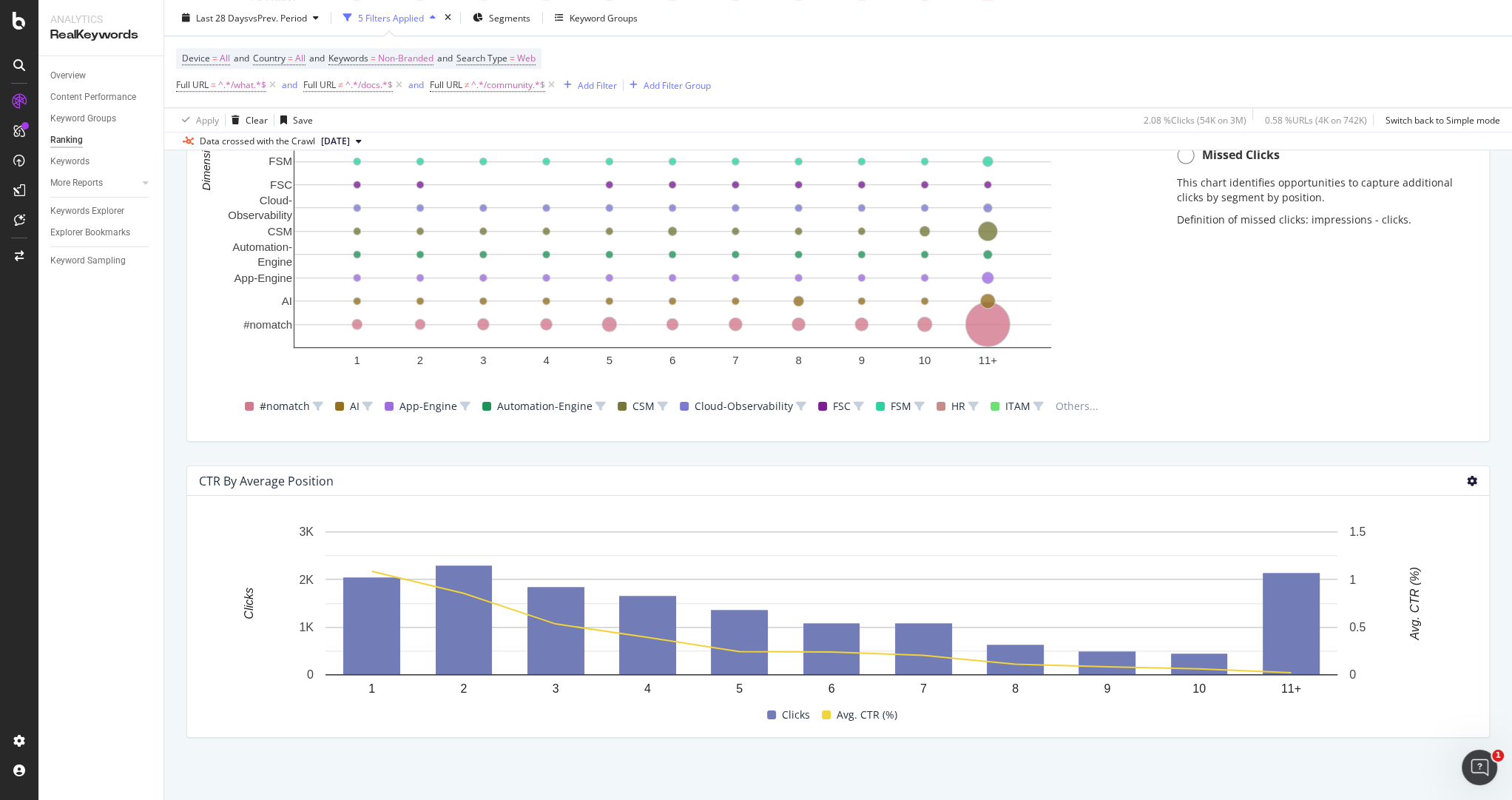
click at [1098, 476] on icon at bounding box center [1471, 480] width 11 height 11
click at [1098, 469] on span "Table" at bounding box center [1385, 466] width 111 height 14
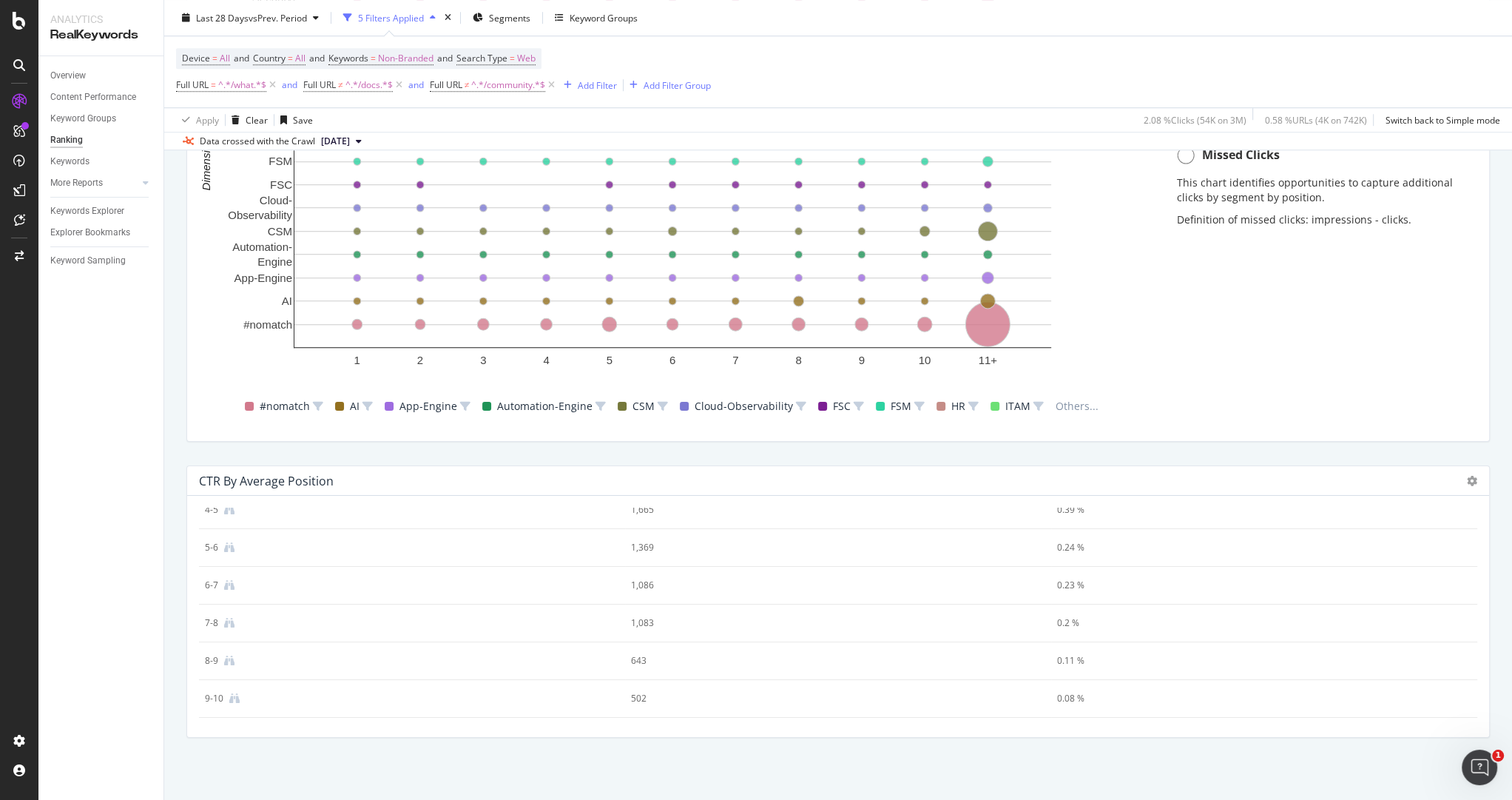
scroll to position [231, 0]
drag, startPoint x: 206, startPoint y: 520, endPoint x: 1116, endPoint y: 828, distance: 960.7
click at [1098, 581] on html "Analytics RealKeywords Overview Content Performance Keyword Groups Ranking Keyw…" at bounding box center [756, 400] width 1512 height 800
copy colgroup
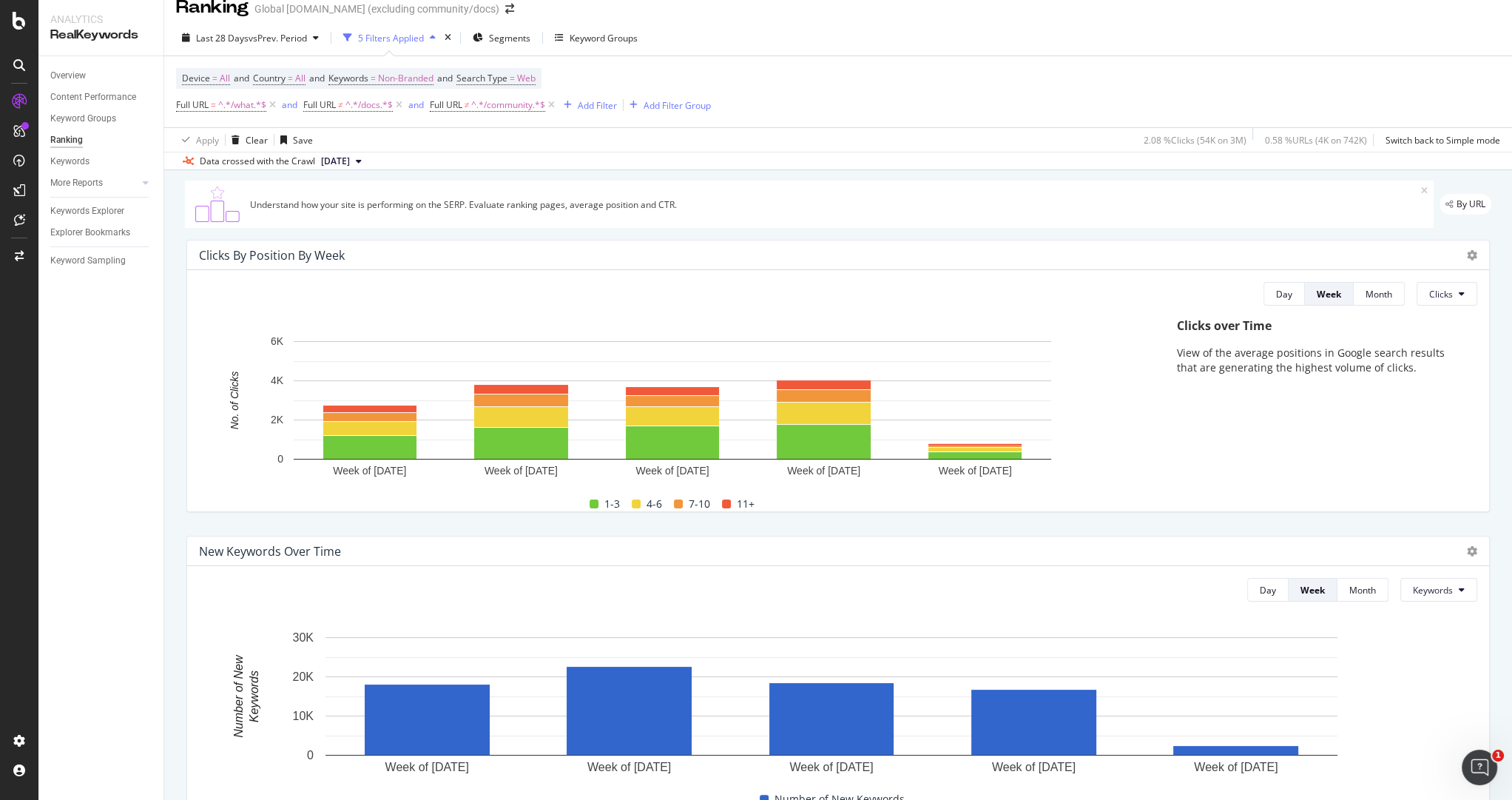
scroll to position [0, 0]
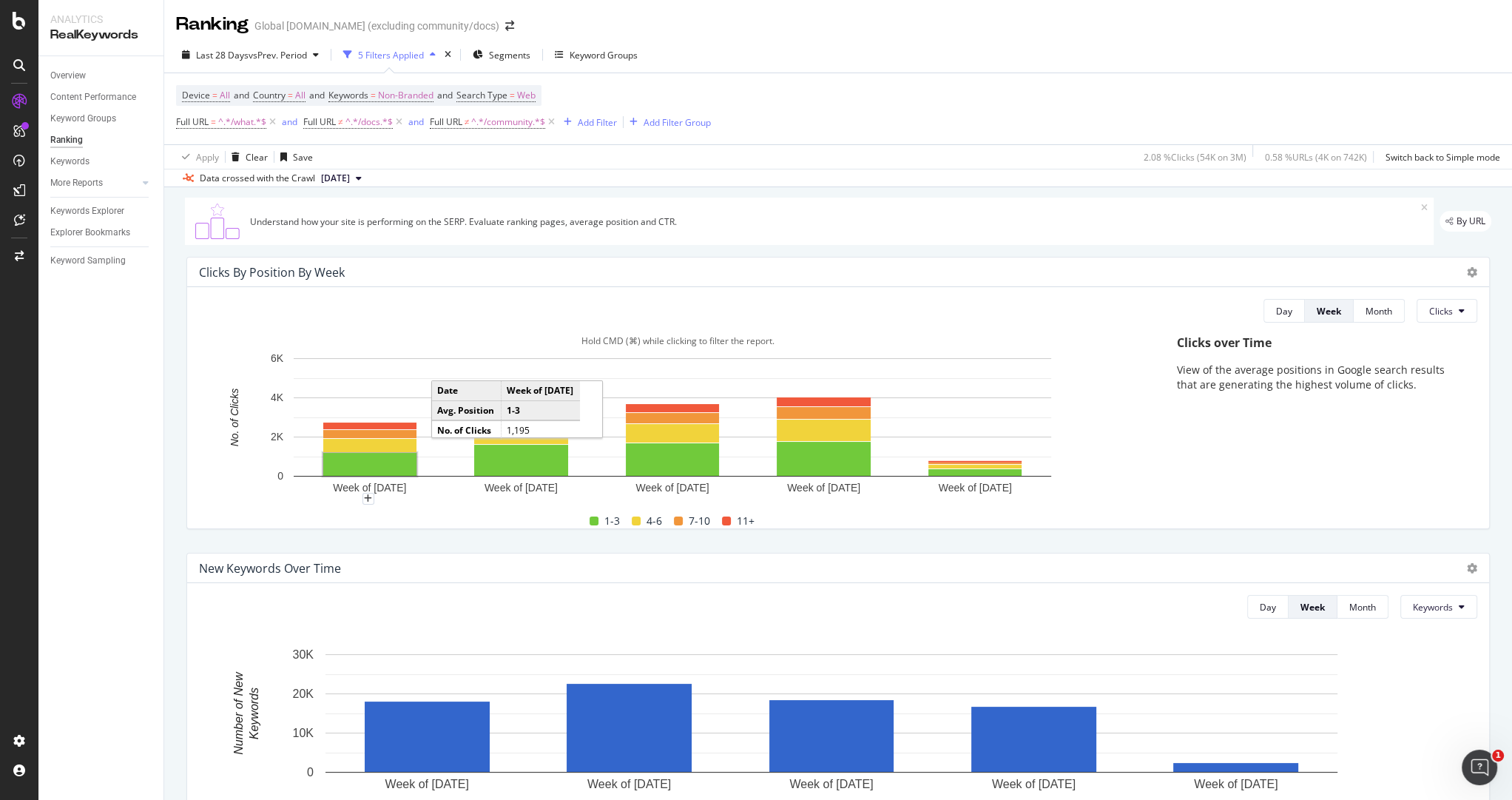
click at [352, 465] on rect "A chart." at bounding box center [370, 465] width 94 height 23
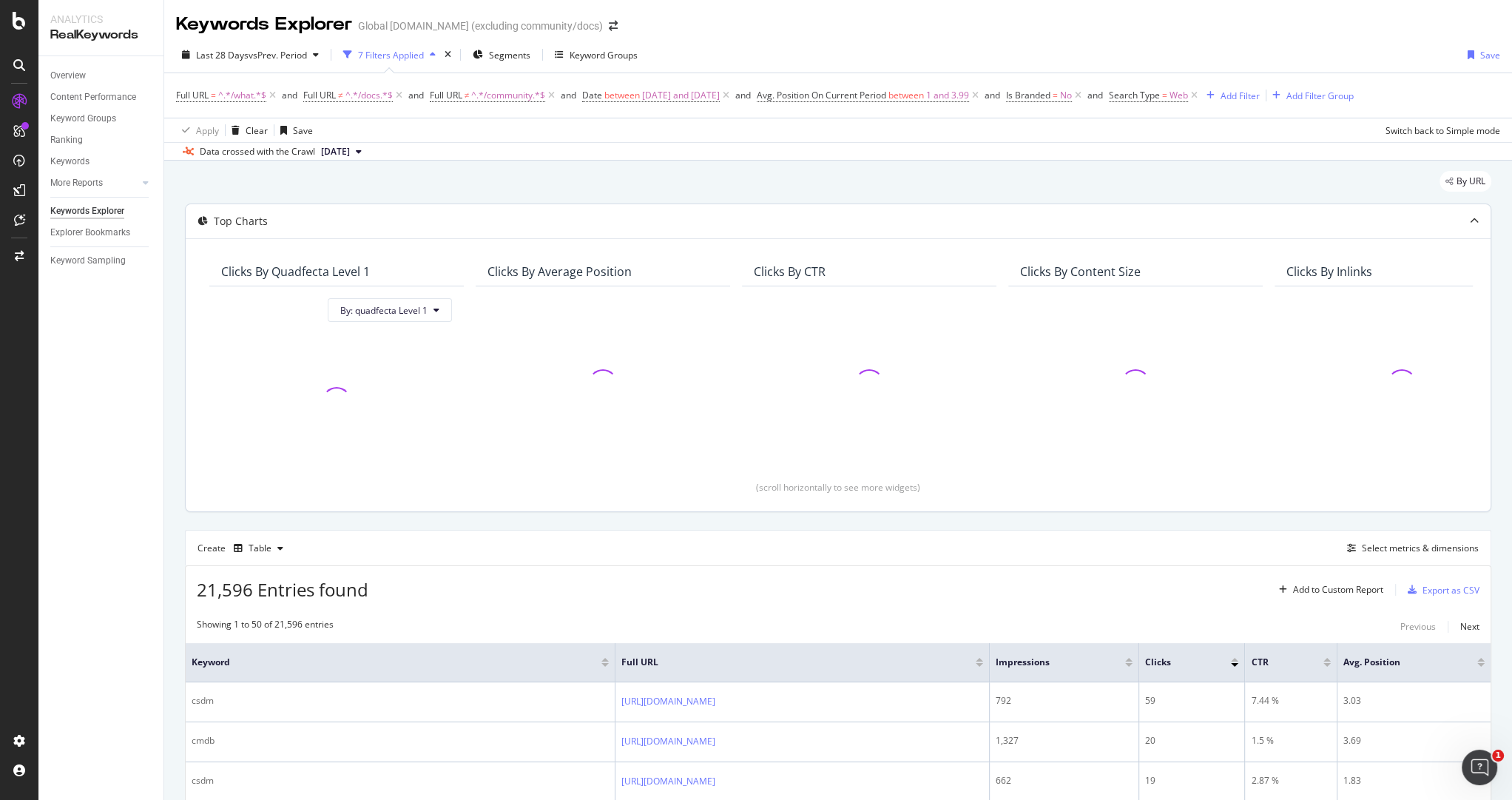
scroll to position [4, 0]
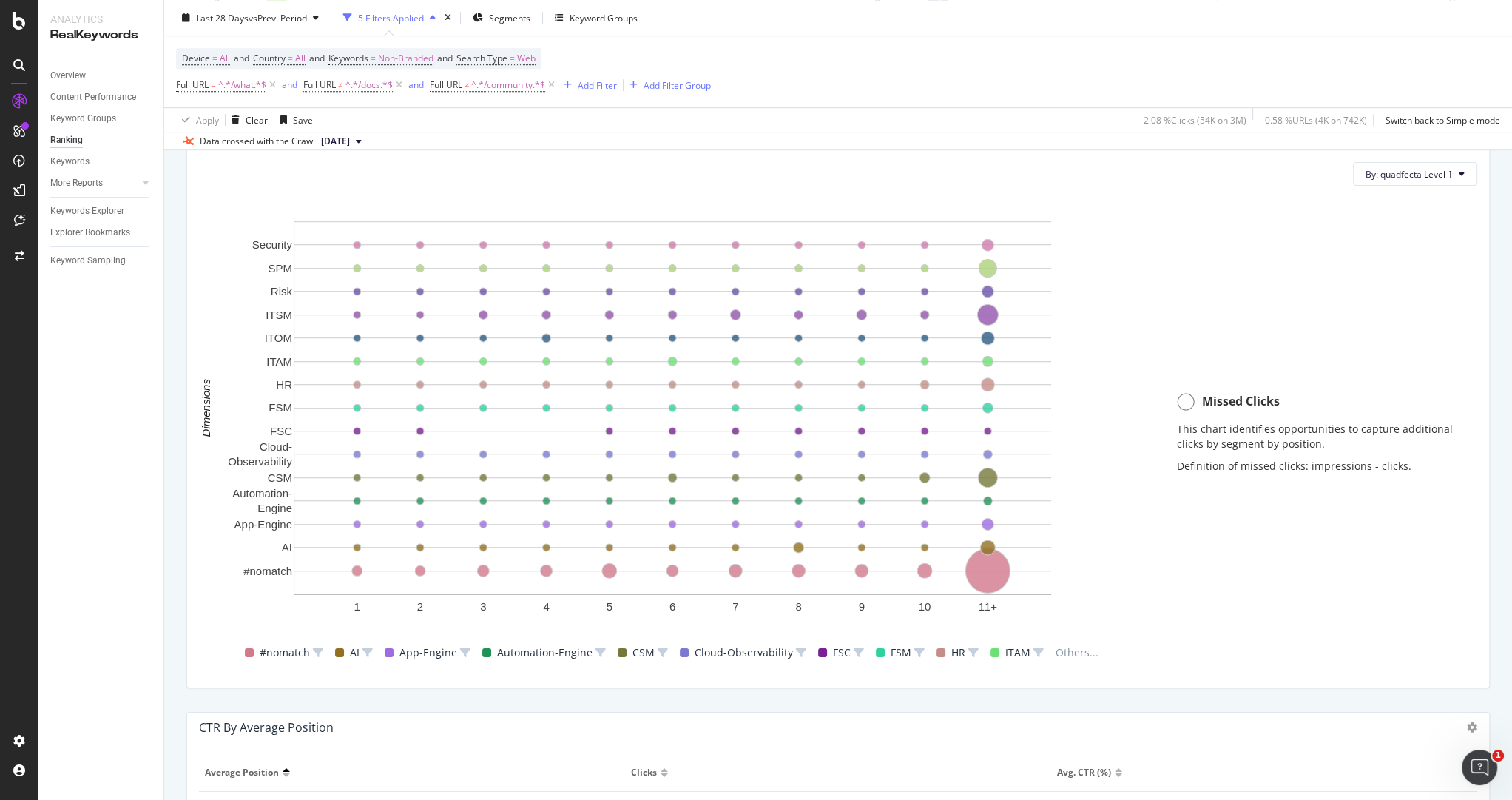
scroll to position [1271, 0]
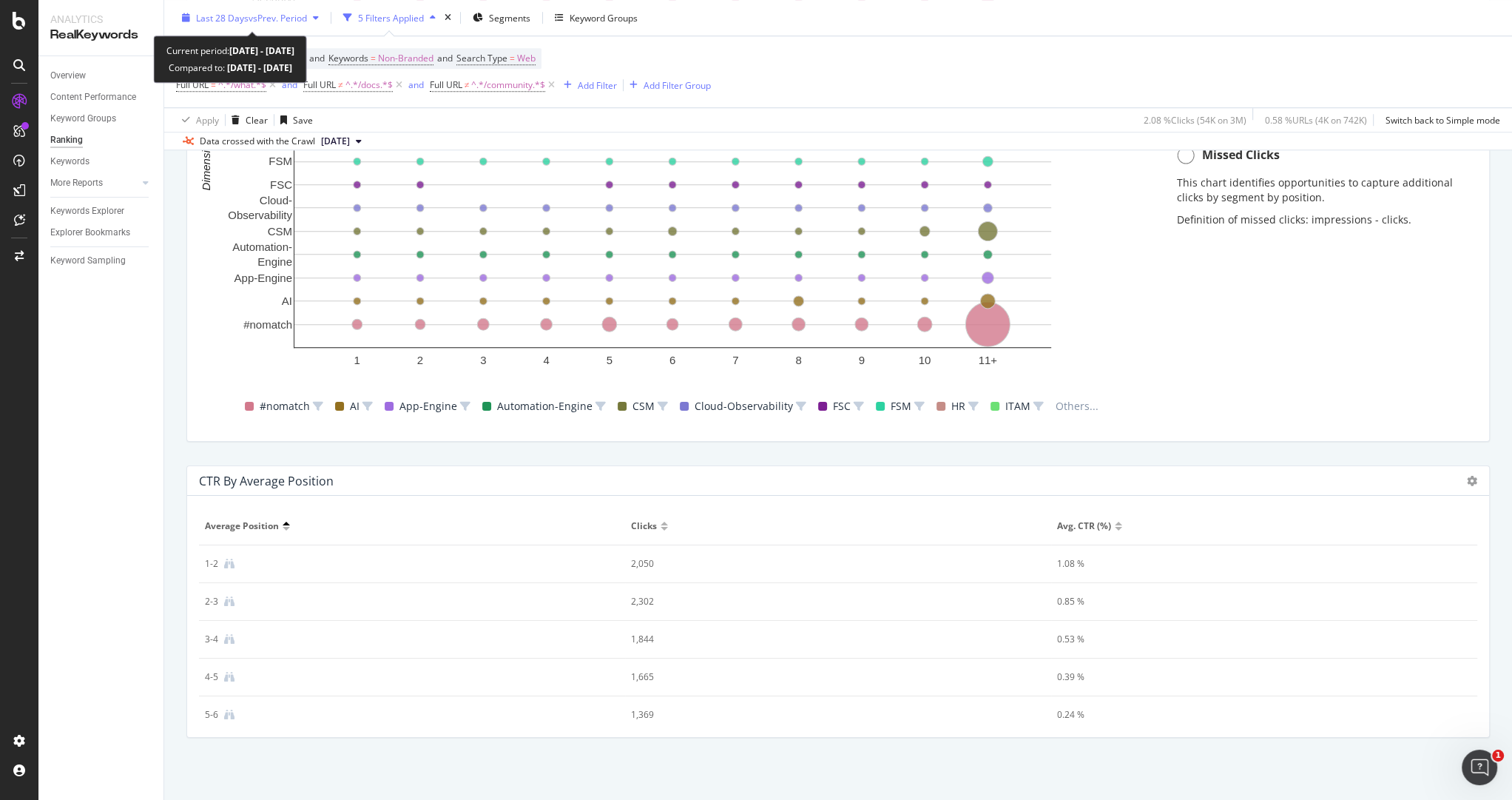
click at [229, 18] on span "Last 28 Days" at bounding box center [222, 17] width 53 height 13
